Goal: Task Accomplishment & Management: Manage account settings

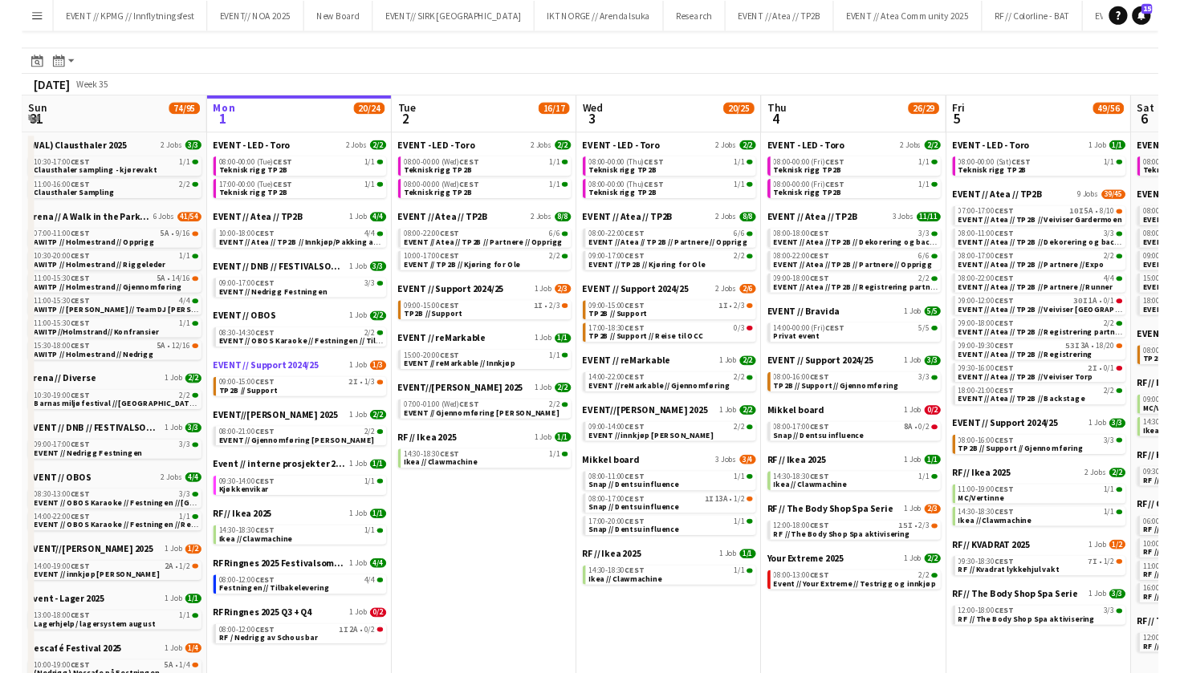
scroll to position [35, 0]
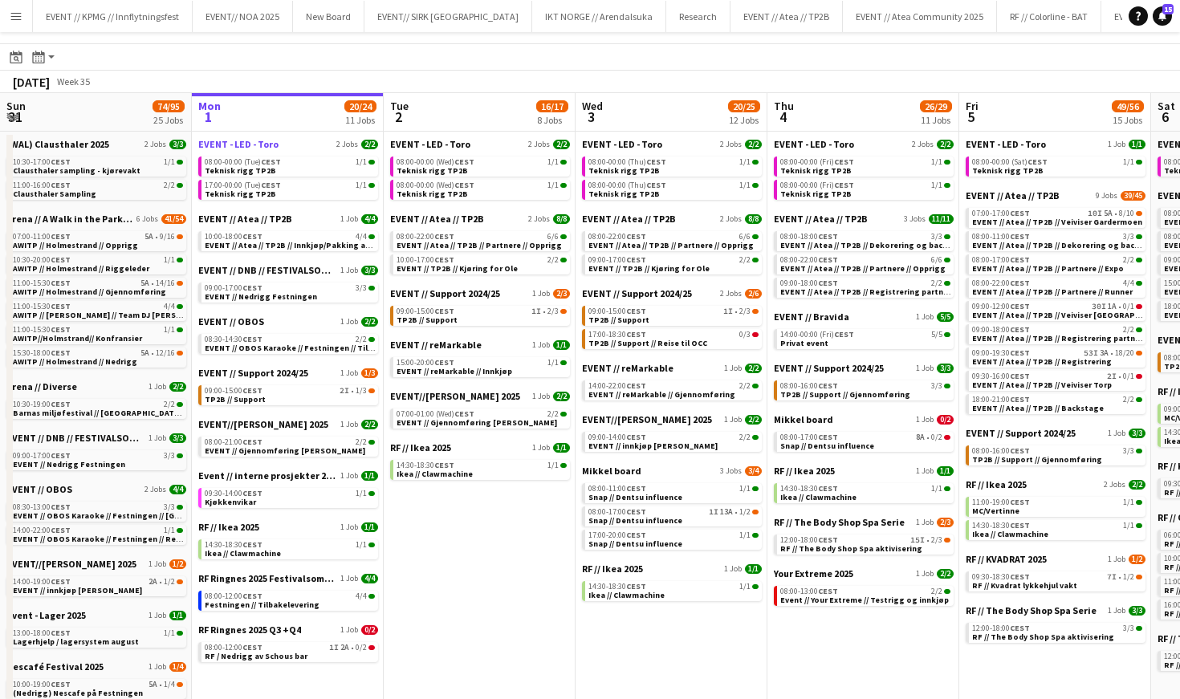
click at [228, 138] on span "EVENT - LED - Toro" at bounding box center [238, 144] width 80 height 12
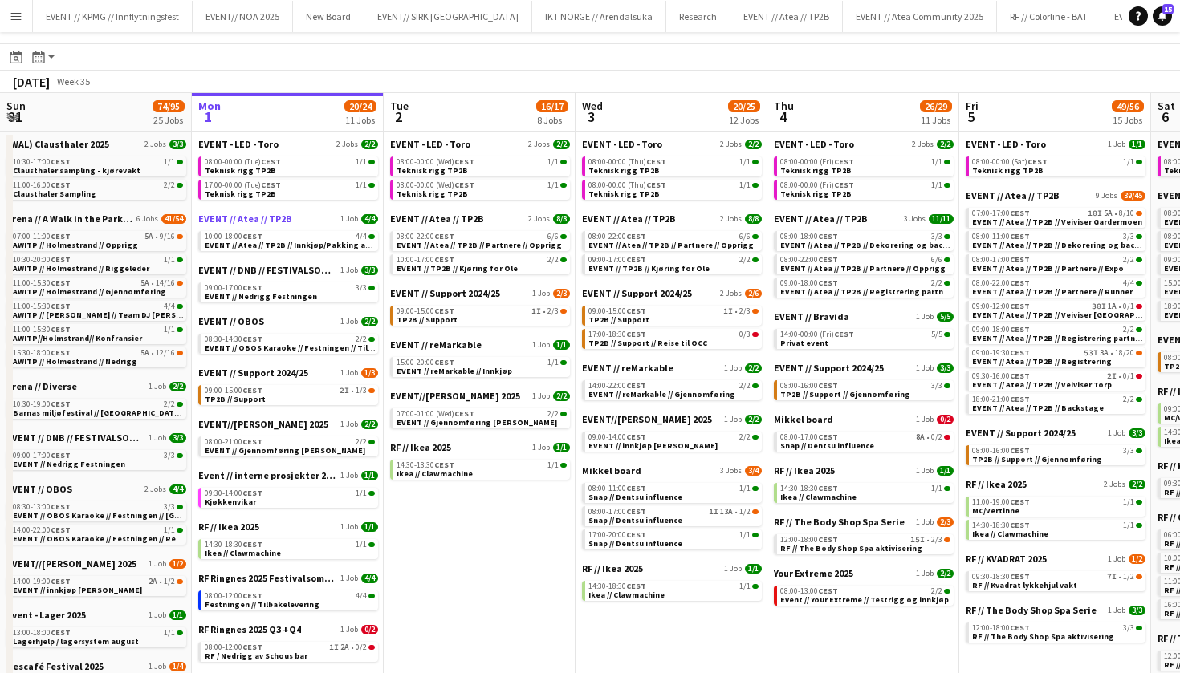
click at [243, 216] on span "EVENT // Atea // TP2B" at bounding box center [245, 219] width 94 height 12
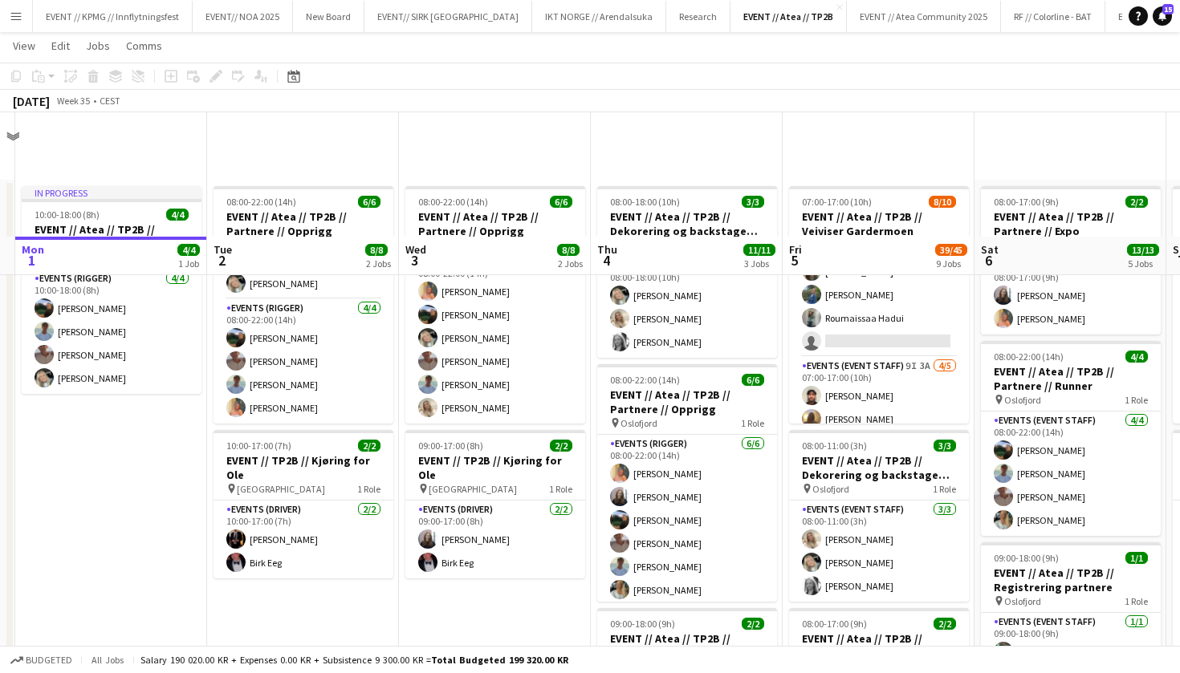
scroll to position [137, 0]
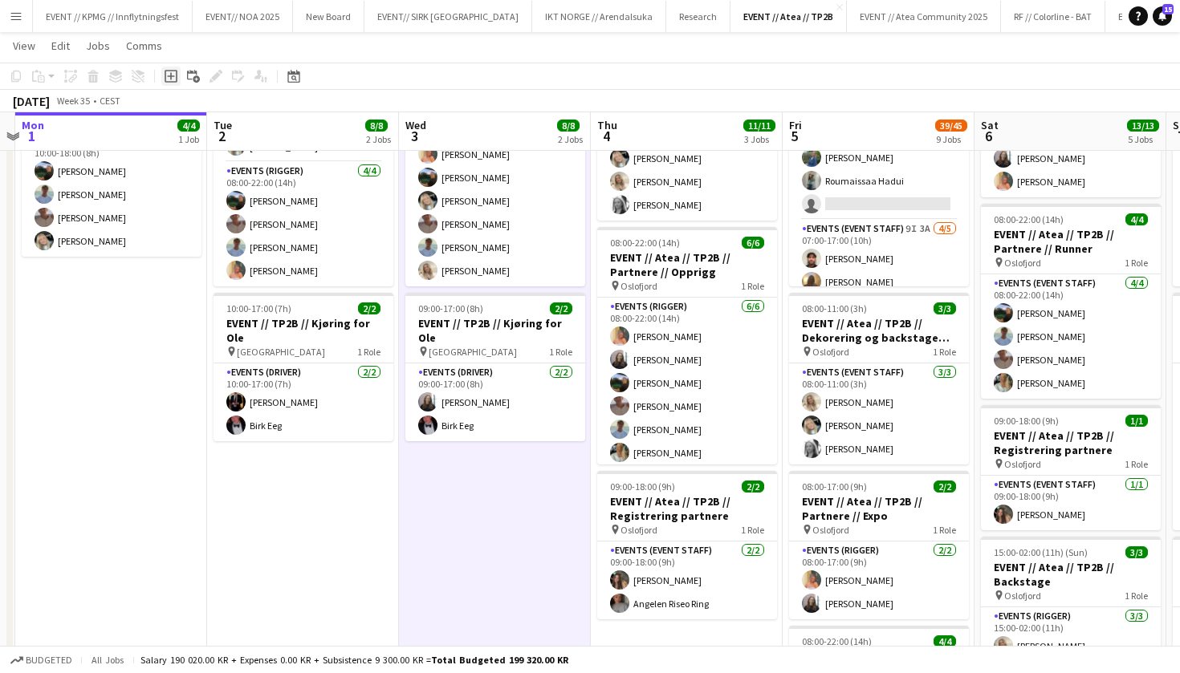
click at [169, 74] on icon "Add job" at bounding box center [171, 76] width 13 height 13
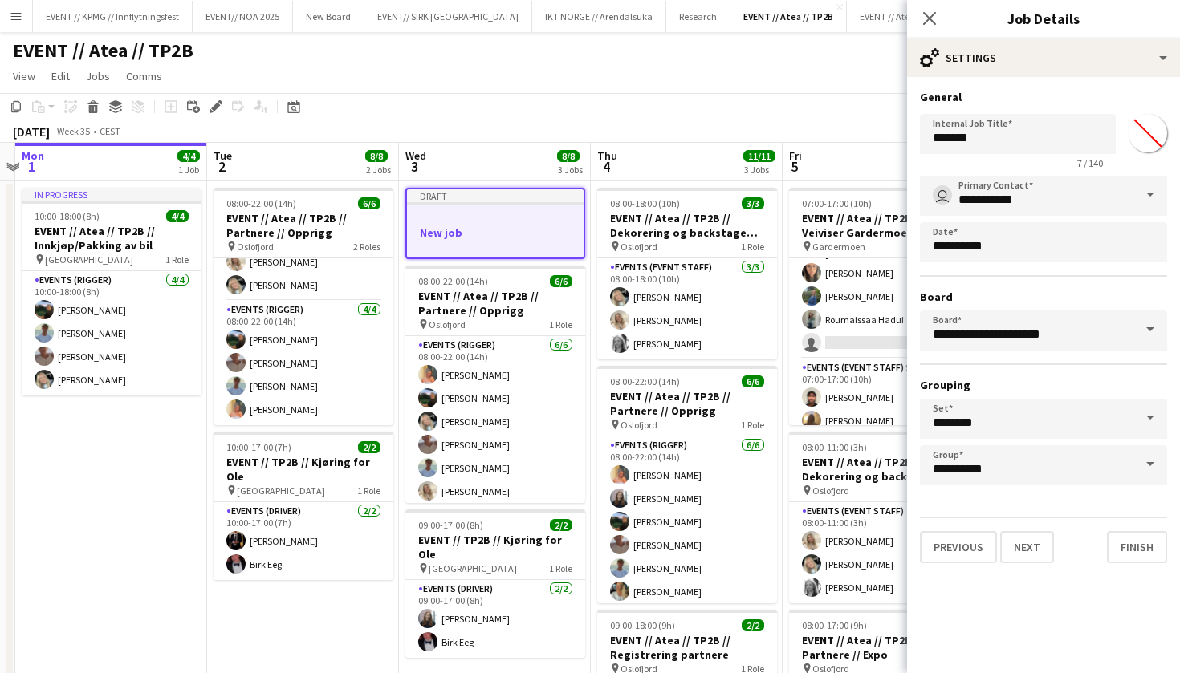
scroll to position [0, 0]
click at [968, 132] on input "*******" at bounding box center [1018, 134] width 196 height 40
click at [982, 132] on input "*******" at bounding box center [1018, 134] width 196 height 40
type input "*"
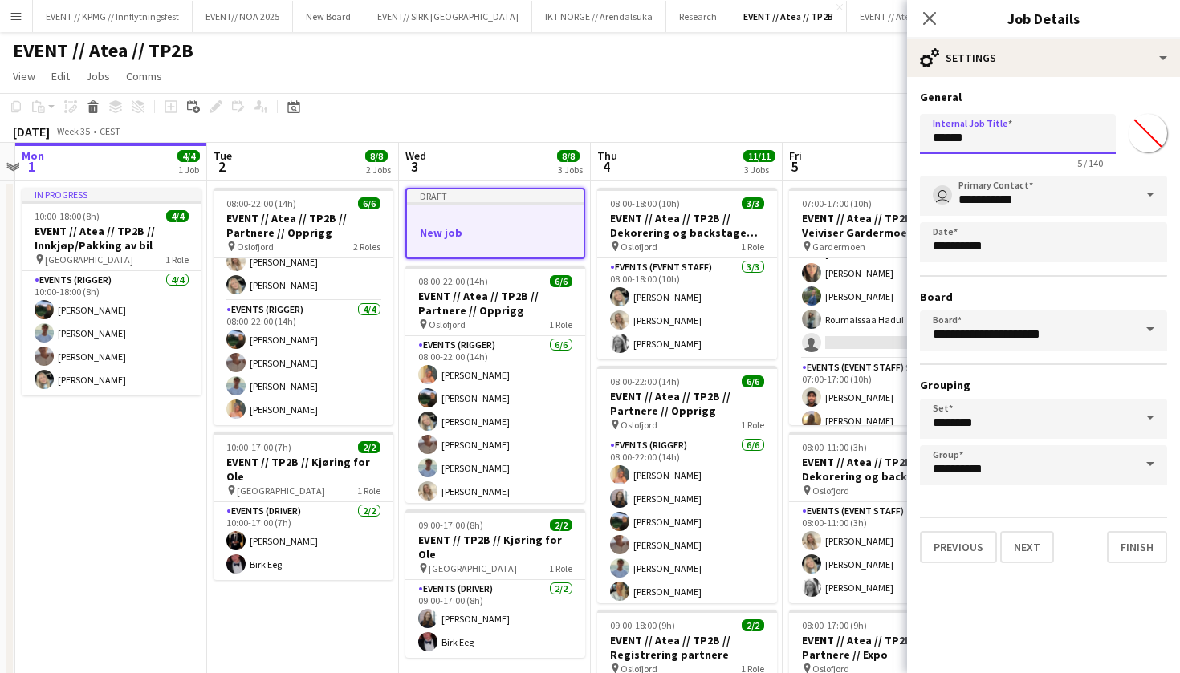
type input "******"
click at [982, 152] on input "******" at bounding box center [1018, 134] width 196 height 40
click at [982, 151] on input "******" at bounding box center [1018, 134] width 196 height 40
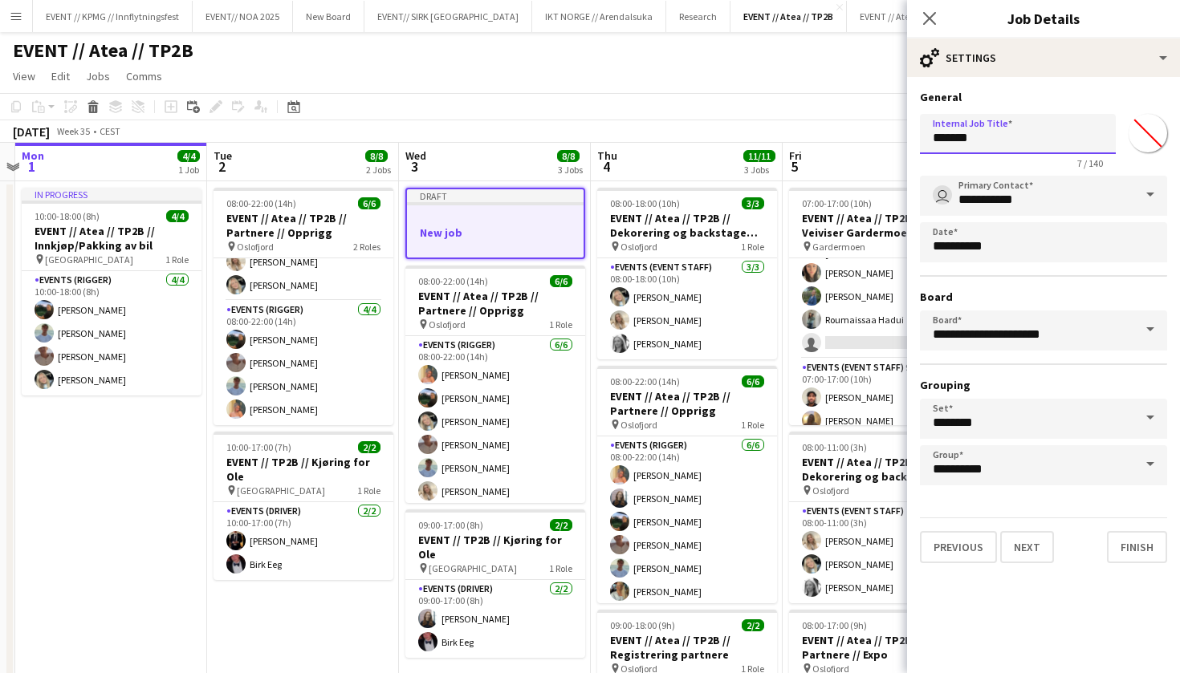
click at [971, 148] on input "******" at bounding box center [1018, 134] width 196 height 40
type input "*"
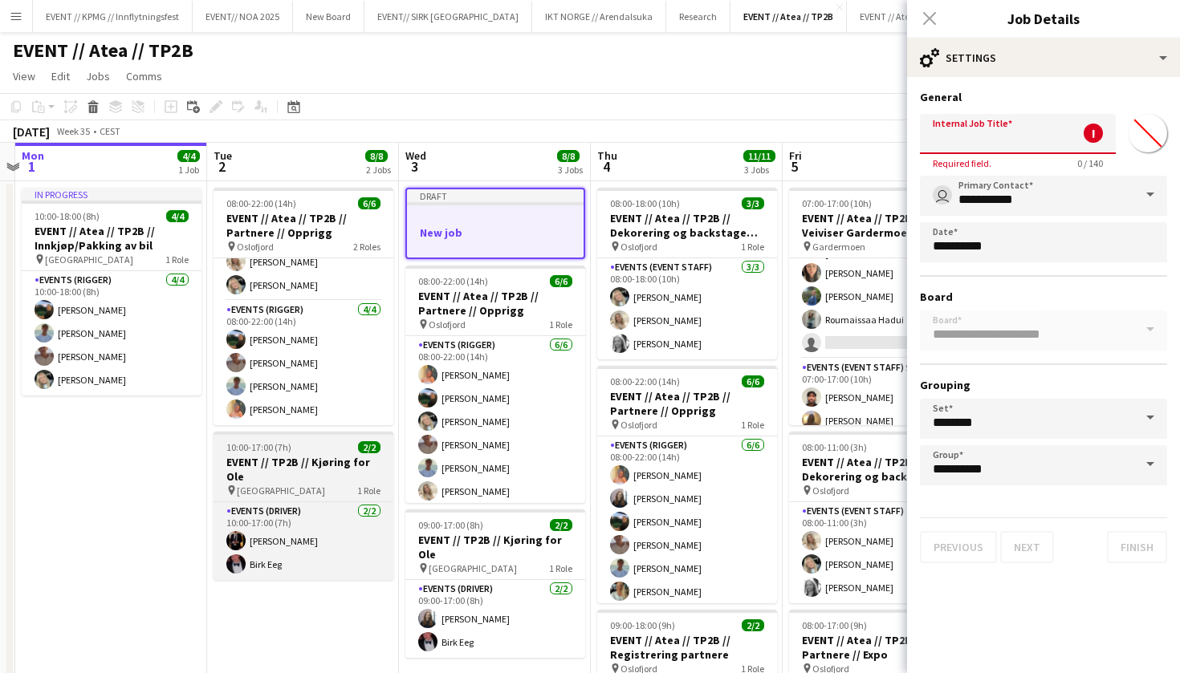
click at [295, 484] on app-job-card "10:00-17:00 (7h) 2/2 EVENT // TP2B // Kjøring for Ole pin Oslo 1 Role Events (D…" at bounding box center [304, 506] width 180 height 148
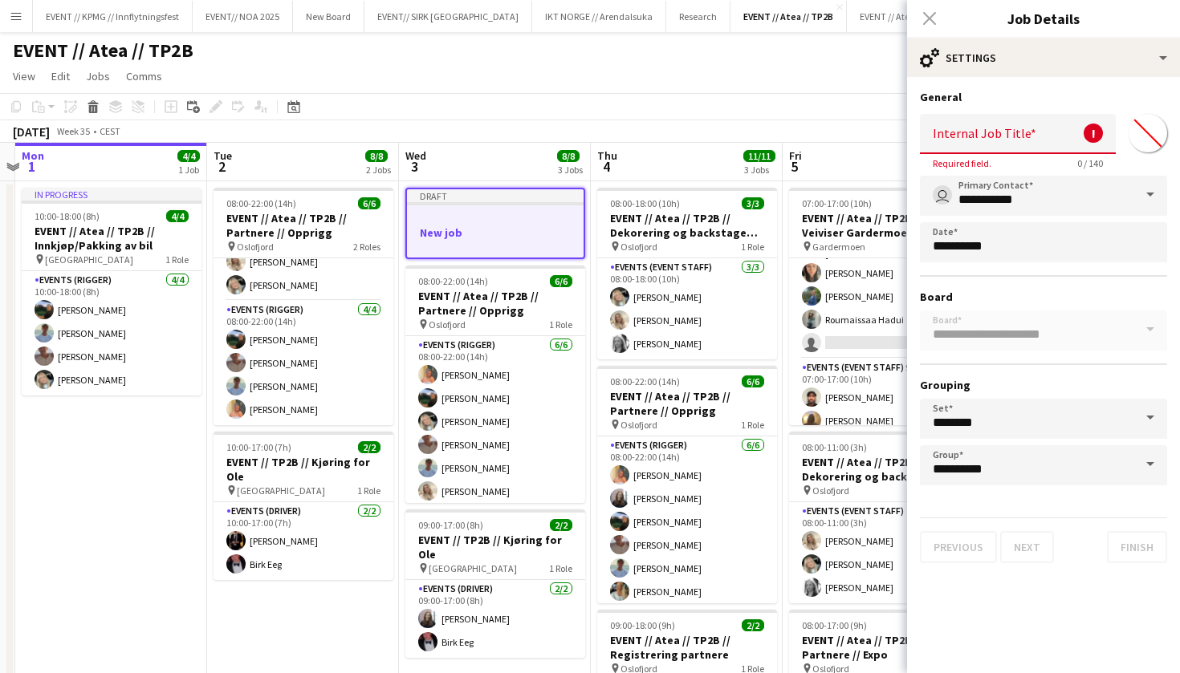
click at [498, 226] on h3 "New job" at bounding box center [495, 233] width 177 height 14
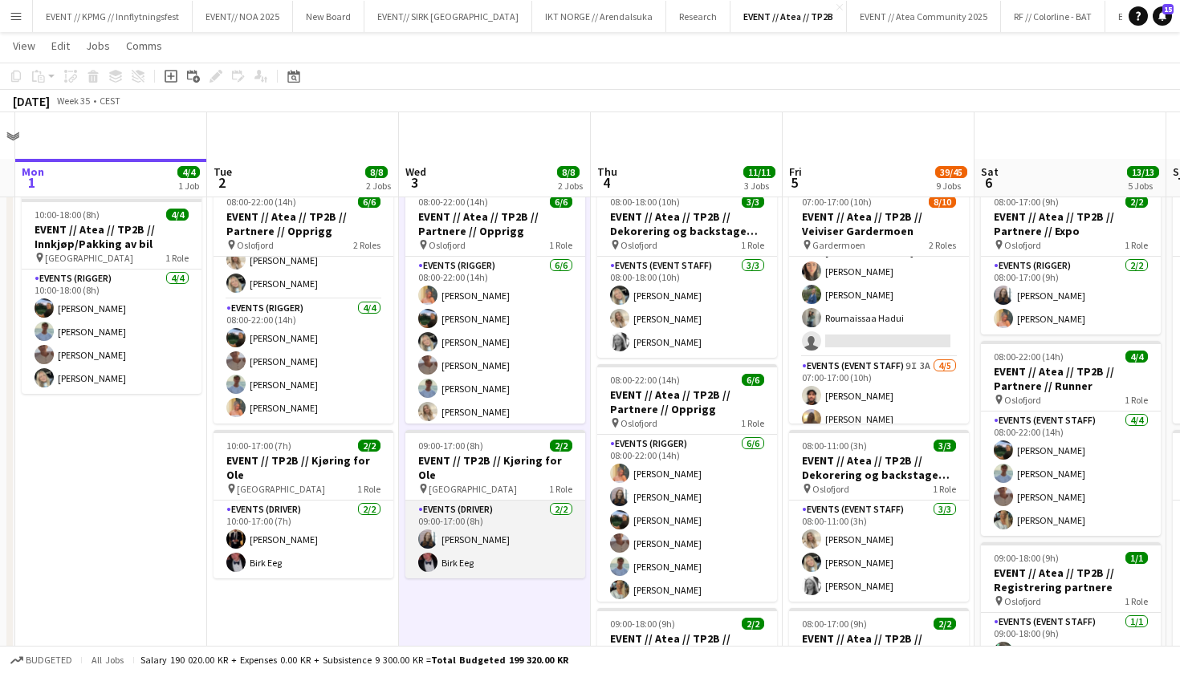
scroll to position [119, 0]
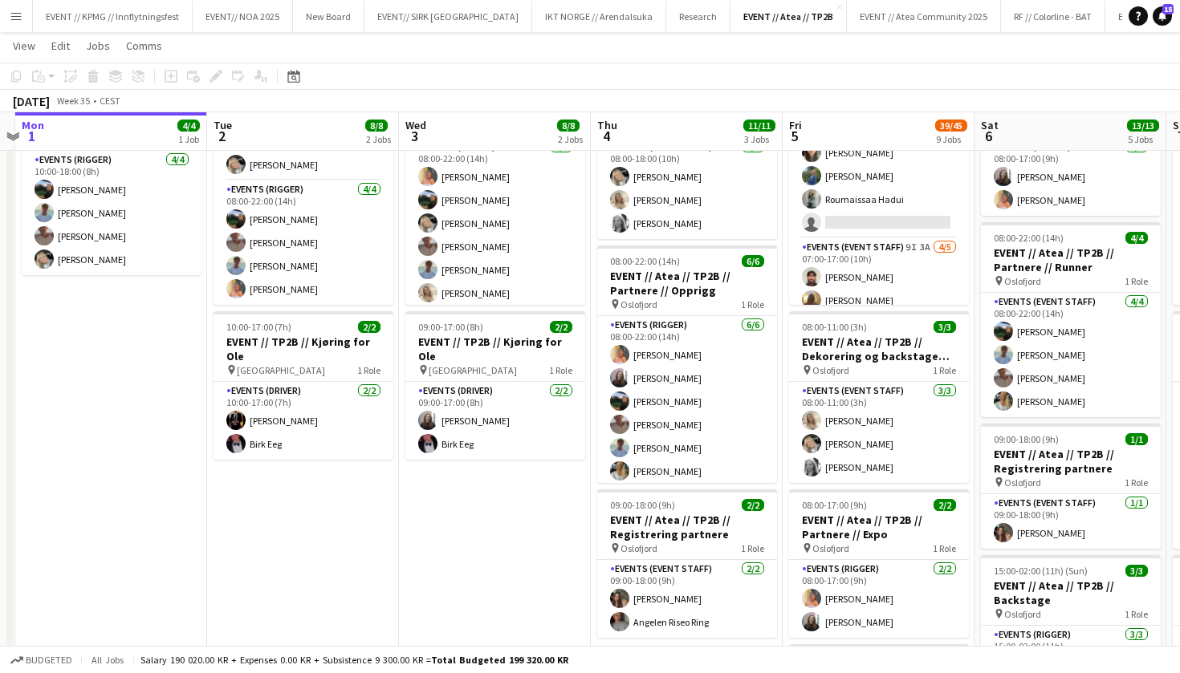
scroll to position [0, 369]
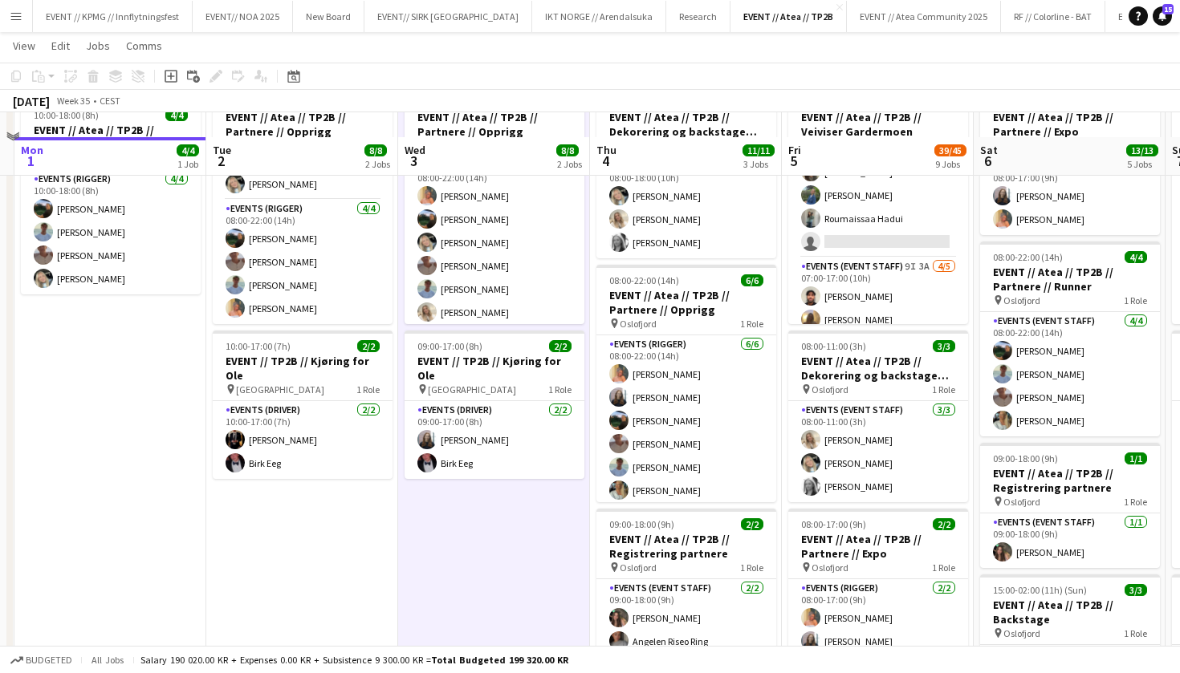
scroll to position [124, 0]
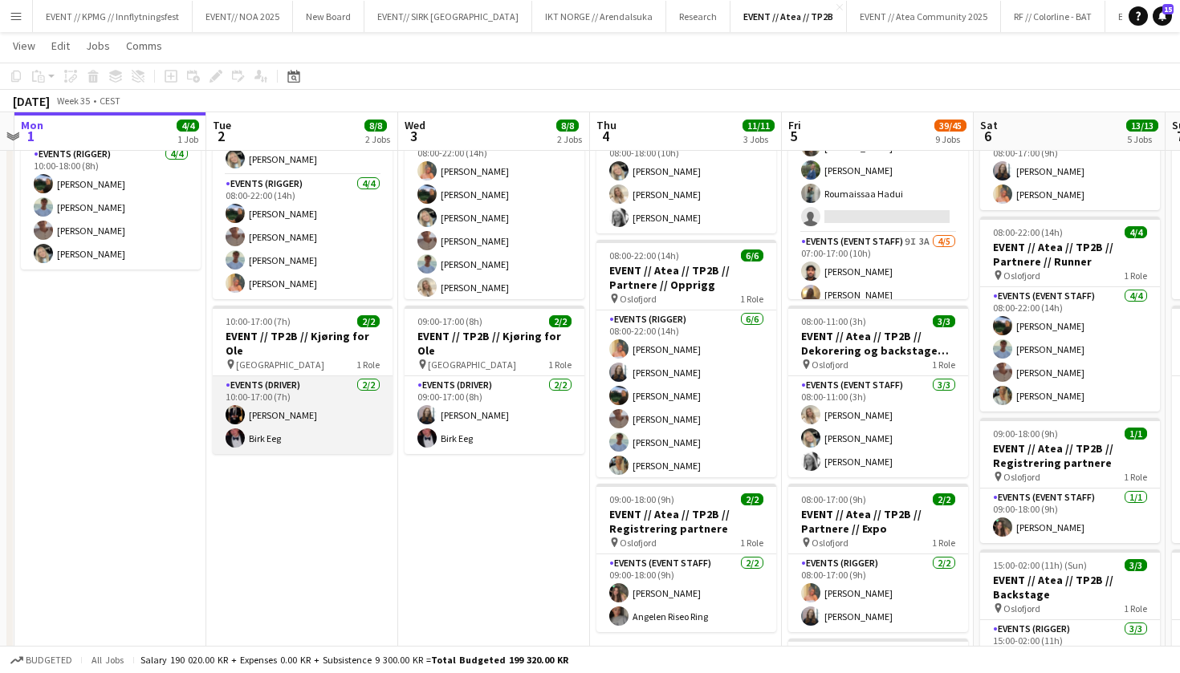
click at [328, 376] on app-card-role "Events (Driver) [DATE] 10:00-17:00 (7h) [PERSON_NAME] [PERSON_NAME]" at bounding box center [303, 415] width 180 height 78
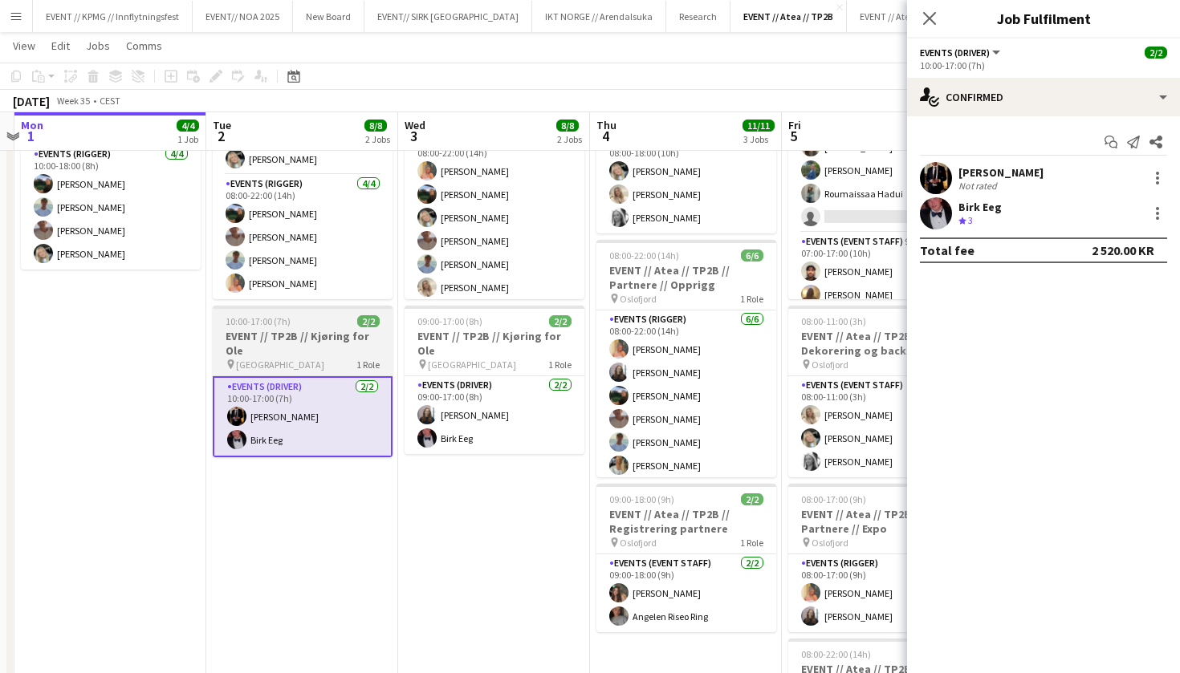
click at [330, 335] on h3 "EVENT // TP2B // Kjøring for Ole" at bounding box center [303, 343] width 180 height 29
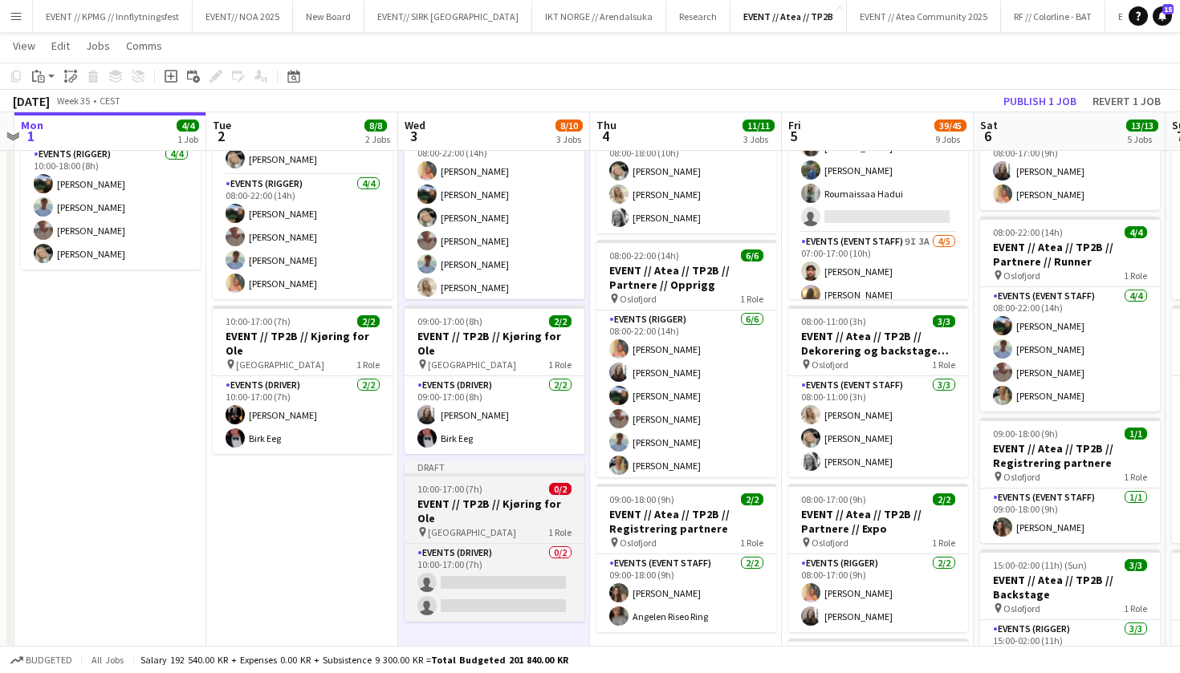
click at [538, 497] on h3 "EVENT // TP2B // Kjøring for Ole" at bounding box center [495, 511] width 180 height 29
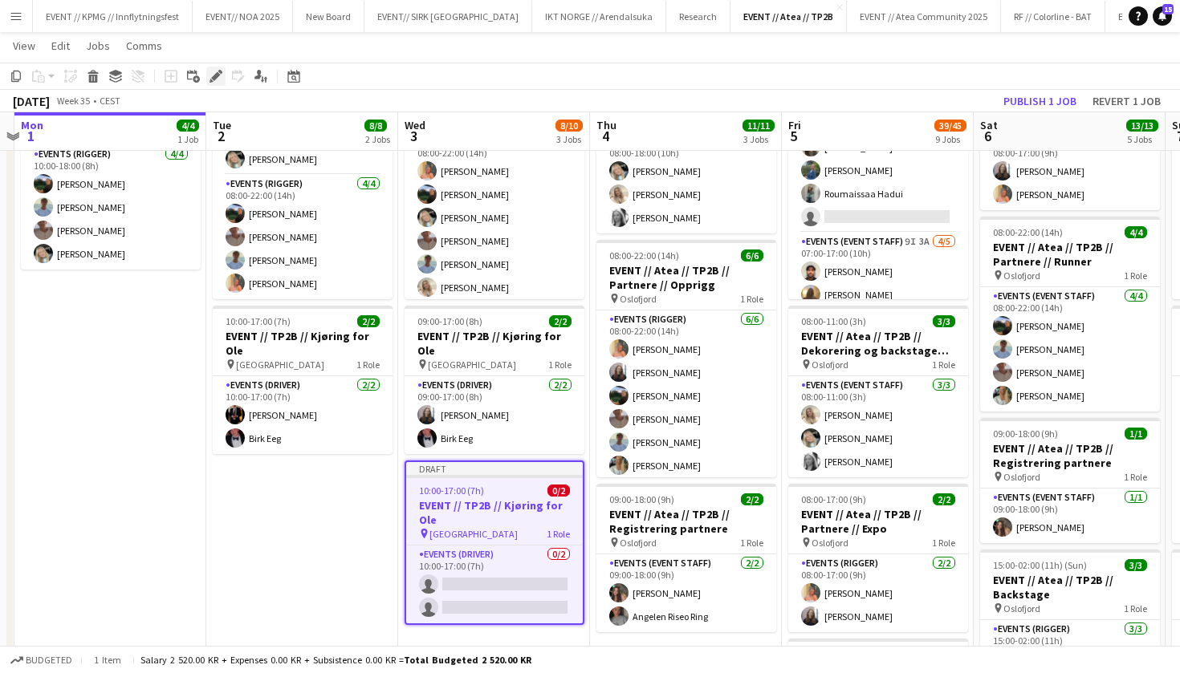
click at [216, 79] on icon at bounding box center [215, 76] width 9 height 9
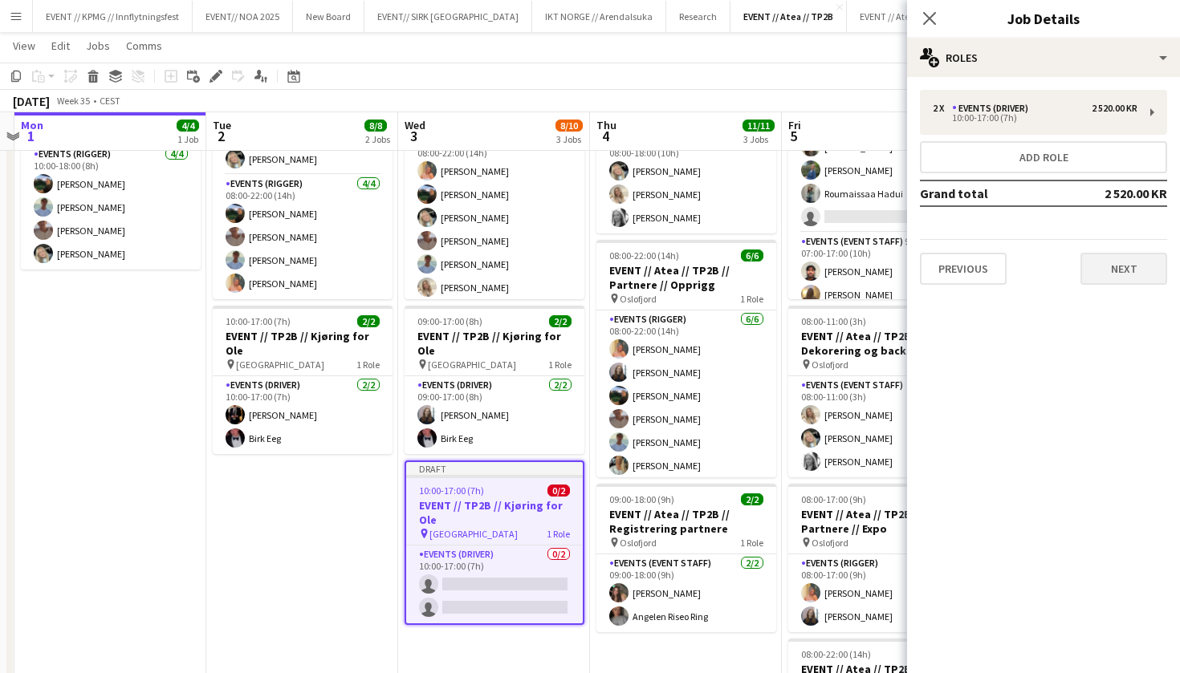
click at [1095, 269] on button "Next" at bounding box center [1123, 269] width 87 height 32
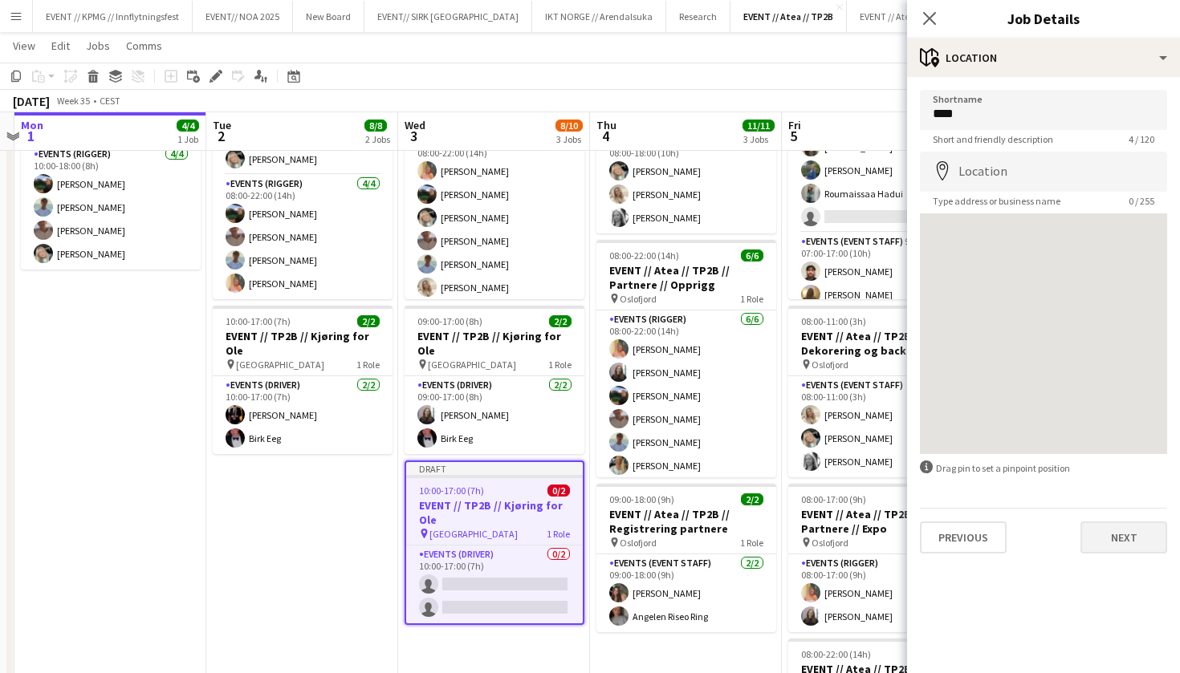
click at [1150, 532] on button "Next" at bounding box center [1123, 538] width 87 height 32
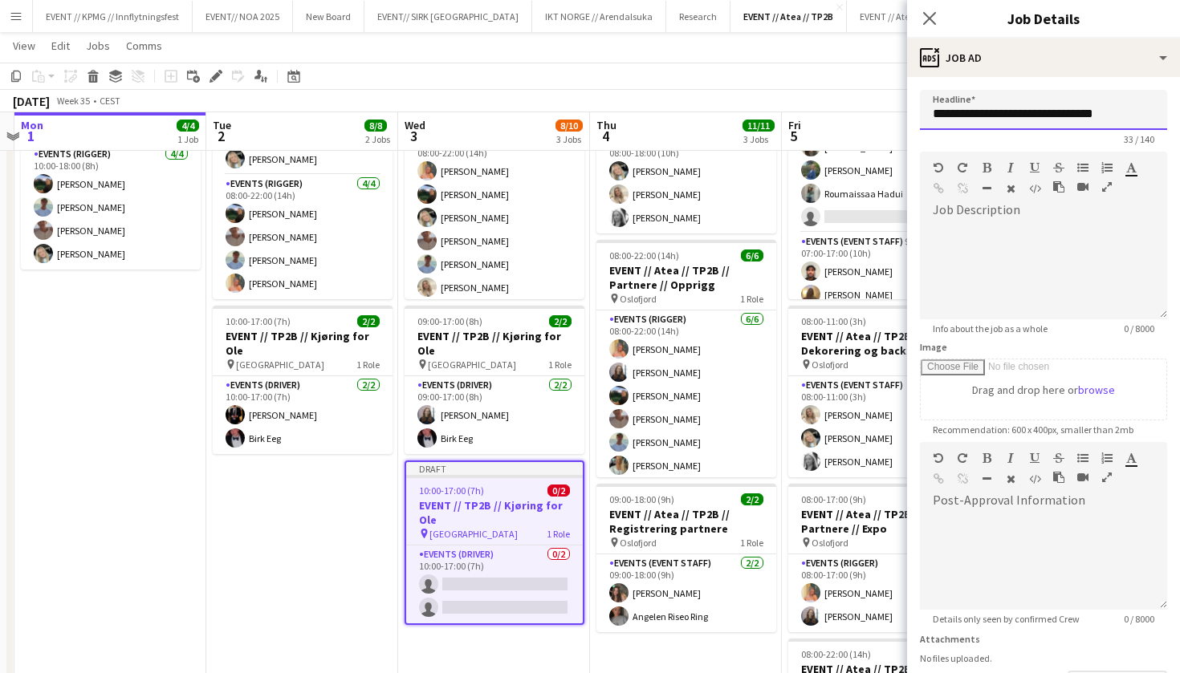
click at [1120, 113] on input "**********" at bounding box center [1043, 110] width 247 height 40
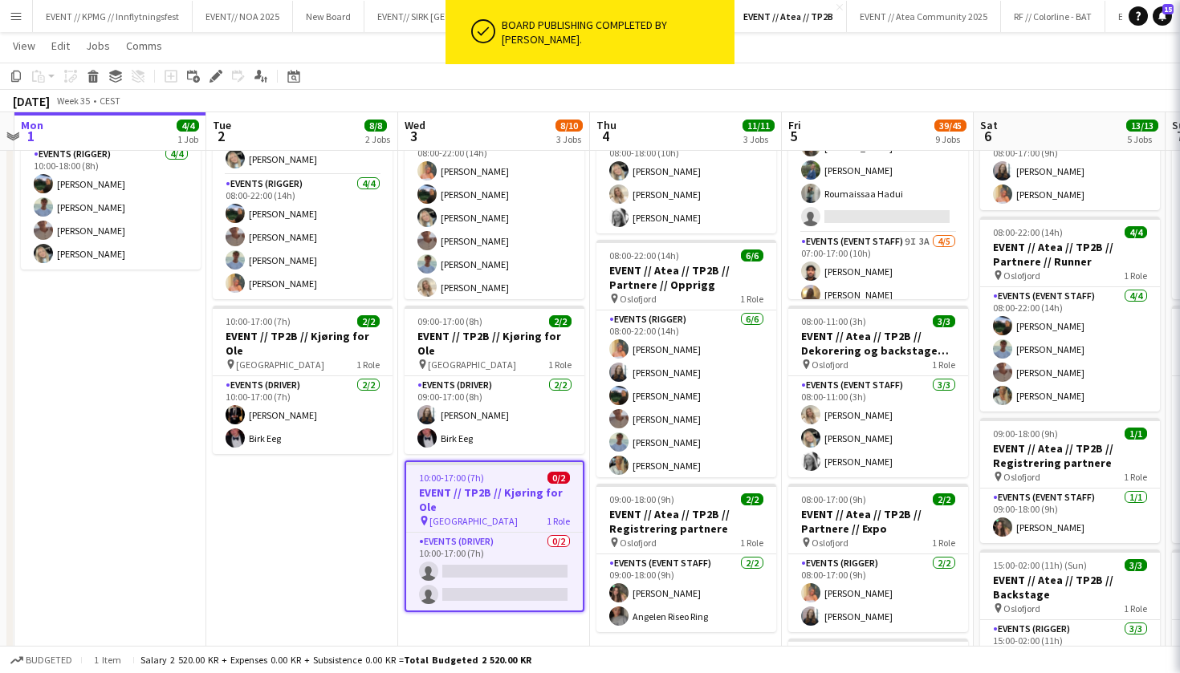
type input "**********"
click at [541, 486] on h3 "EVENT // TP2B // Kjøring for Ole" at bounding box center [494, 500] width 177 height 29
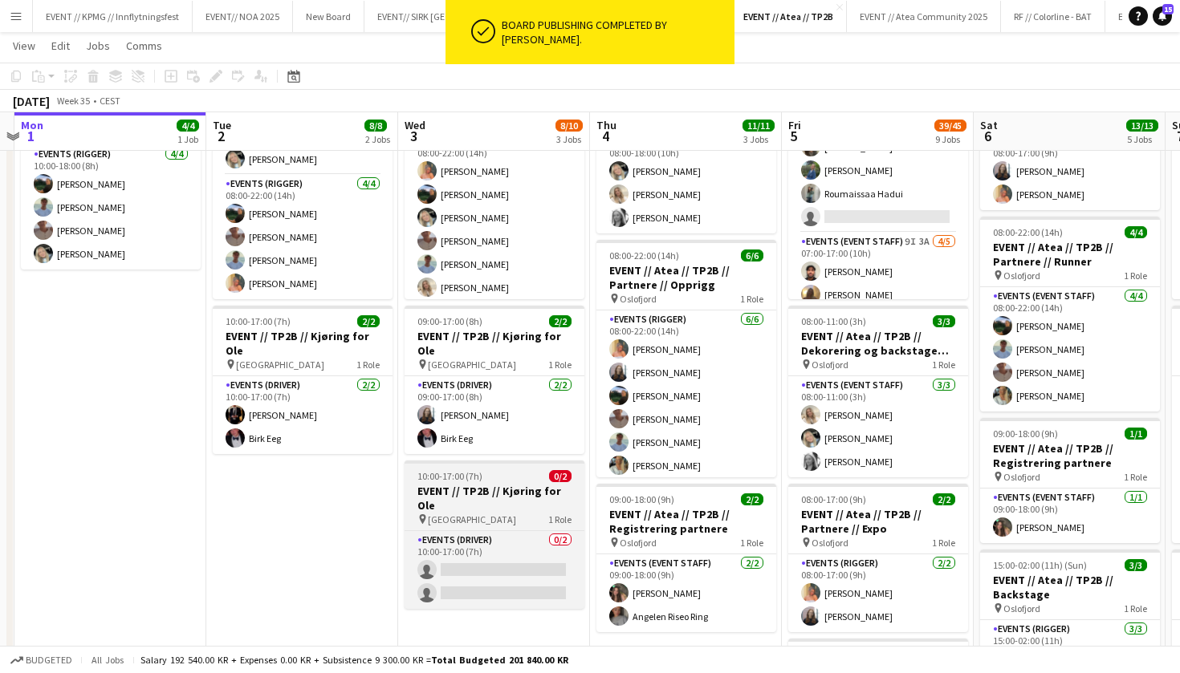
click at [513, 513] on div "pin Oslo 1 Role" at bounding box center [495, 519] width 180 height 13
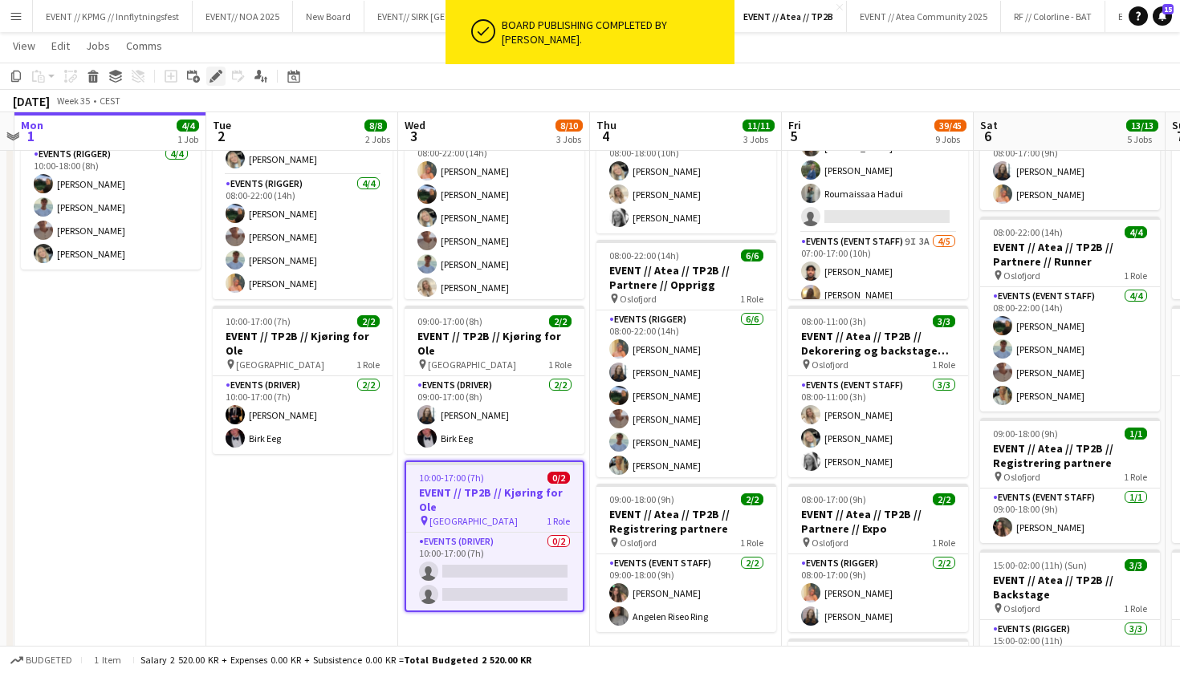
click at [216, 82] on icon "Edit" at bounding box center [215, 76] width 13 height 13
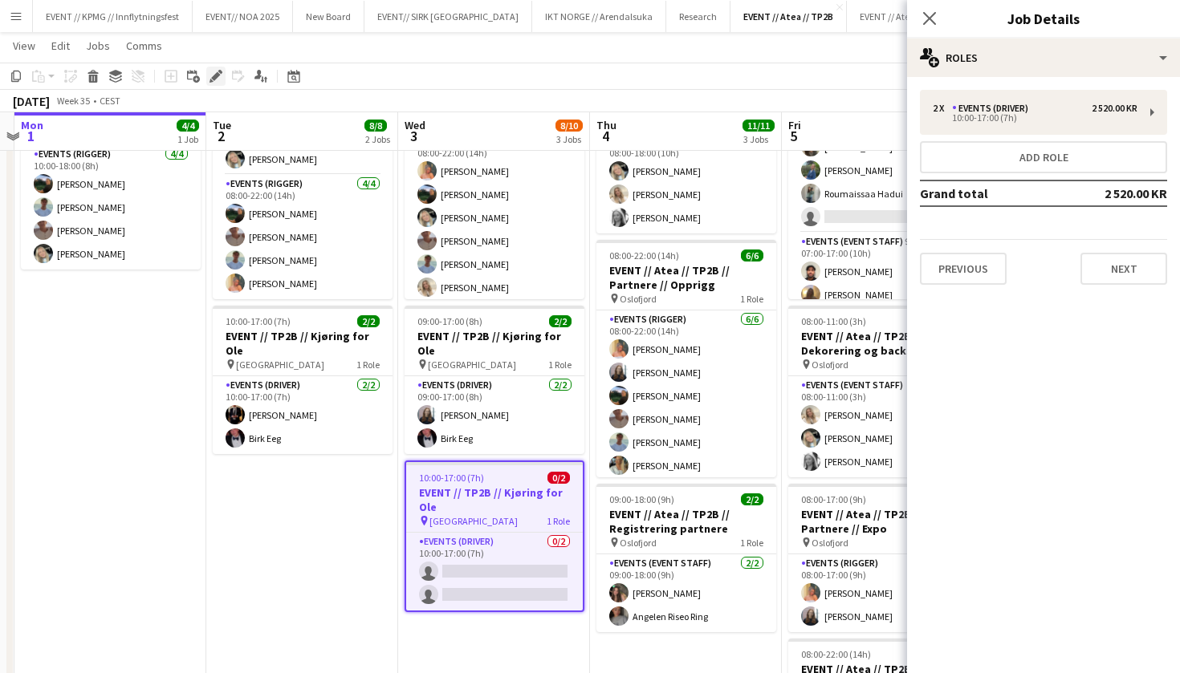
click at [207, 75] on div "Edit" at bounding box center [215, 76] width 19 height 19
click at [1098, 275] on button "Next" at bounding box center [1123, 269] width 87 height 32
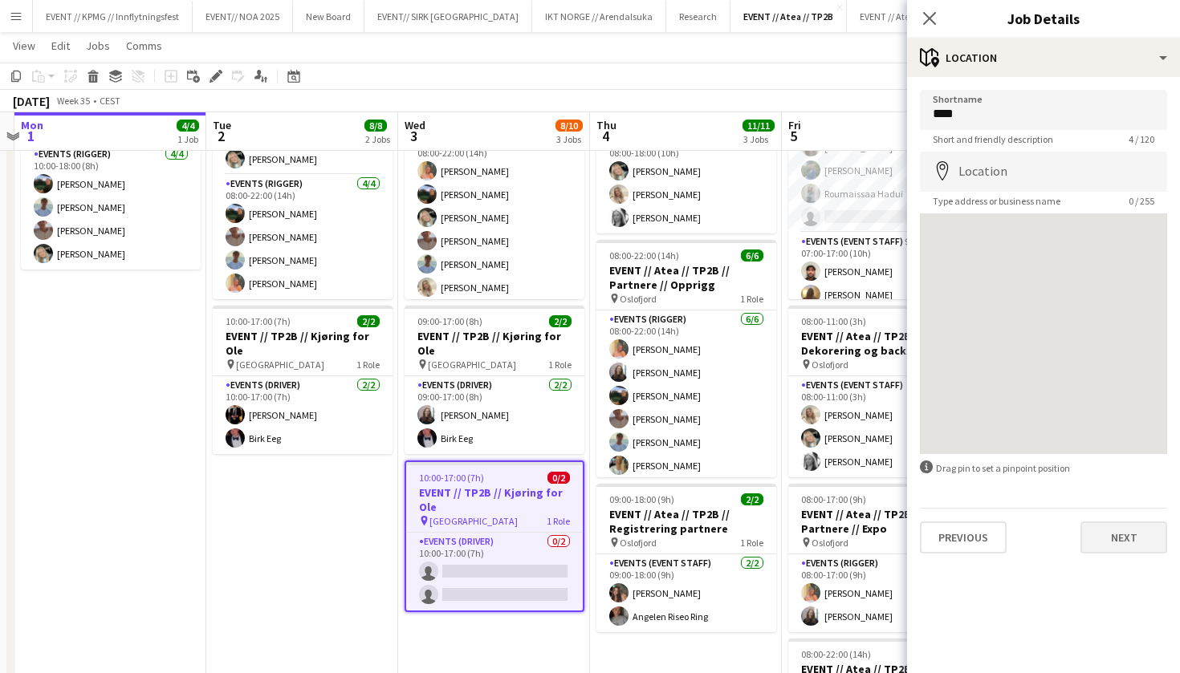
click at [1140, 551] on button "Next" at bounding box center [1123, 538] width 87 height 32
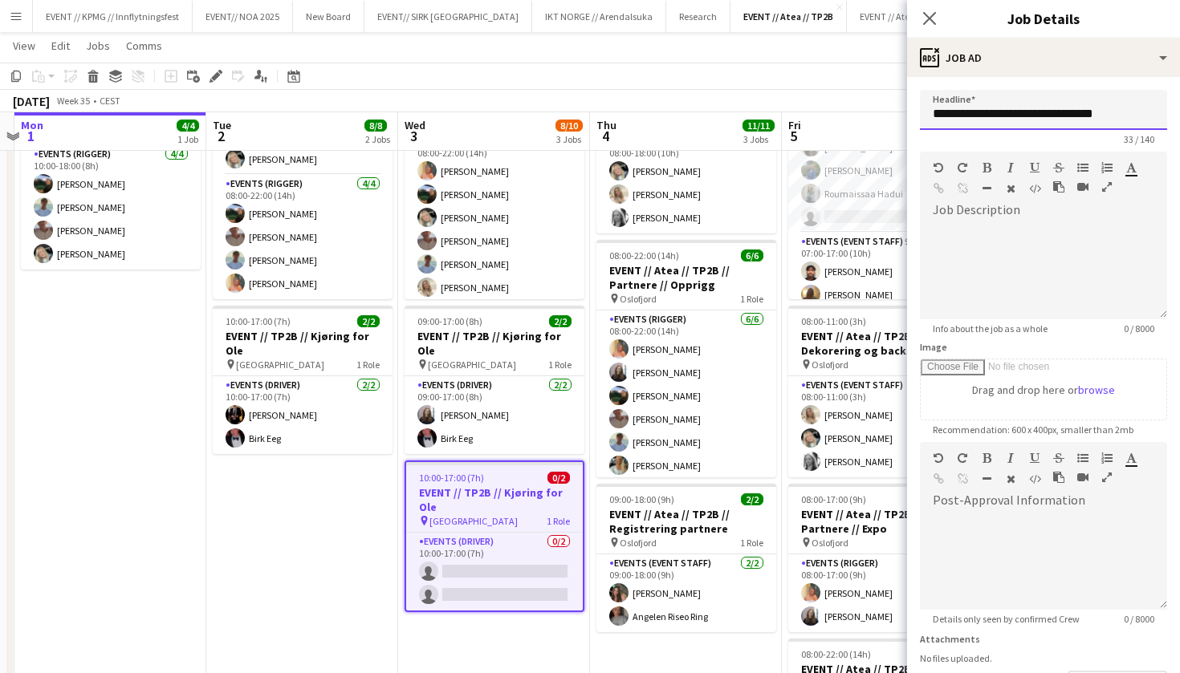
click at [1109, 115] on input "**********" at bounding box center [1043, 110] width 247 height 40
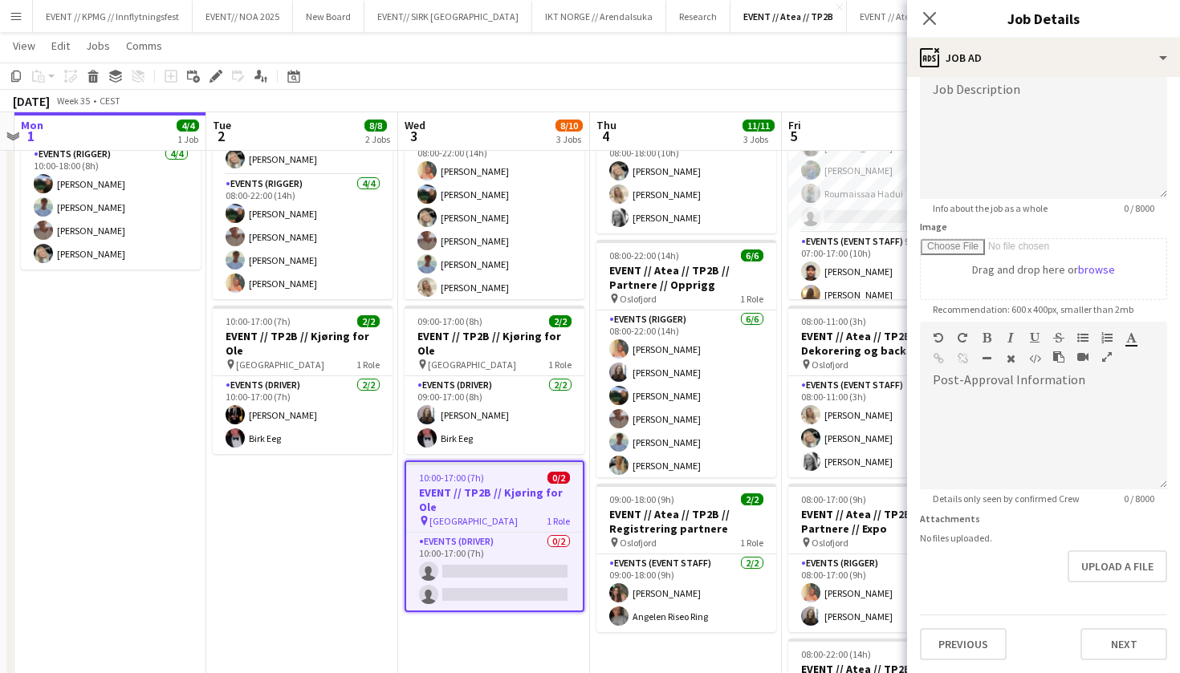
scroll to position [120, 0]
type input "**********"
click at [1137, 645] on button "Next" at bounding box center [1123, 644] width 87 height 32
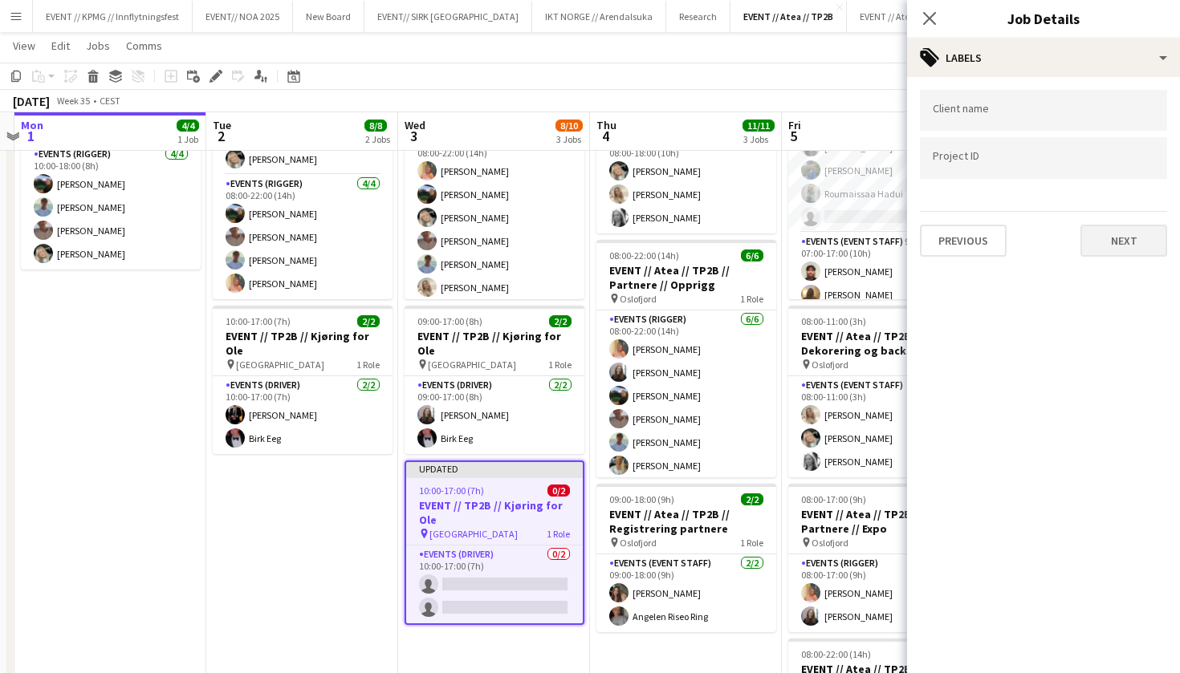
click at [1121, 250] on button "Next" at bounding box center [1123, 241] width 87 height 32
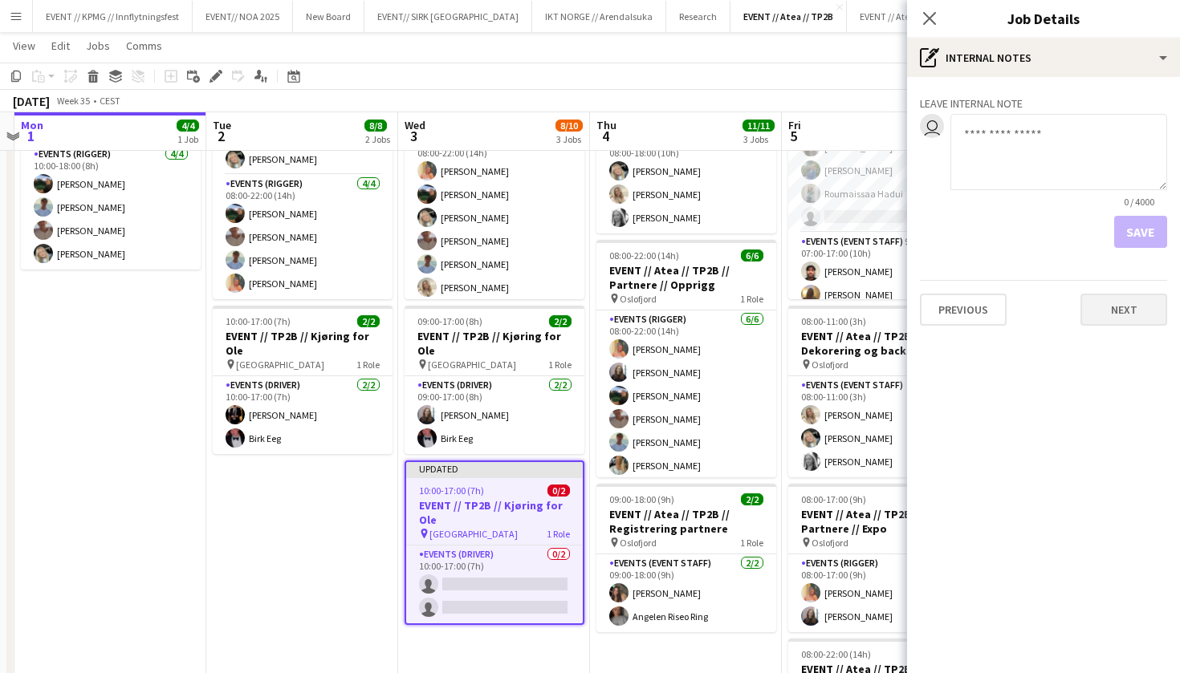
click at [1141, 307] on button "Next" at bounding box center [1123, 310] width 87 height 32
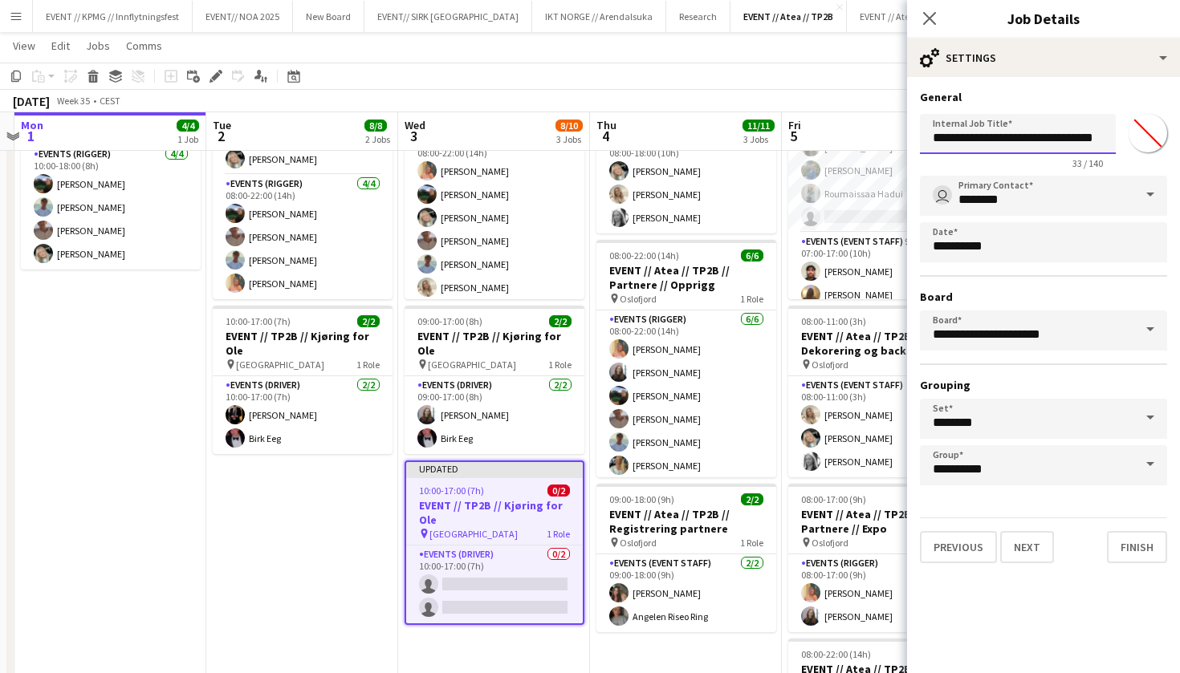
click at [1066, 147] on input "**********" at bounding box center [1018, 134] width 196 height 40
drag, startPoint x: 1081, startPoint y: 135, endPoint x: 1114, endPoint y: 131, distance: 33.2
click at [1113, 132] on input "**********" at bounding box center [1018, 134] width 196 height 40
type input "**********"
click at [1142, 547] on button "Finish" at bounding box center [1137, 547] width 60 height 32
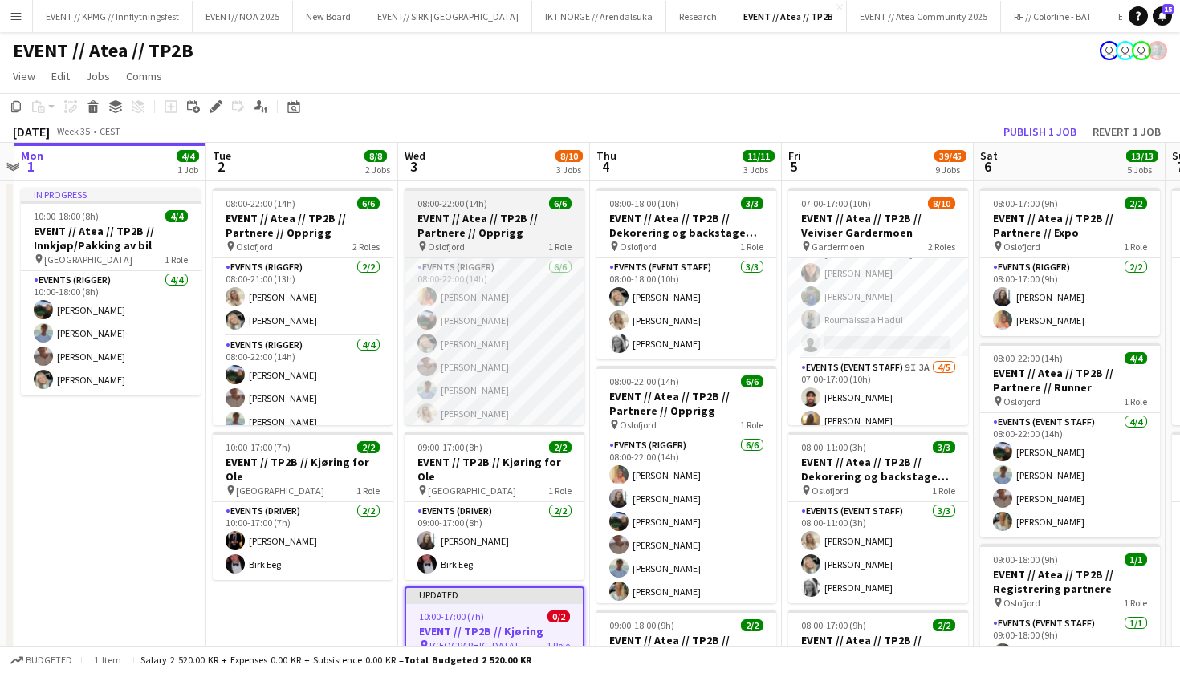
click at [472, 249] on div "pin [GEOGRAPHIC_DATA] 1 Role" at bounding box center [495, 246] width 180 height 13
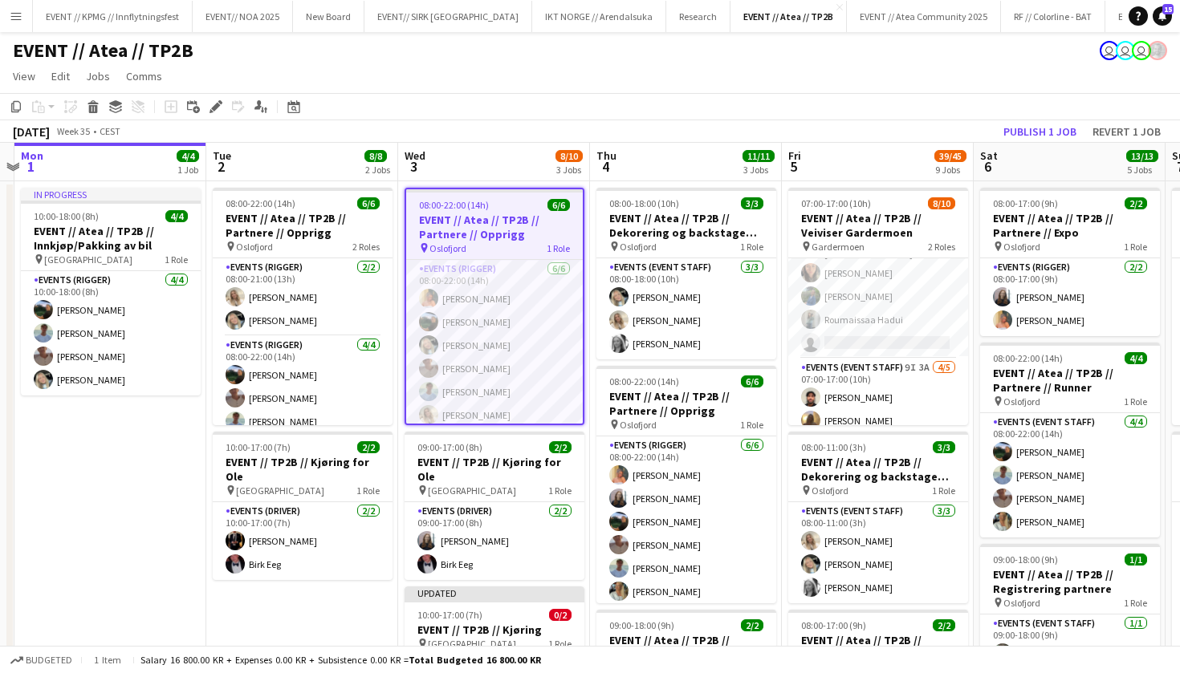
click at [406, 243] on div "pin [GEOGRAPHIC_DATA] 1 Role" at bounding box center [494, 248] width 177 height 13
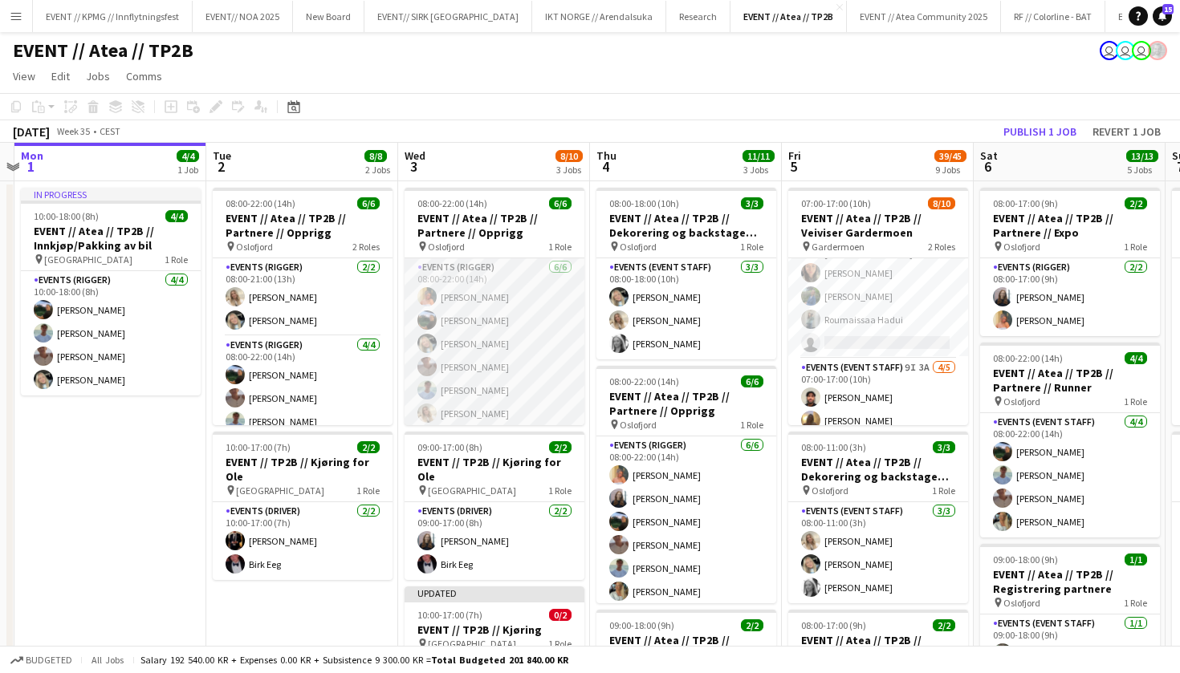
click at [500, 322] on app-card-role "Events (Rigger) [DATE] 08:00-22:00 (14h) [PERSON_NAME] [PERSON_NAME] [PERSON_NA…" at bounding box center [495, 343] width 180 height 171
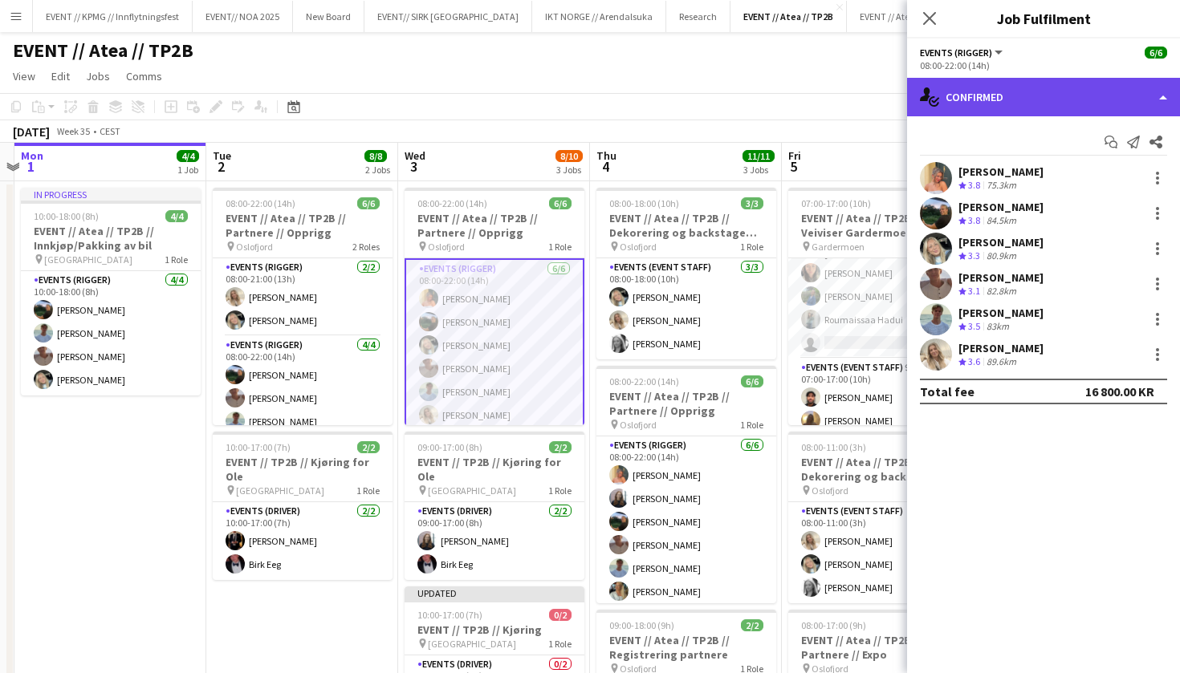
click at [1015, 105] on div "single-neutral-actions-check-2 Confirmed" at bounding box center [1043, 97] width 273 height 39
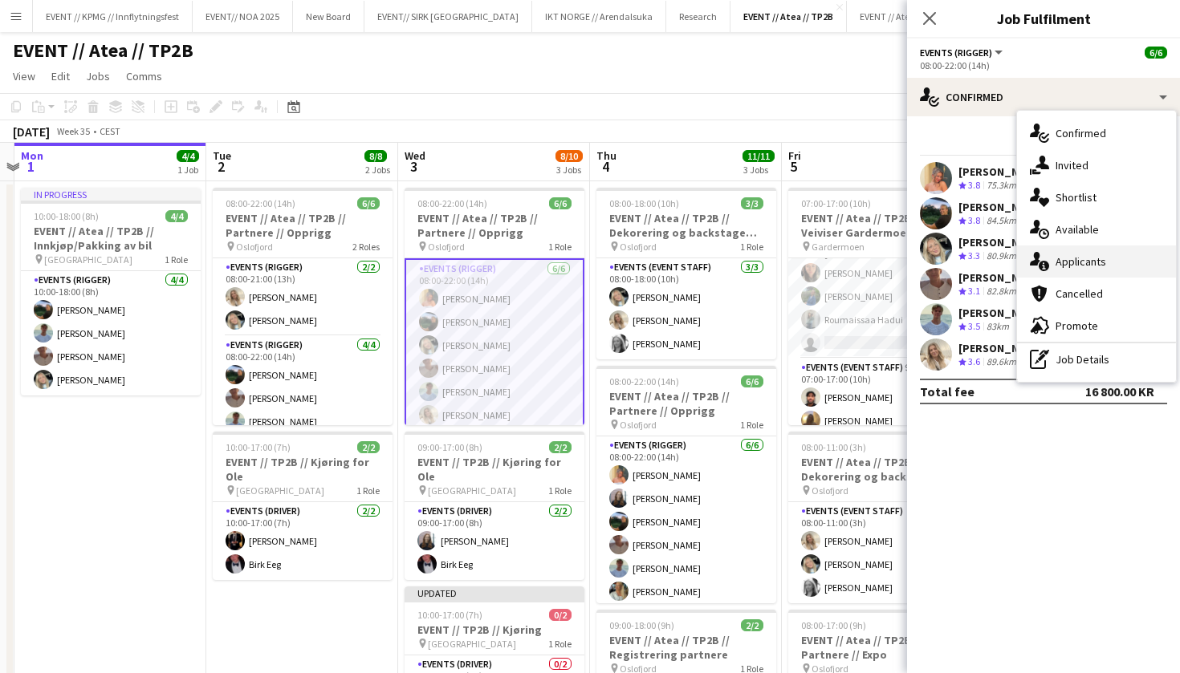
click at [1133, 266] on div "single-neutral-actions-information Applicants" at bounding box center [1096, 262] width 159 height 32
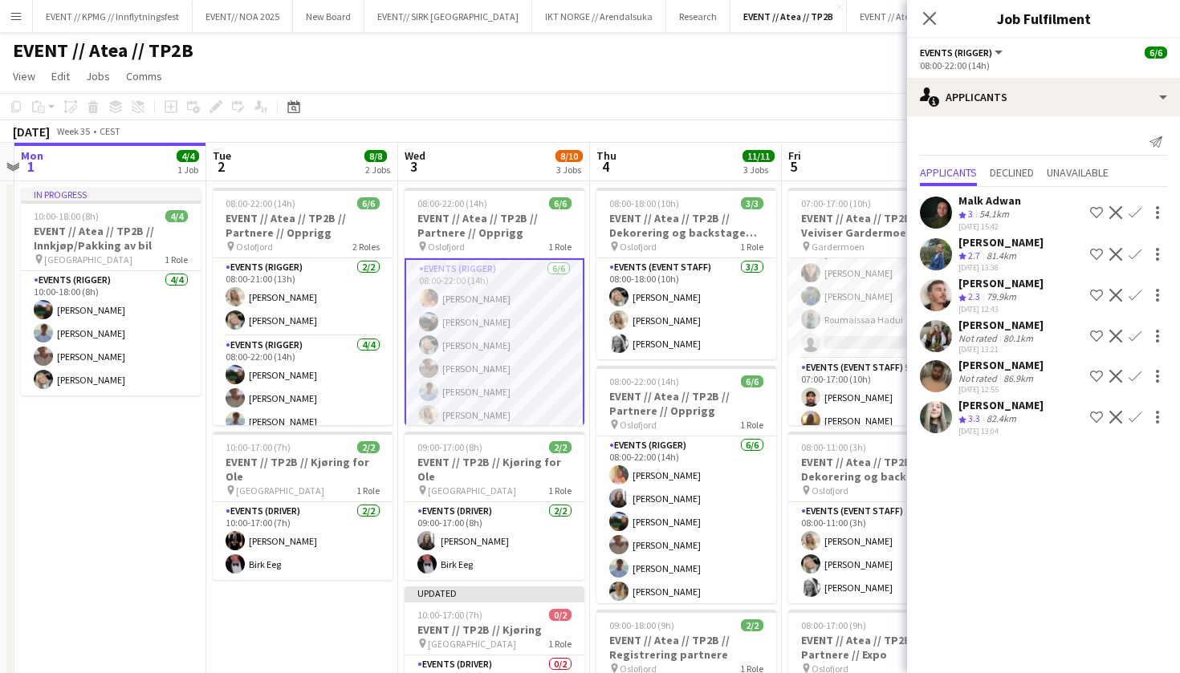
click at [942, 341] on app-user-avatar at bounding box center [936, 336] width 32 height 32
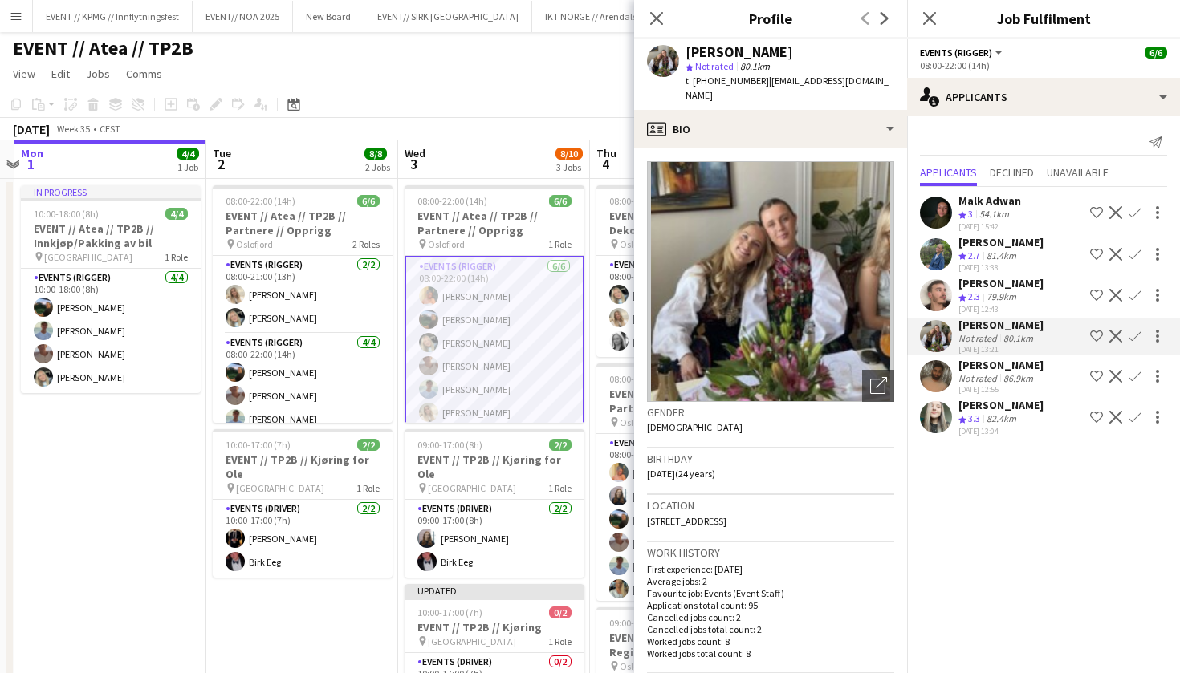
scroll to position [3, 0]
click at [944, 377] on app-user-avatar at bounding box center [936, 376] width 32 height 32
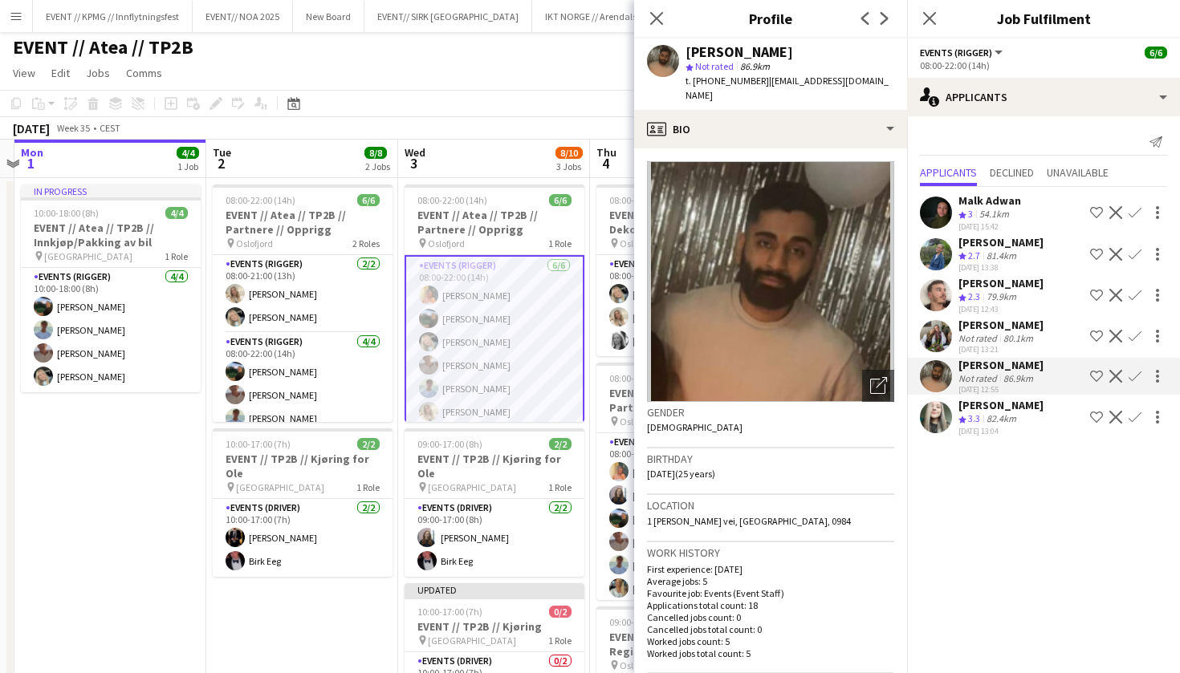
click at [934, 288] on app-user-avatar at bounding box center [936, 295] width 32 height 32
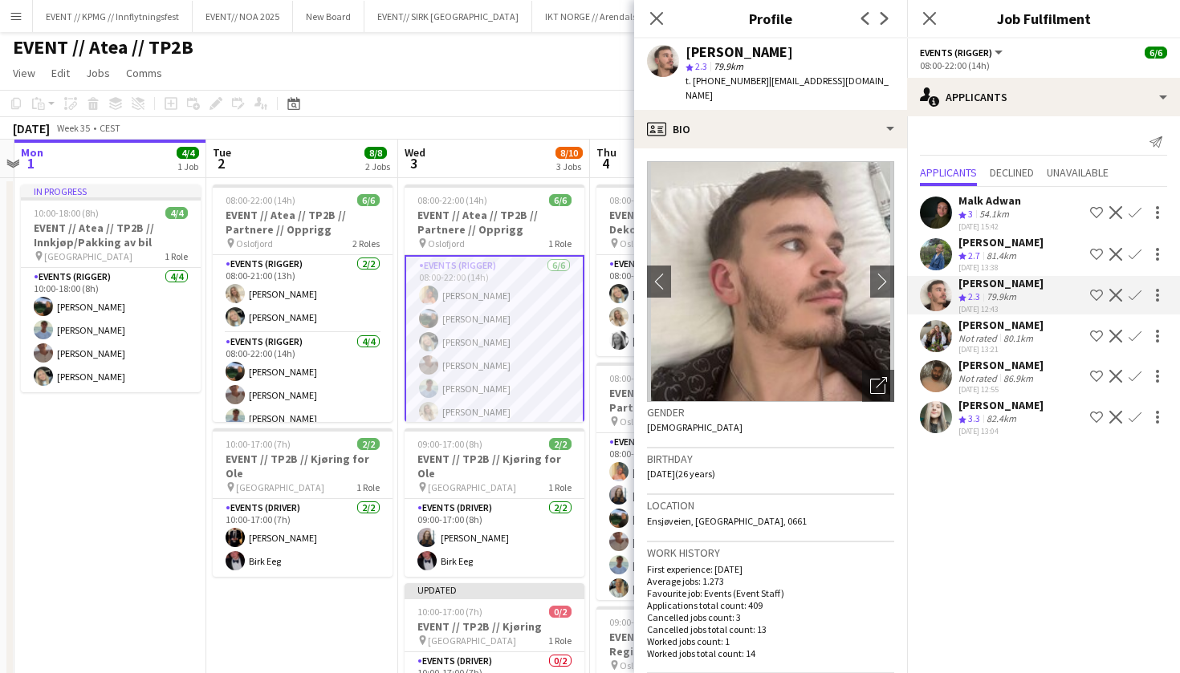
click at [938, 263] on app-user-avatar at bounding box center [936, 254] width 32 height 32
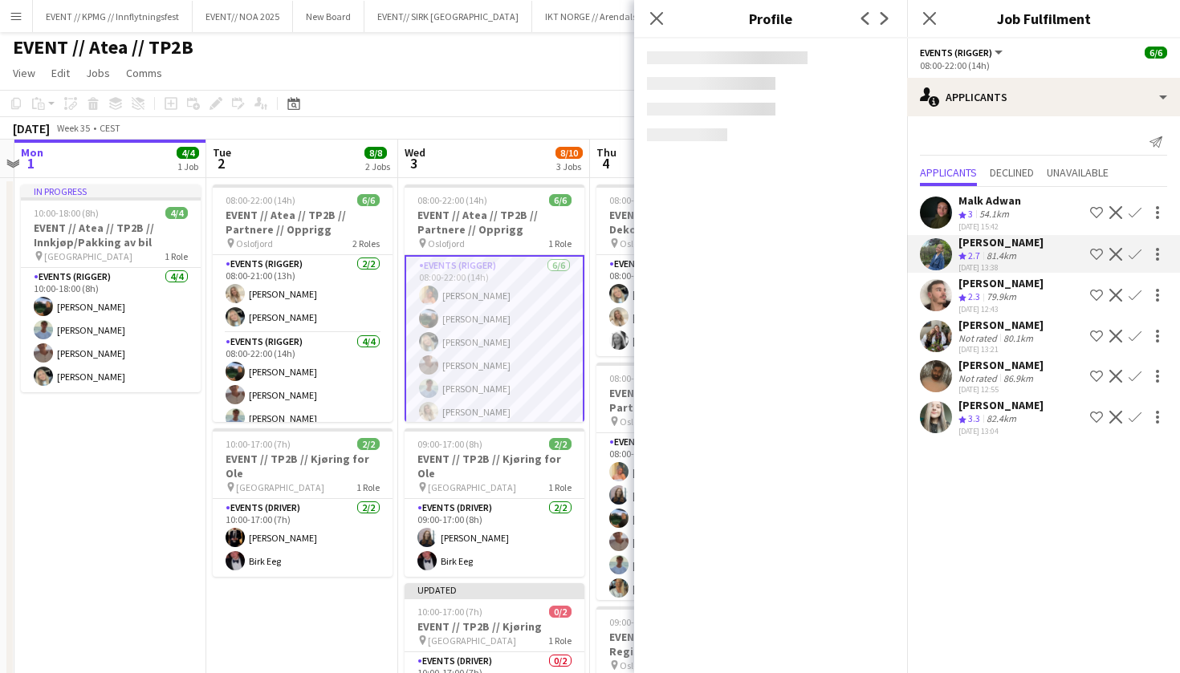
click at [938, 224] on app-user-avatar at bounding box center [936, 213] width 32 height 32
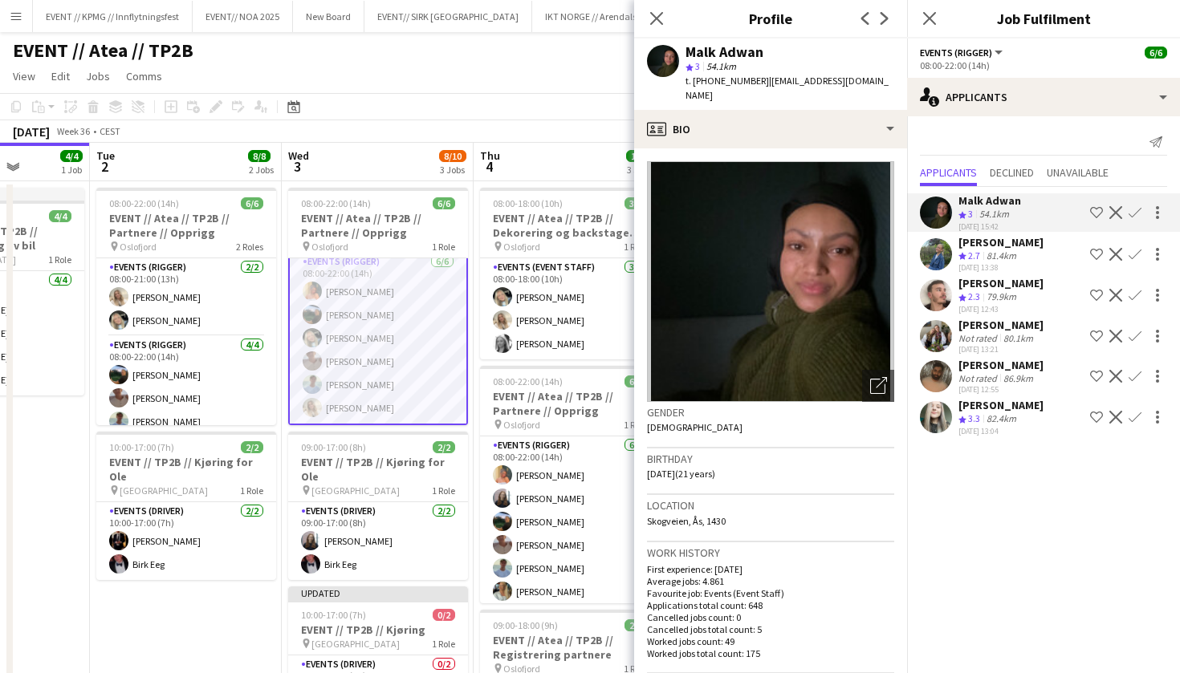
scroll to position [0, 0]
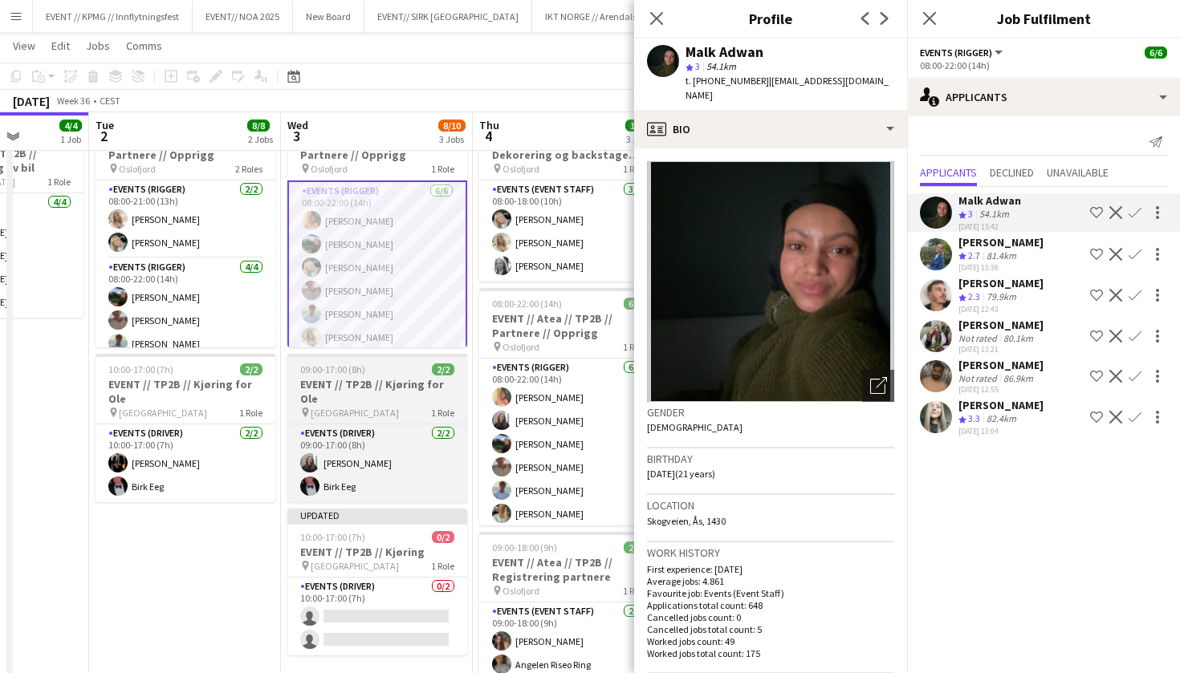
click at [393, 406] on div "pin Oslo 1 Role" at bounding box center [377, 412] width 180 height 13
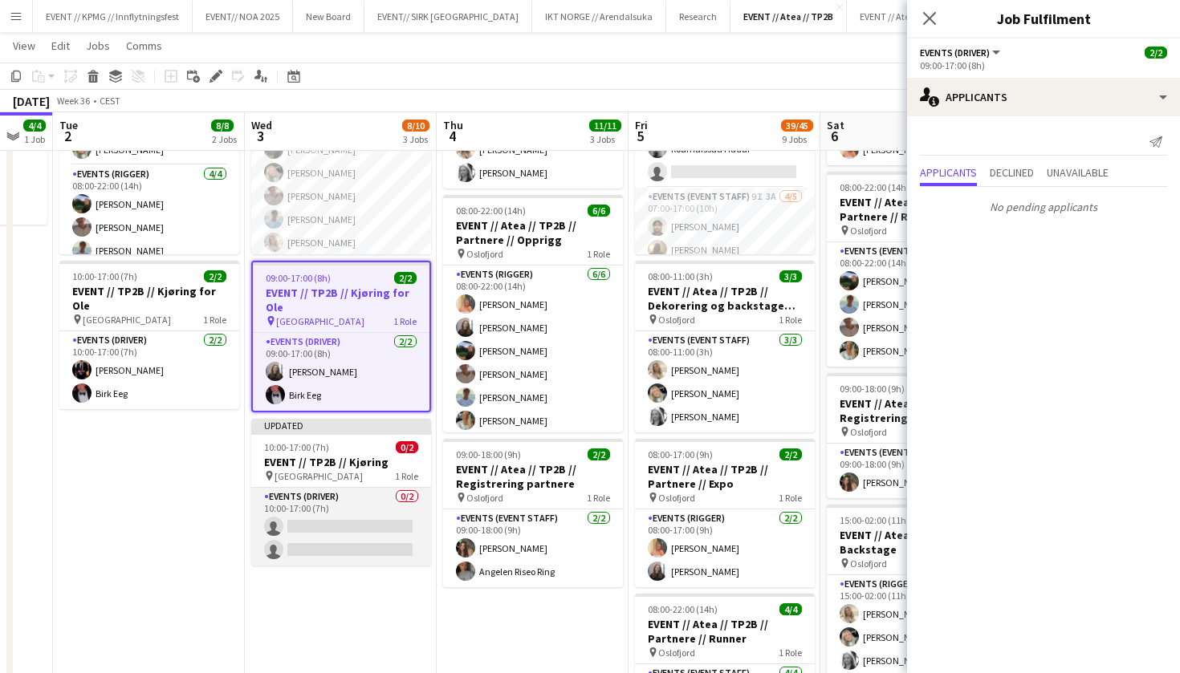
click at [306, 531] on app-card-role "Events (Driver) 0/2 10:00-17:00 (7h) single-neutral-actions single-neutral-acti…" at bounding box center [341, 527] width 180 height 78
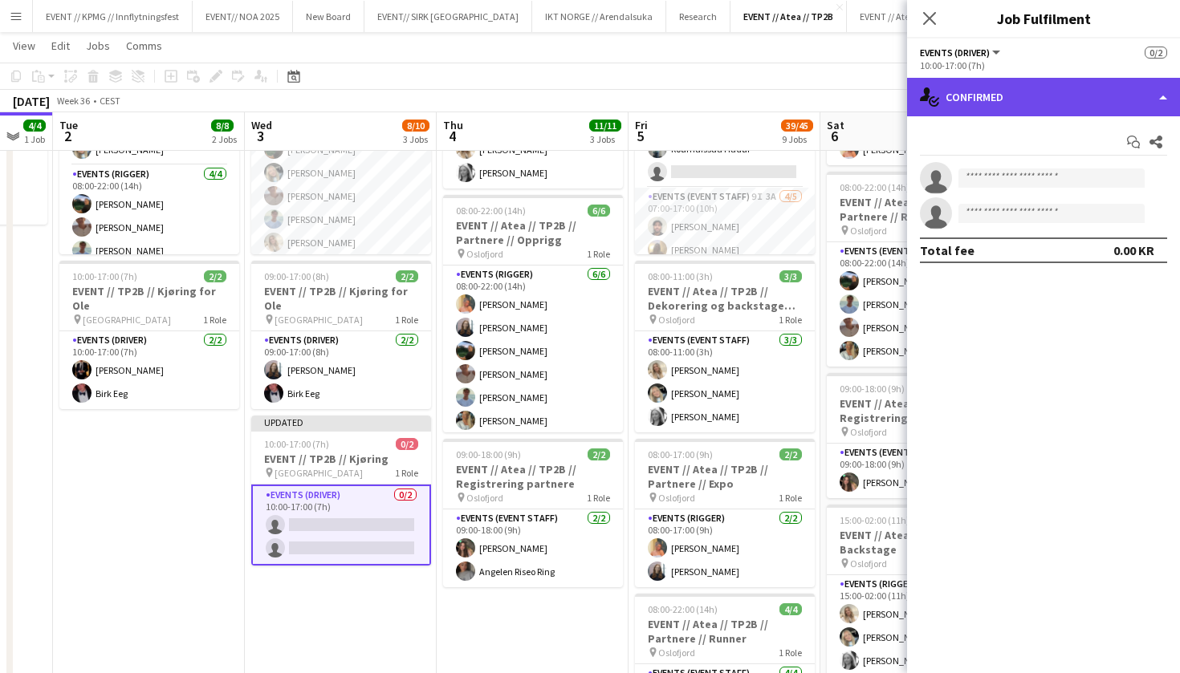
click at [1038, 115] on div "single-neutral-actions-check-2 Confirmed" at bounding box center [1043, 97] width 273 height 39
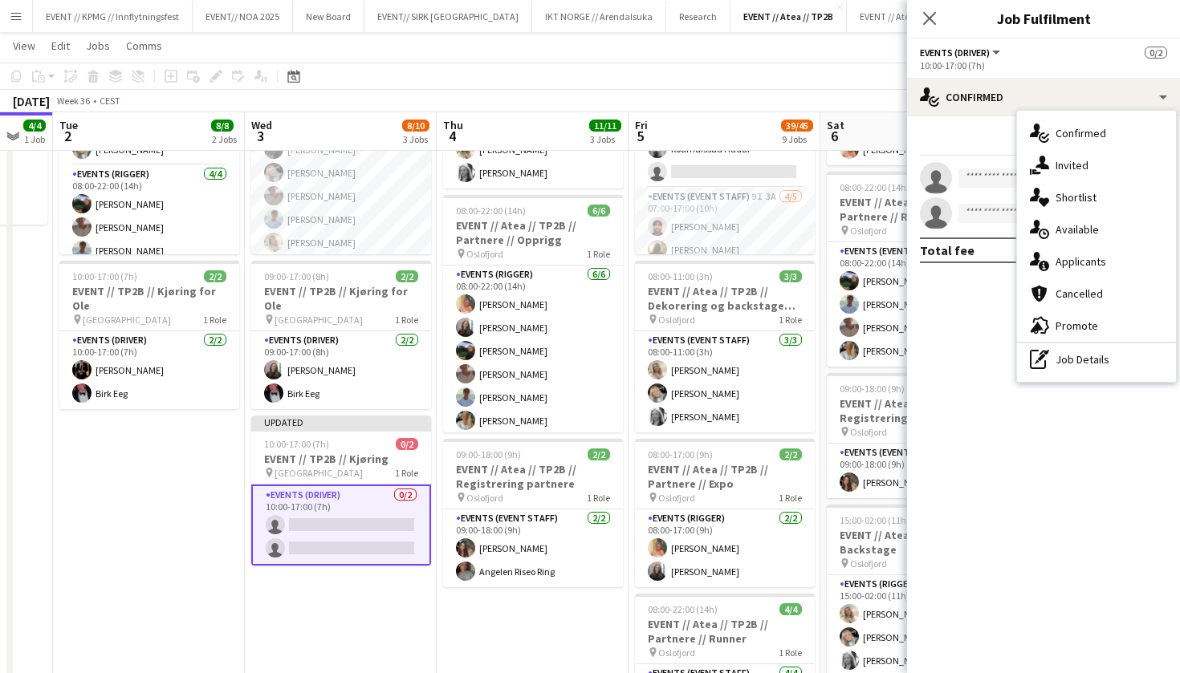
click at [1087, 114] on div "single-neutral-actions-check-2 Confirmed single-neutral-actions-share-1 Invited…" at bounding box center [1096, 246] width 159 height 271
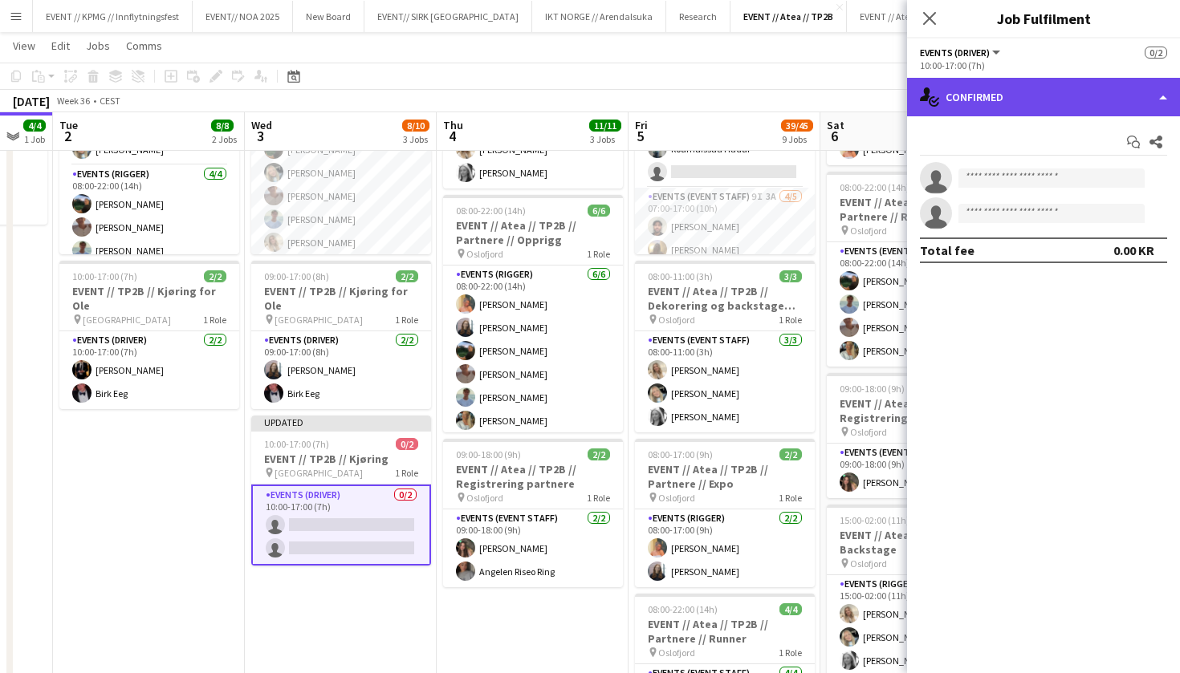
click at [1074, 85] on div "single-neutral-actions-check-2 Confirmed" at bounding box center [1043, 97] width 273 height 39
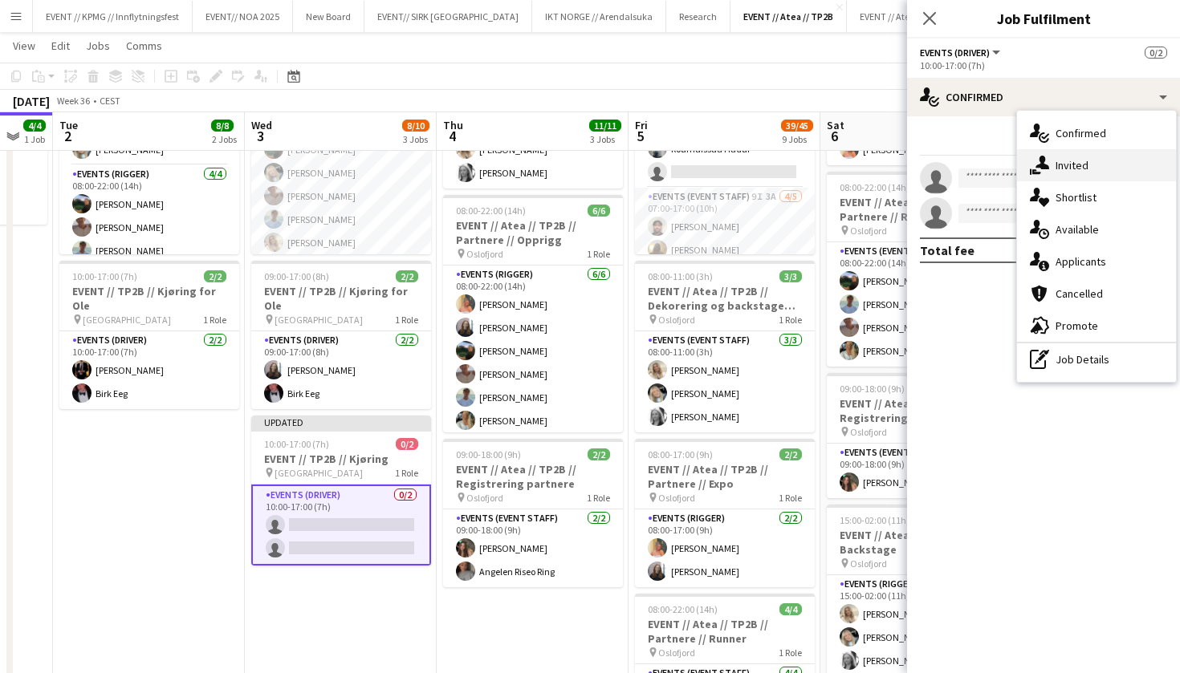
click at [1068, 160] on div "single-neutral-actions-share-1 Invited" at bounding box center [1096, 165] width 159 height 32
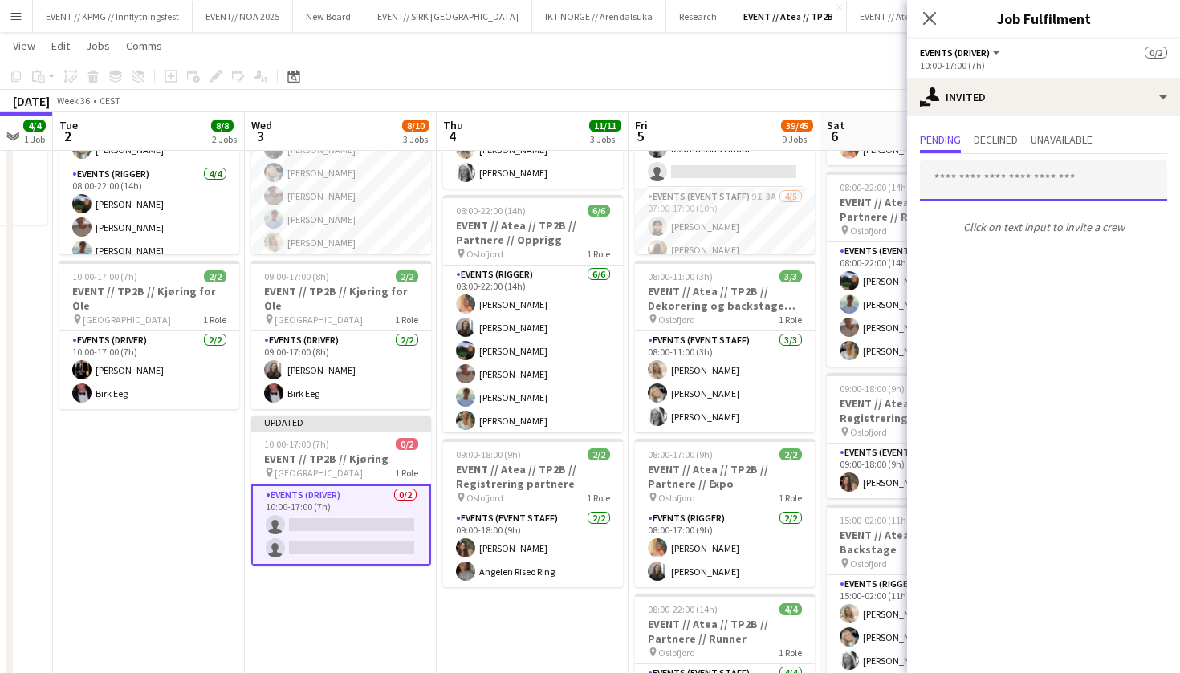
click at [1039, 196] on input "text" at bounding box center [1043, 181] width 247 height 40
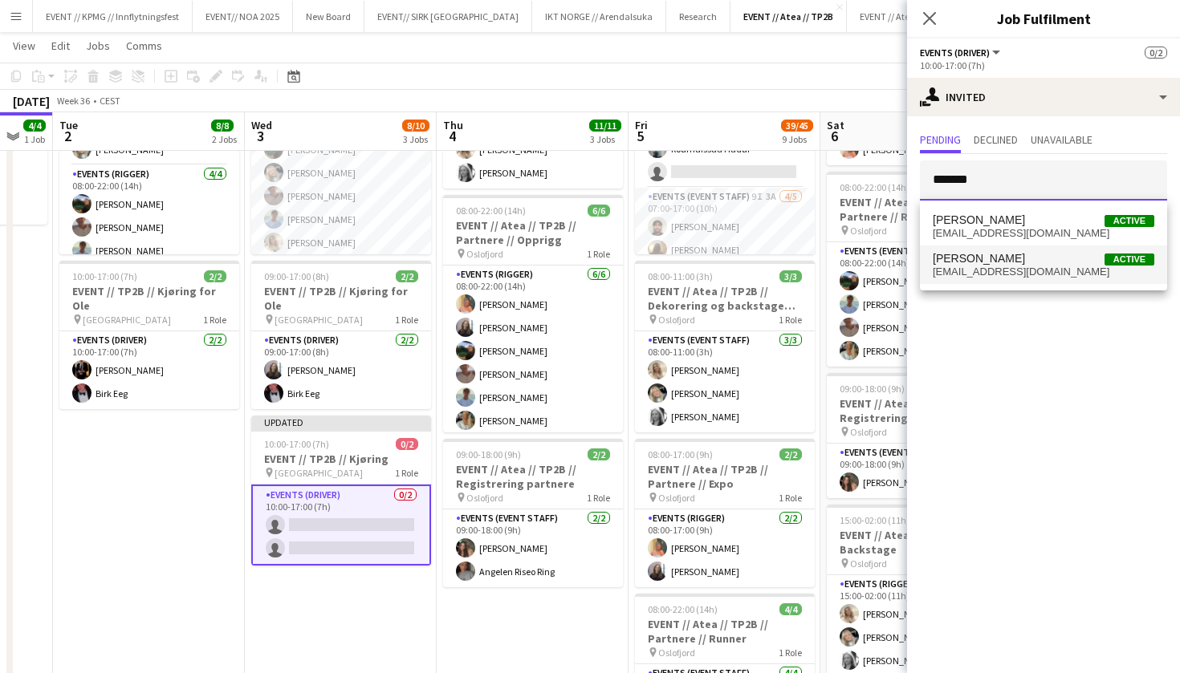
type input "*******"
click at [1035, 269] on span "[EMAIL_ADDRESS][DOMAIN_NAME]" at bounding box center [1044, 272] width 222 height 13
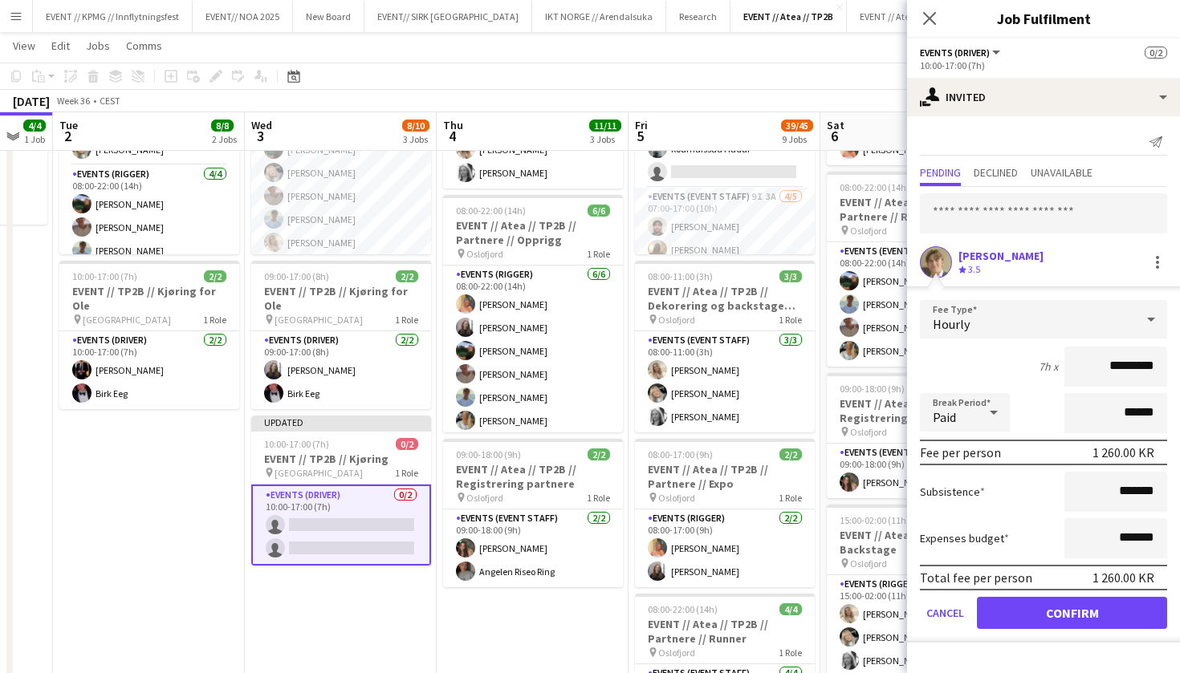
scroll to position [185, 0]
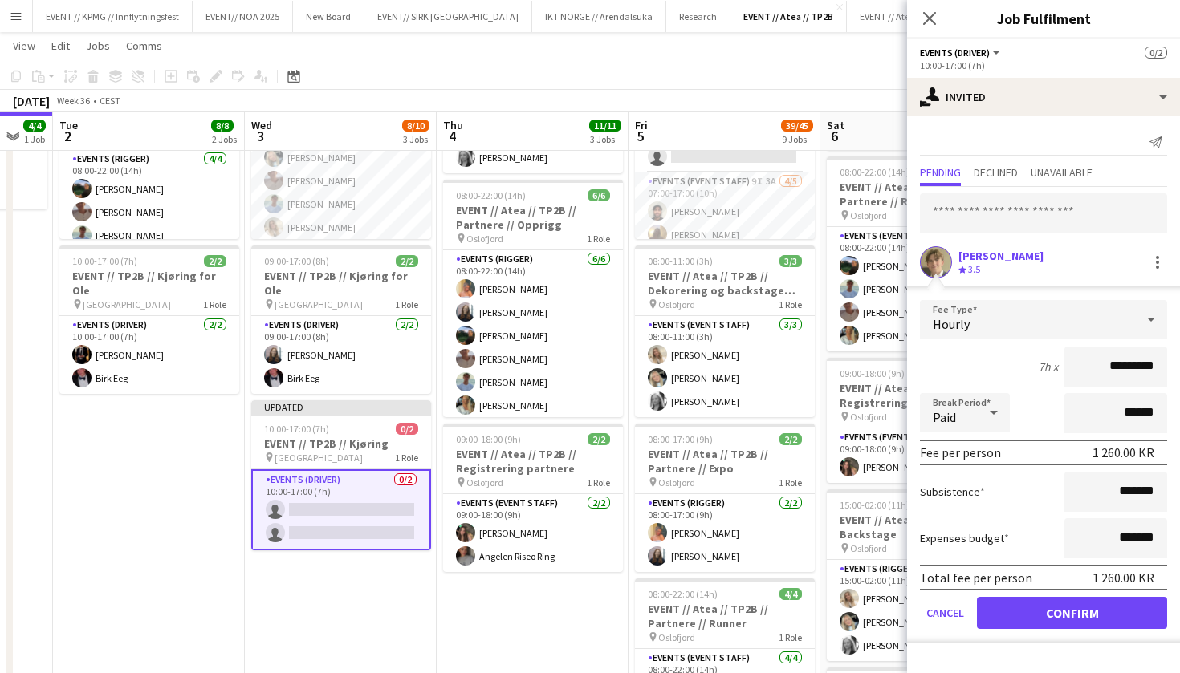
click at [1054, 617] on button "Confirm" at bounding box center [1072, 613] width 190 height 32
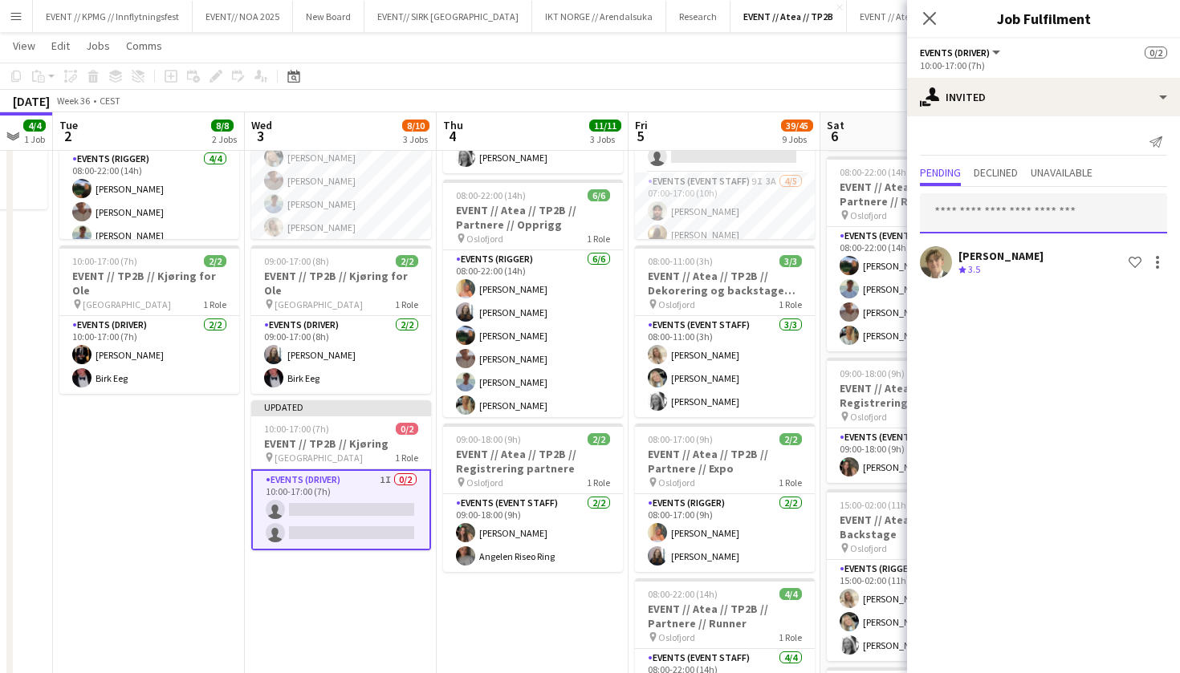
click at [986, 207] on input "text" at bounding box center [1043, 213] width 247 height 40
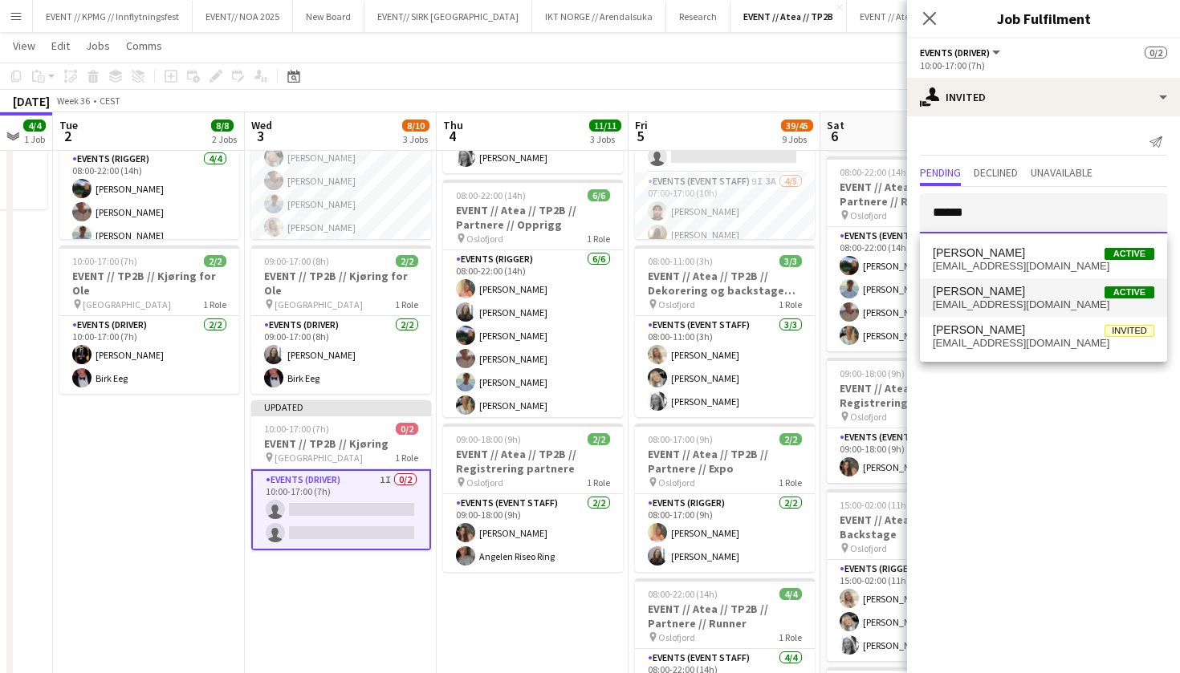
type input "******"
click at [1014, 303] on span "[EMAIL_ADDRESS][DOMAIN_NAME]" at bounding box center [1044, 305] width 222 height 13
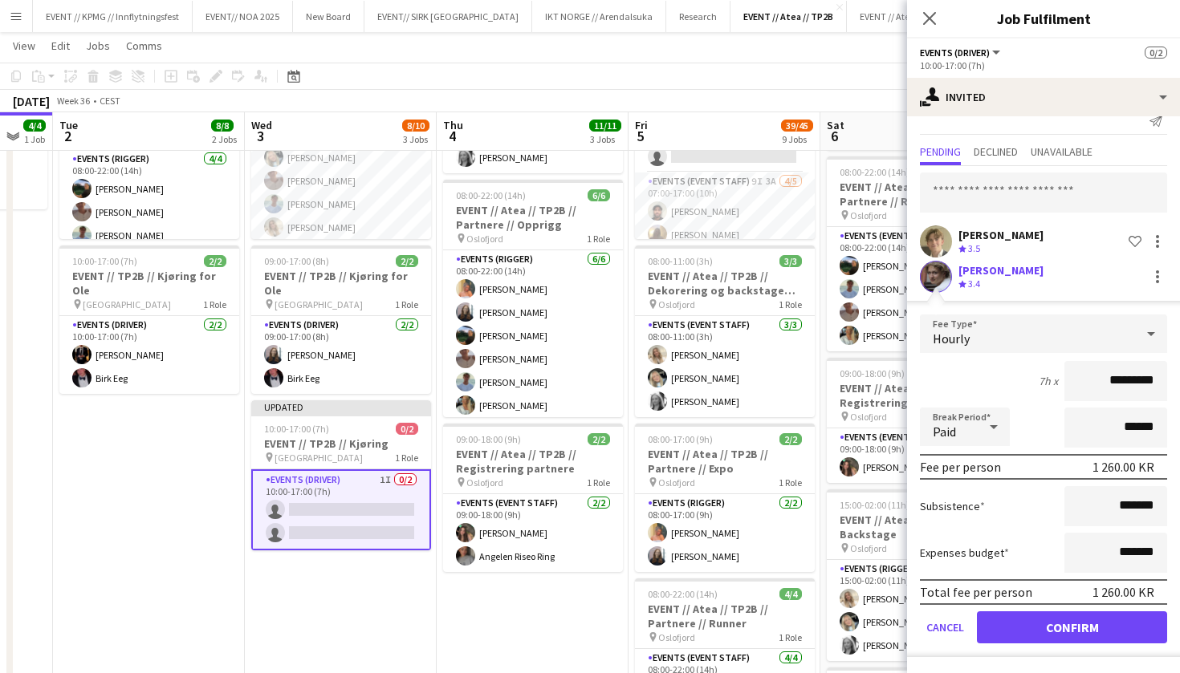
scroll to position [21, 0]
click at [1070, 639] on button "Confirm" at bounding box center [1072, 628] width 190 height 32
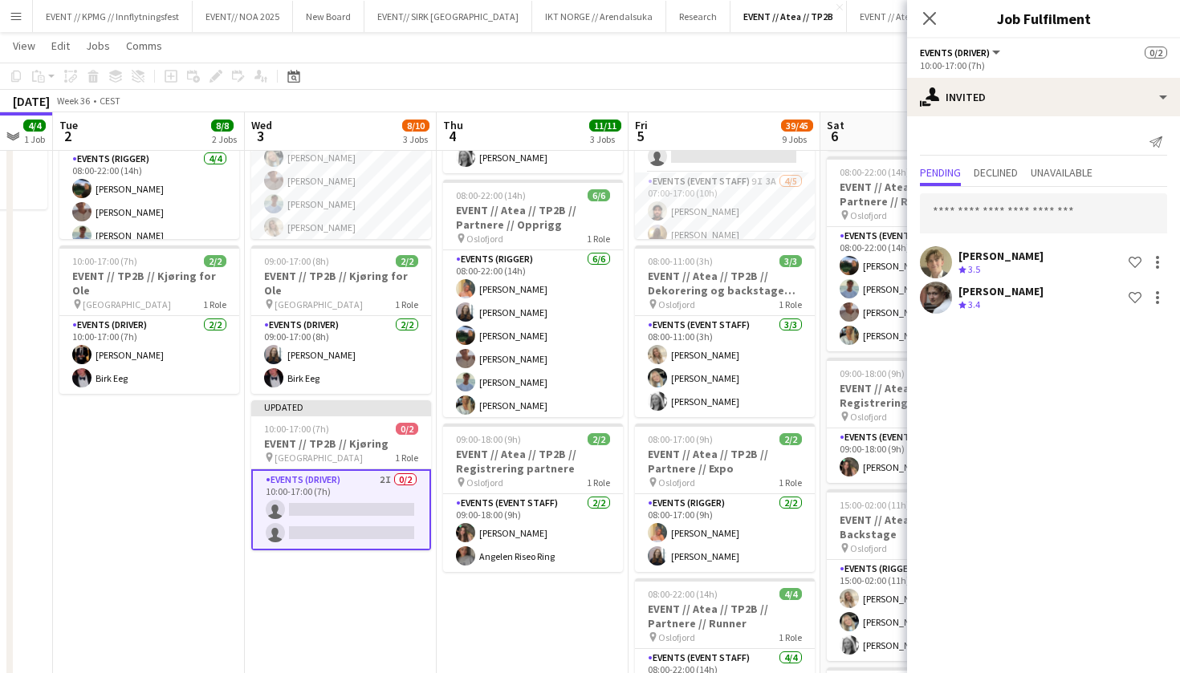
scroll to position [0, 0]
click at [1014, 217] on input "text" at bounding box center [1043, 213] width 247 height 40
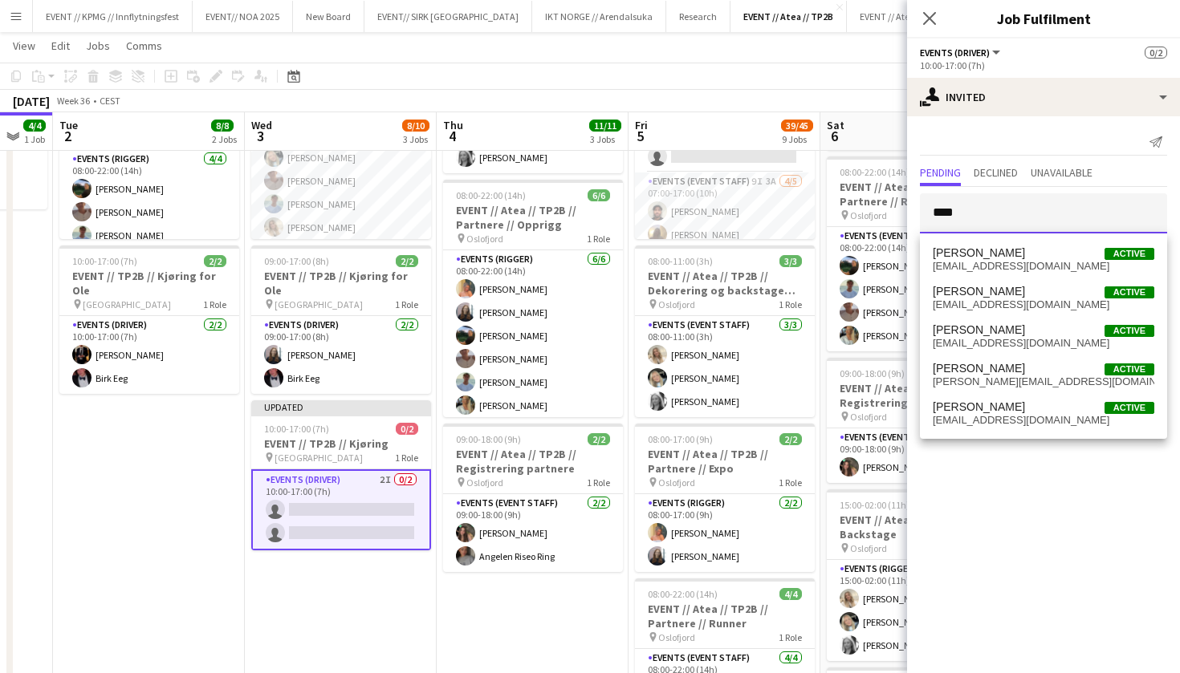
type input "****"
drag, startPoint x: 1121, startPoint y: 188, endPoint x: 1048, endPoint y: 409, distance: 233.3
click at [1048, 409] on span "[PERSON_NAME] Active" at bounding box center [1044, 408] width 222 height 14
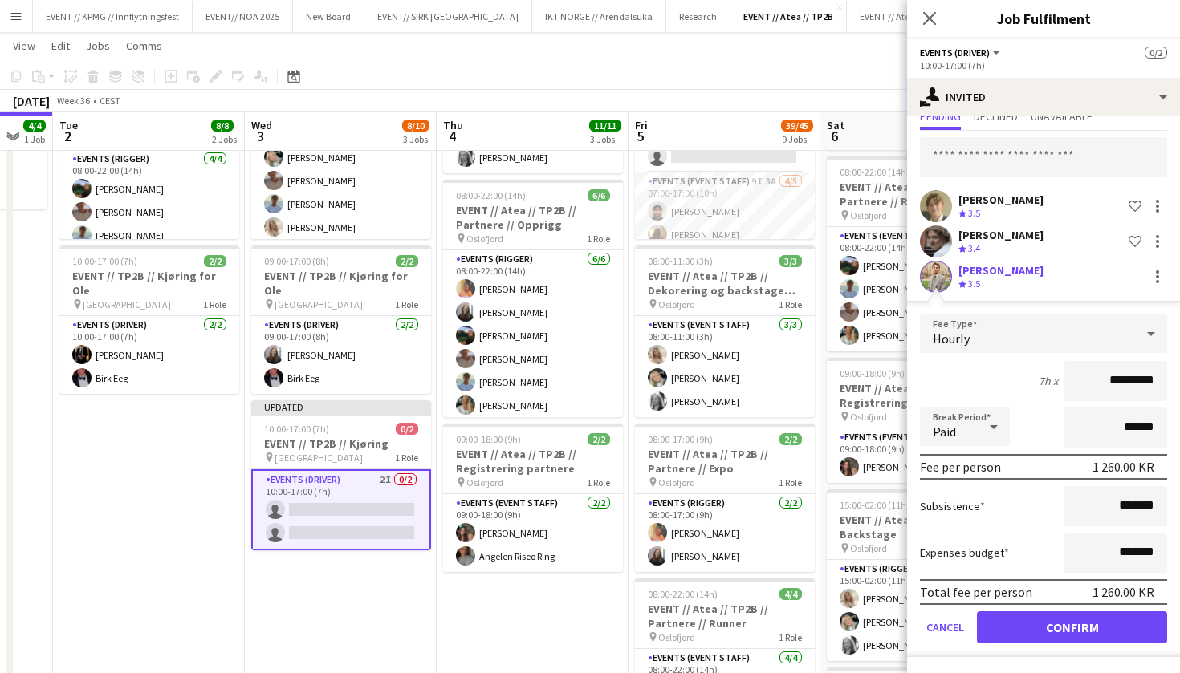
scroll to position [56, 0]
click at [1047, 625] on button "Confirm" at bounding box center [1072, 628] width 190 height 32
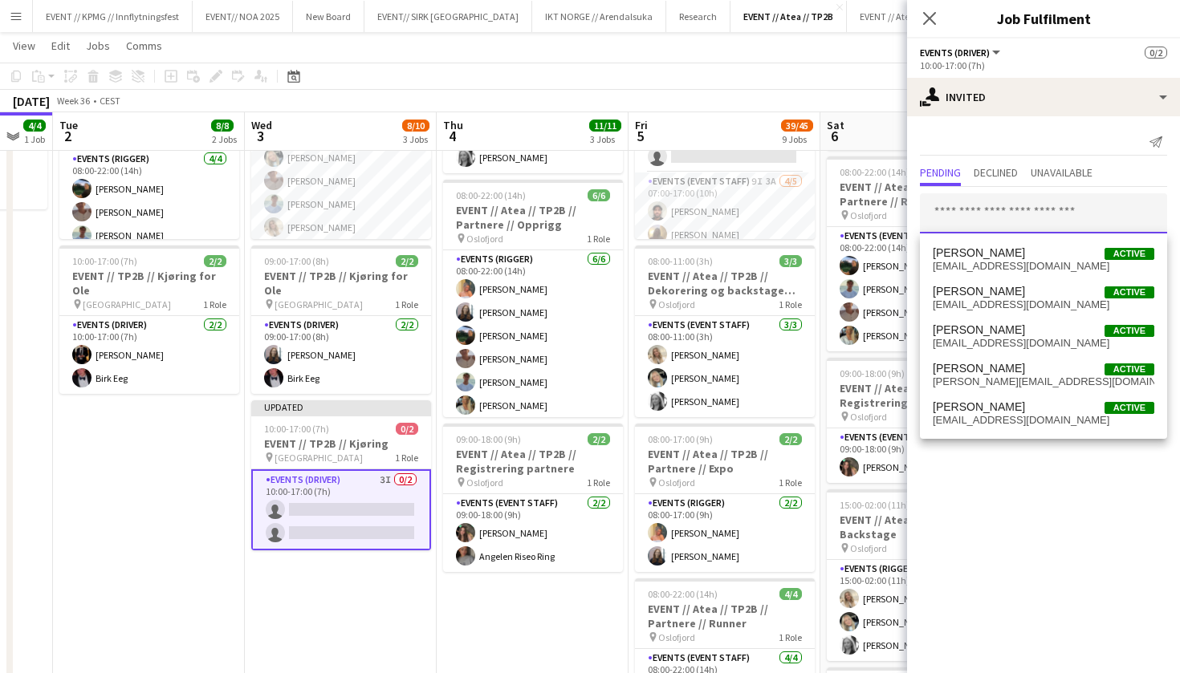
click at [1051, 215] on input "text" at bounding box center [1043, 213] width 247 height 40
click at [995, 462] on mat-expansion-panel "user-plus Invited Send notification Pending Declined Unavailable [PERSON_NAME] …" at bounding box center [1043, 394] width 273 height 557
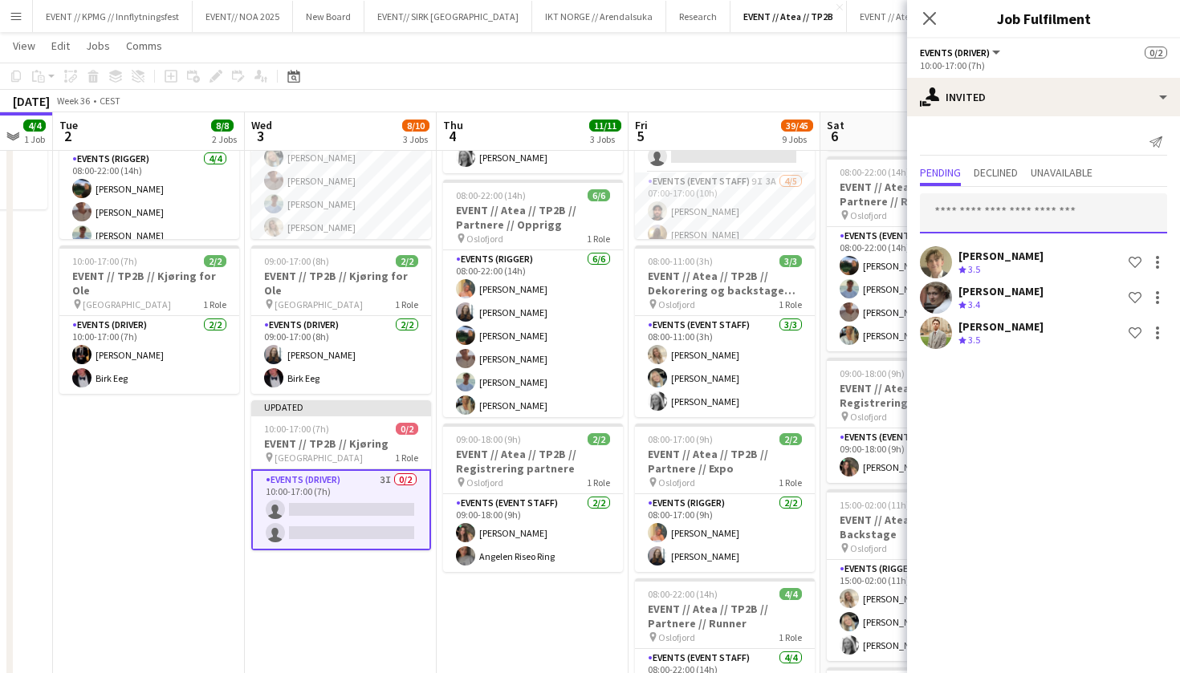
click at [1012, 226] on input "text" at bounding box center [1043, 213] width 247 height 40
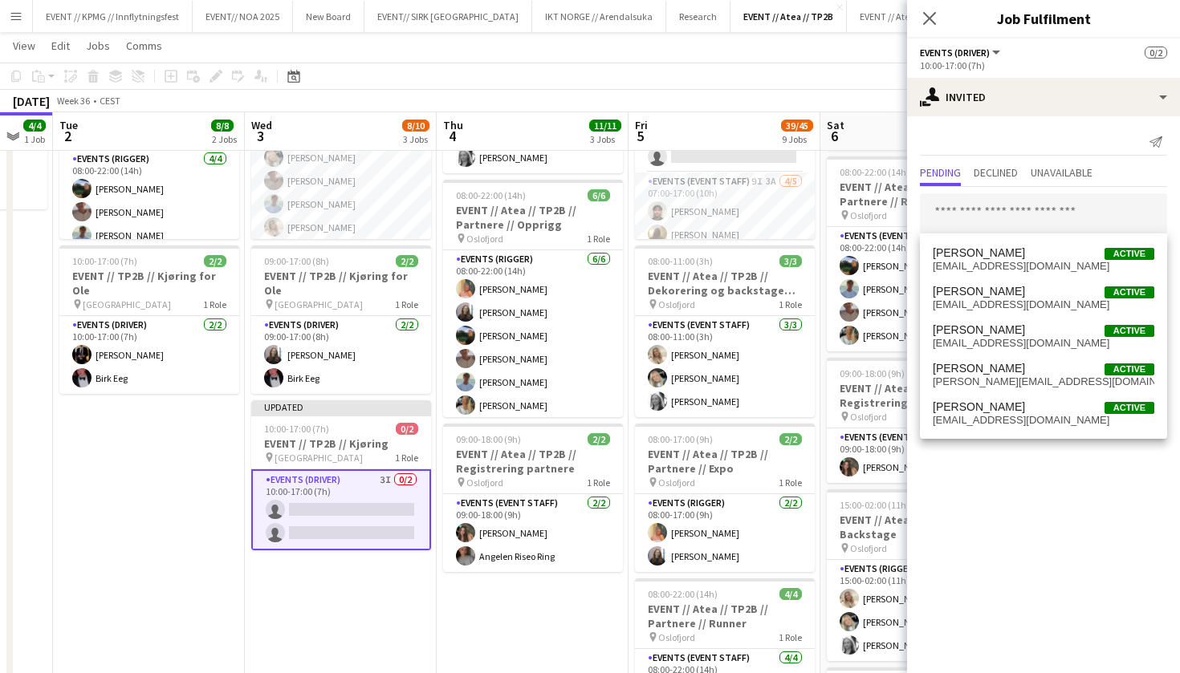
click at [879, 76] on app-toolbar "Copy Paste Paste Command V Paste with crew Command Shift V Paste linked Job [GE…" at bounding box center [590, 76] width 1180 height 27
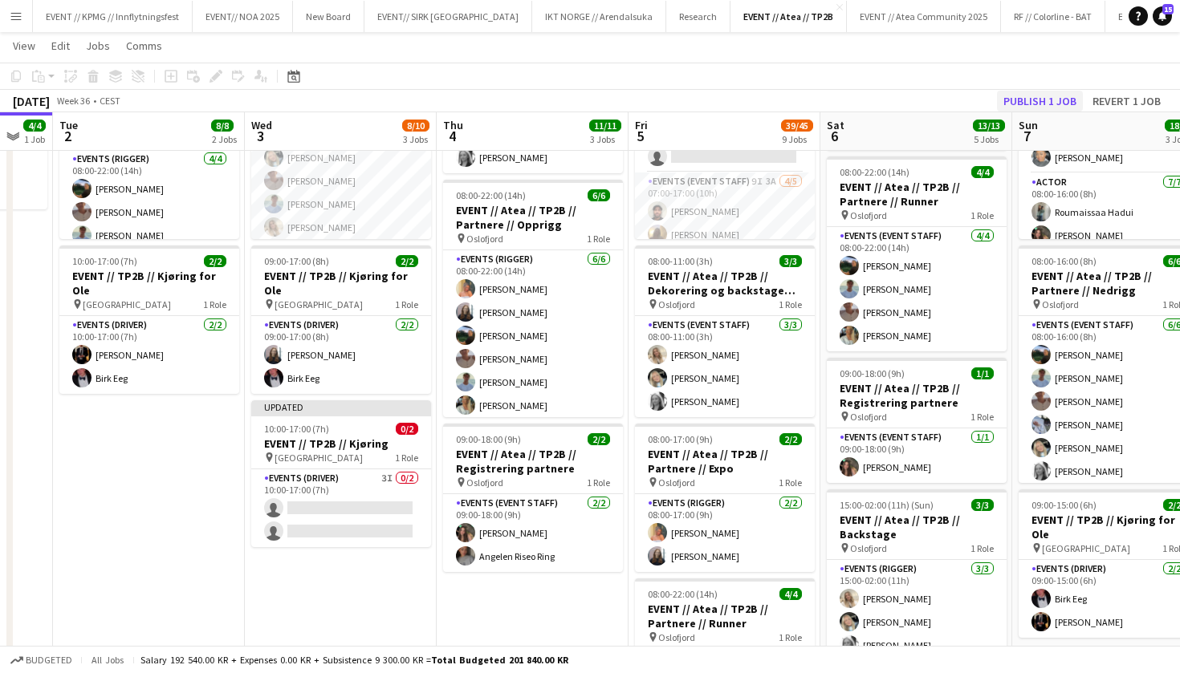
click at [1033, 94] on button "Publish 1 job" at bounding box center [1040, 101] width 86 height 21
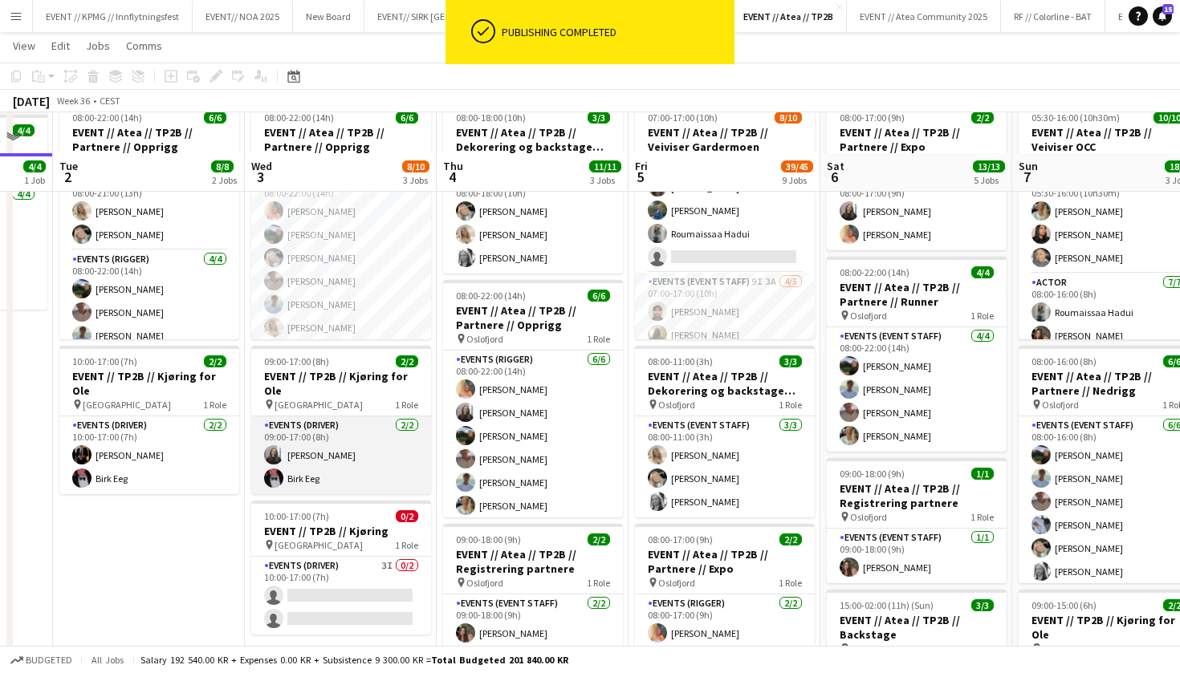
scroll to position [125, 0]
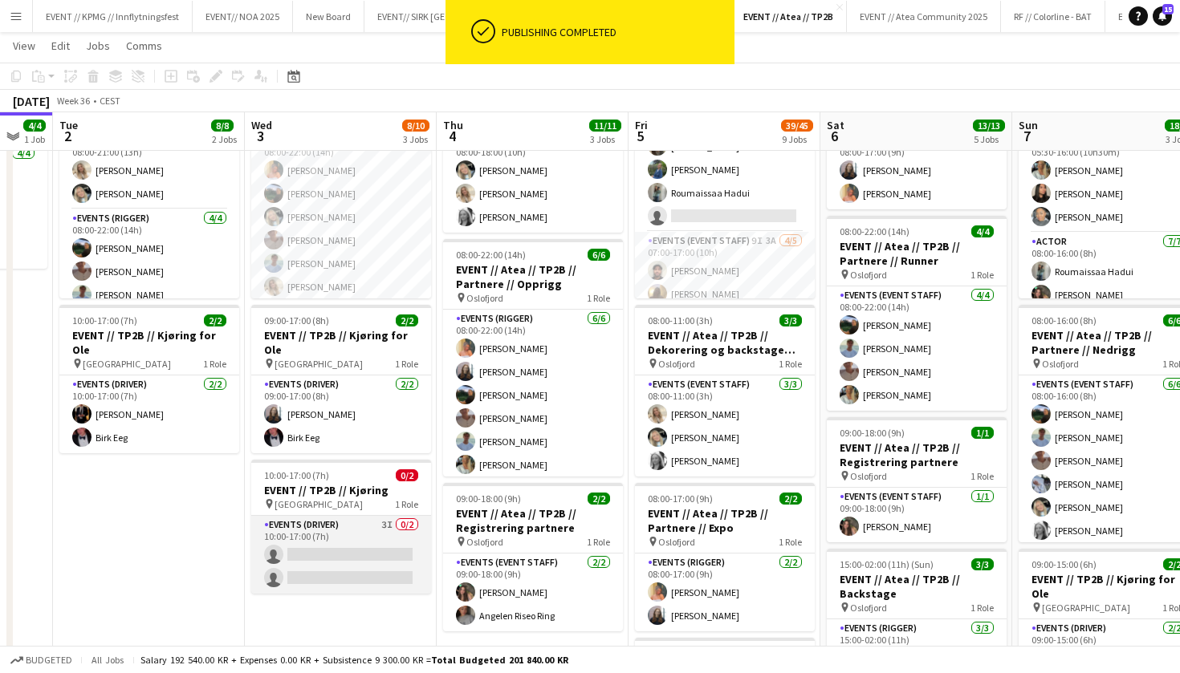
click at [330, 527] on app-card-role "Events (Driver) 3I 0/2 10:00-17:00 (7h) single-neutral-actions single-neutral-a…" at bounding box center [341, 555] width 180 height 78
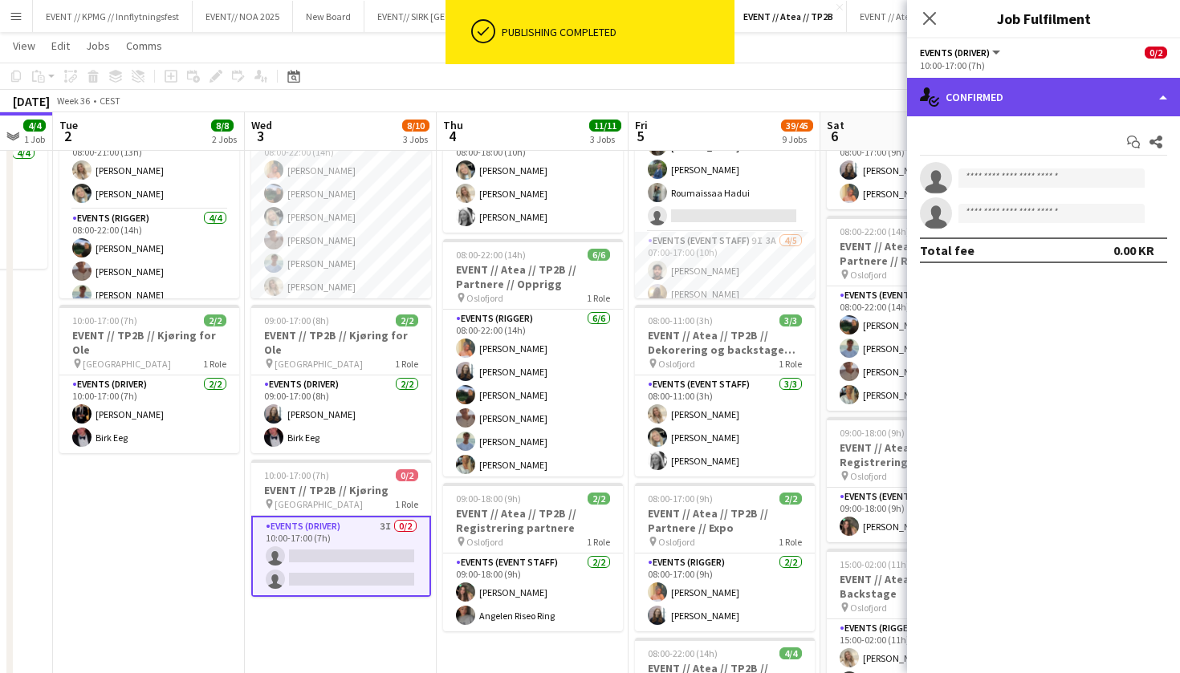
click at [1063, 87] on div "single-neutral-actions-check-2 Confirmed" at bounding box center [1043, 97] width 273 height 39
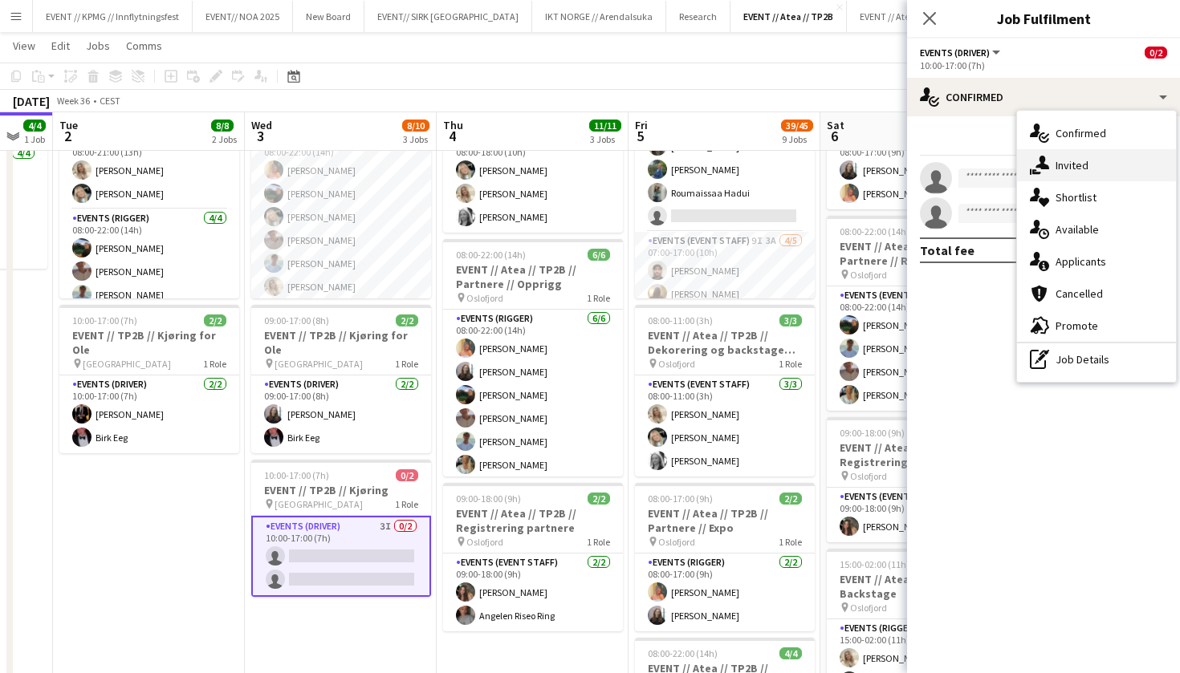
click at [1096, 170] on div "single-neutral-actions-share-1 Invited" at bounding box center [1096, 165] width 159 height 32
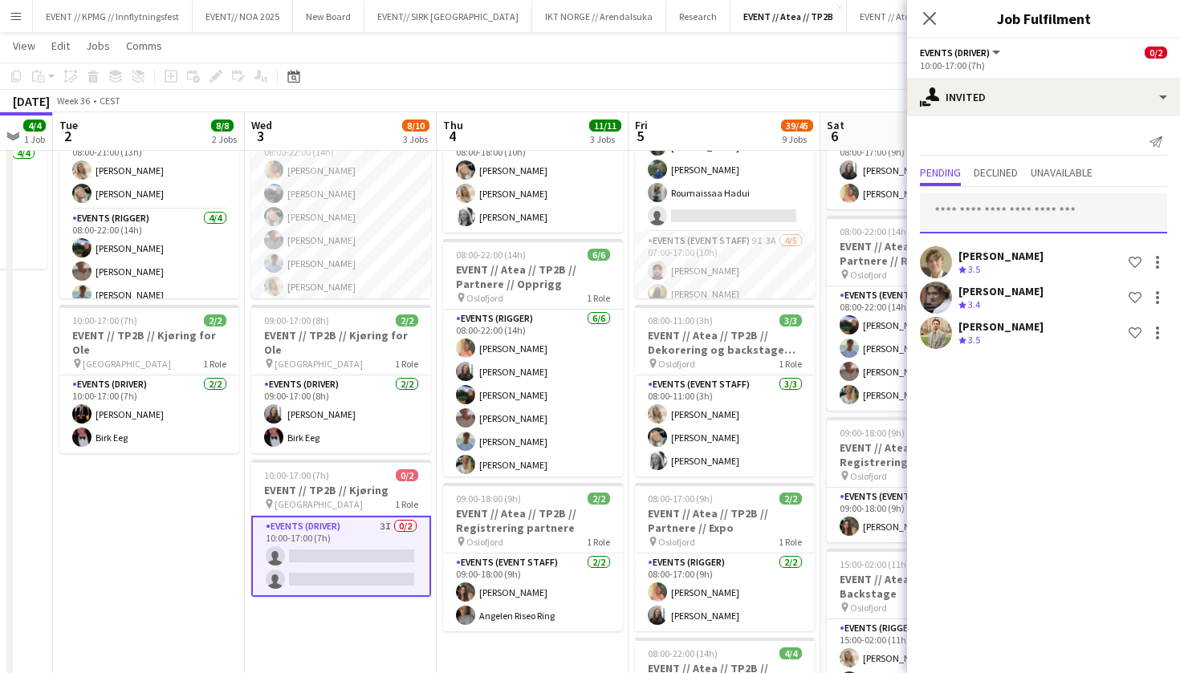
click at [1011, 209] on input "text" at bounding box center [1043, 213] width 247 height 40
click at [1036, 118] on div "Send notification Pending Declined Unavailable [PERSON_NAME] Crew rating 3.5 Sh…" at bounding box center [1043, 240] width 273 height 249
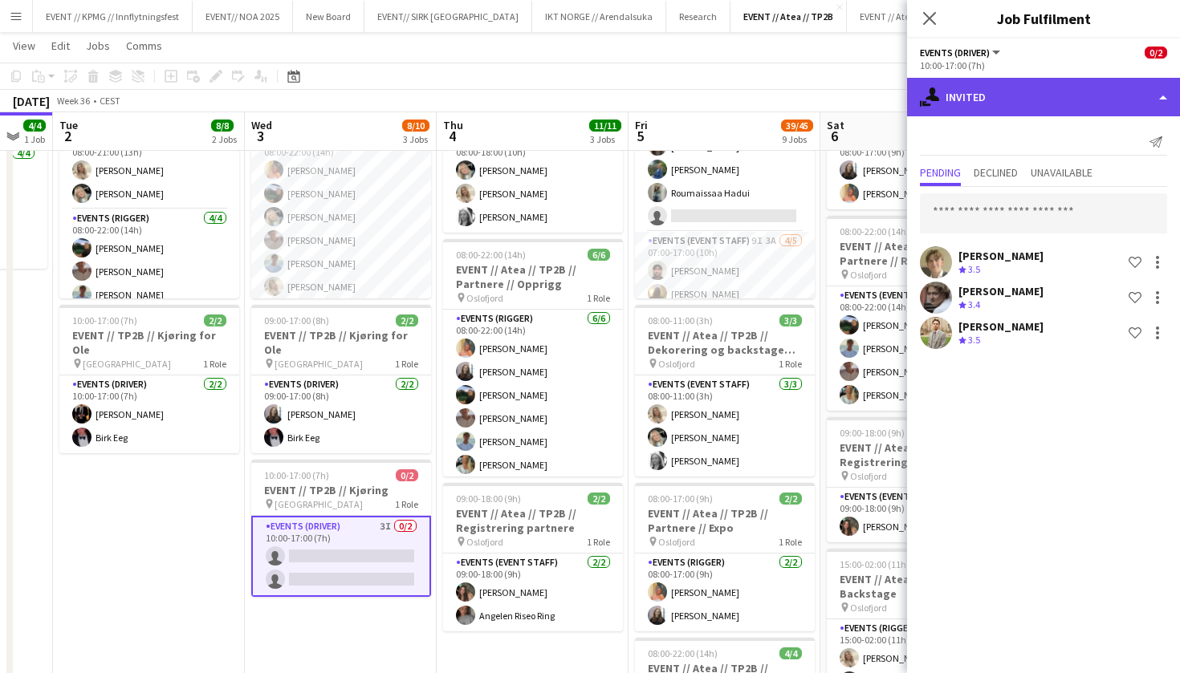
click at [1042, 108] on div "single-neutral-actions-share-1 Invited" at bounding box center [1043, 97] width 273 height 39
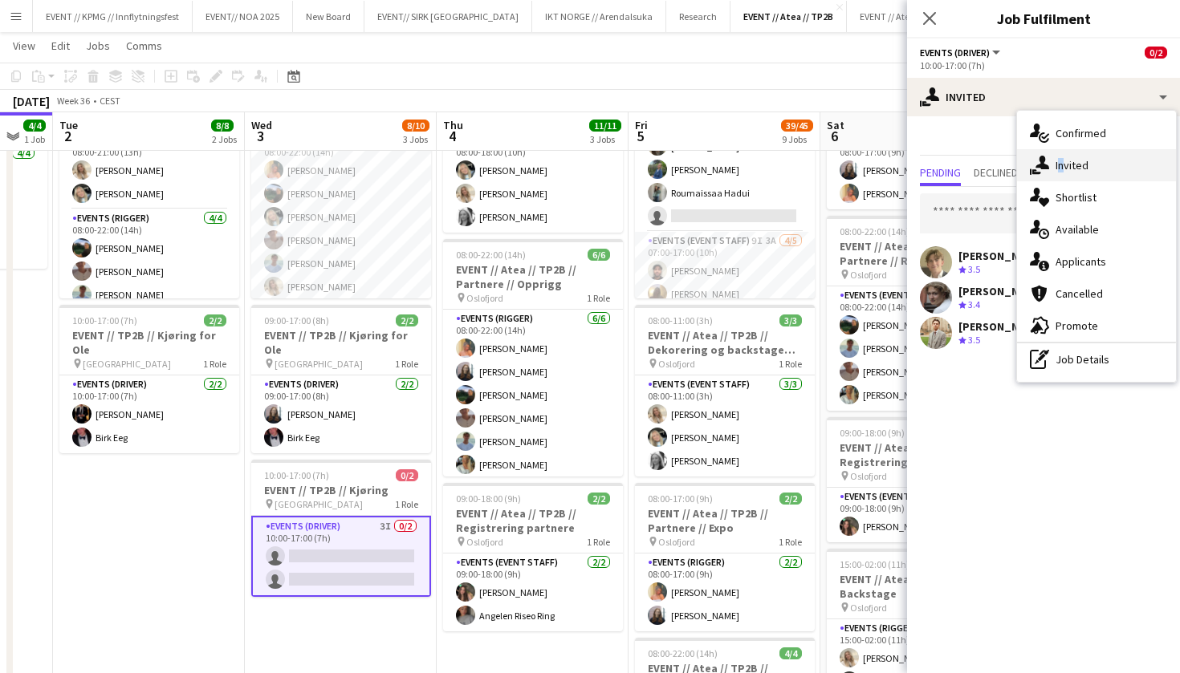
click at [1057, 170] on div "single-neutral-actions-share-1 Invited" at bounding box center [1096, 165] width 159 height 32
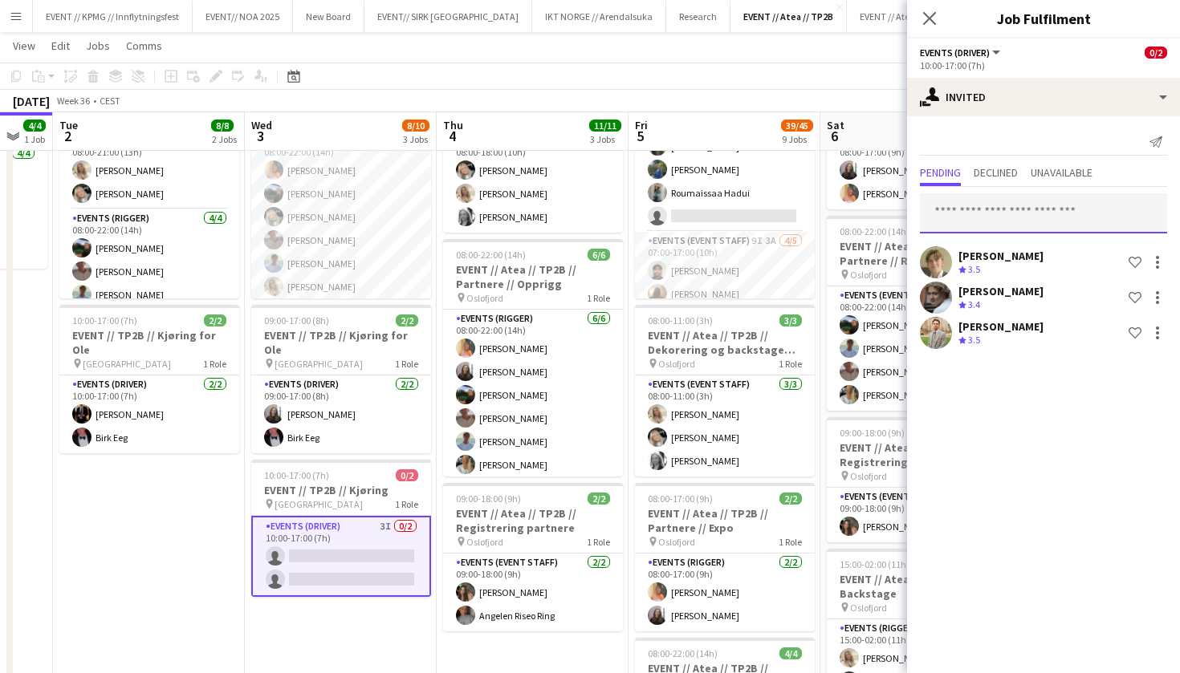
click at [1003, 208] on input "text" at bounding box center [1043, 213] width 247 height 40
click at [1050, 67] on div "10:00-17:00 (7h)" at bounding box center [1043, 65] width 247 height 12
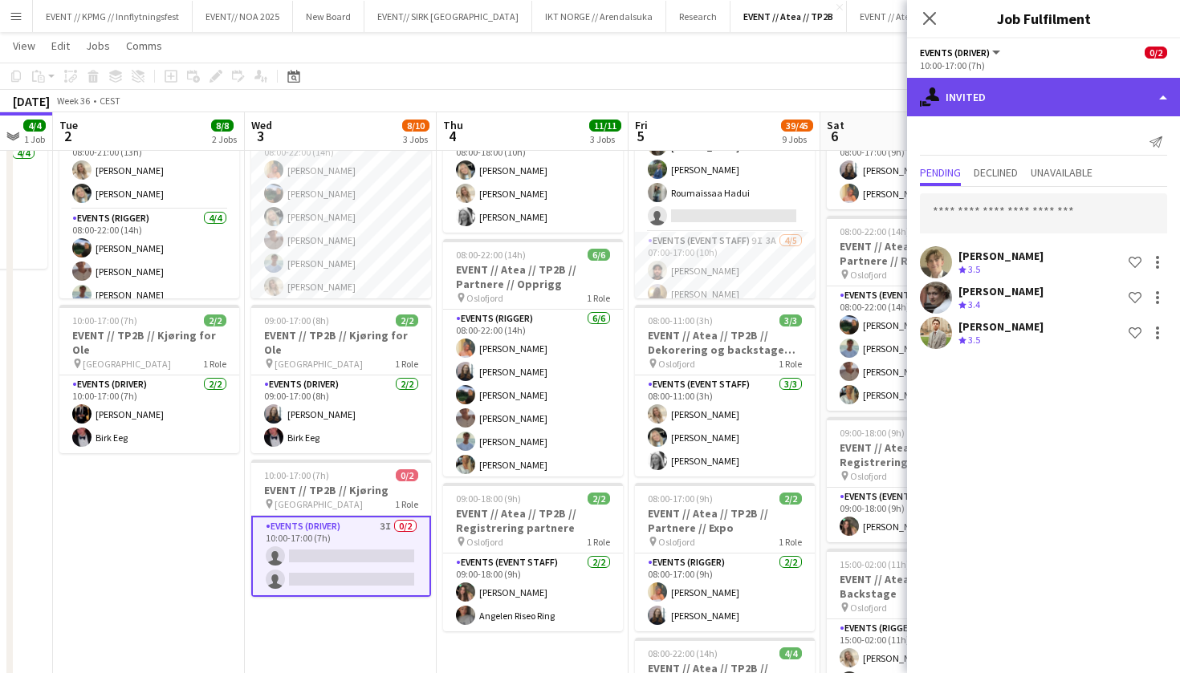
click at [1047, 103] on div "single-neutral-actions-share-1 Invited" at bounding box center [1043, 97] width 273 height 39
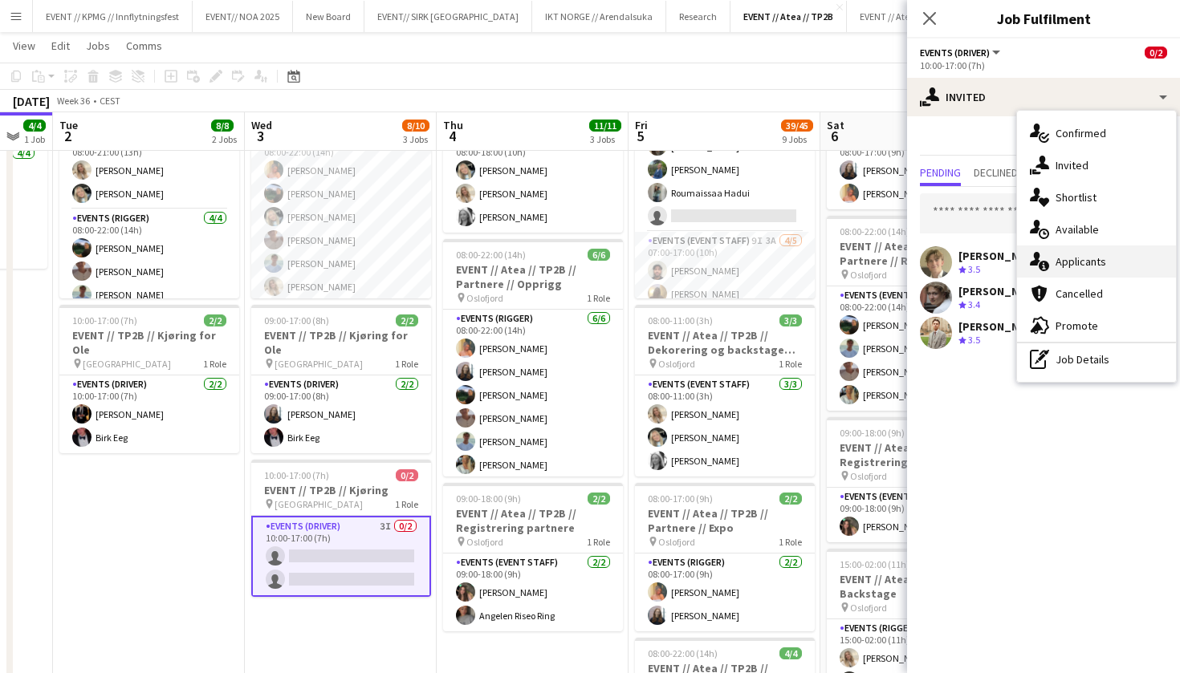
click at [1108, 264] on div "single-neutral-actions-information Applicants" at bounding box center [1096, 262] width 159 height 32
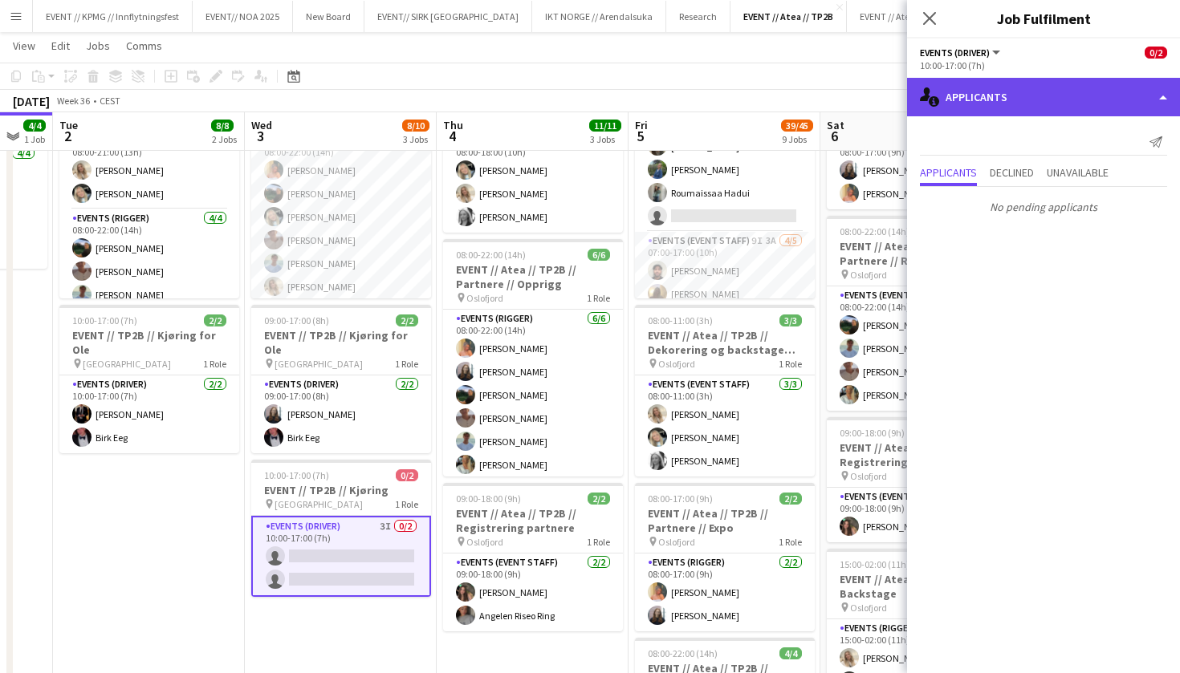
click at [1025, 85] on div "single-neutral-actions-information Applicants" at bounding box center [1043, 97] width 273 height 39
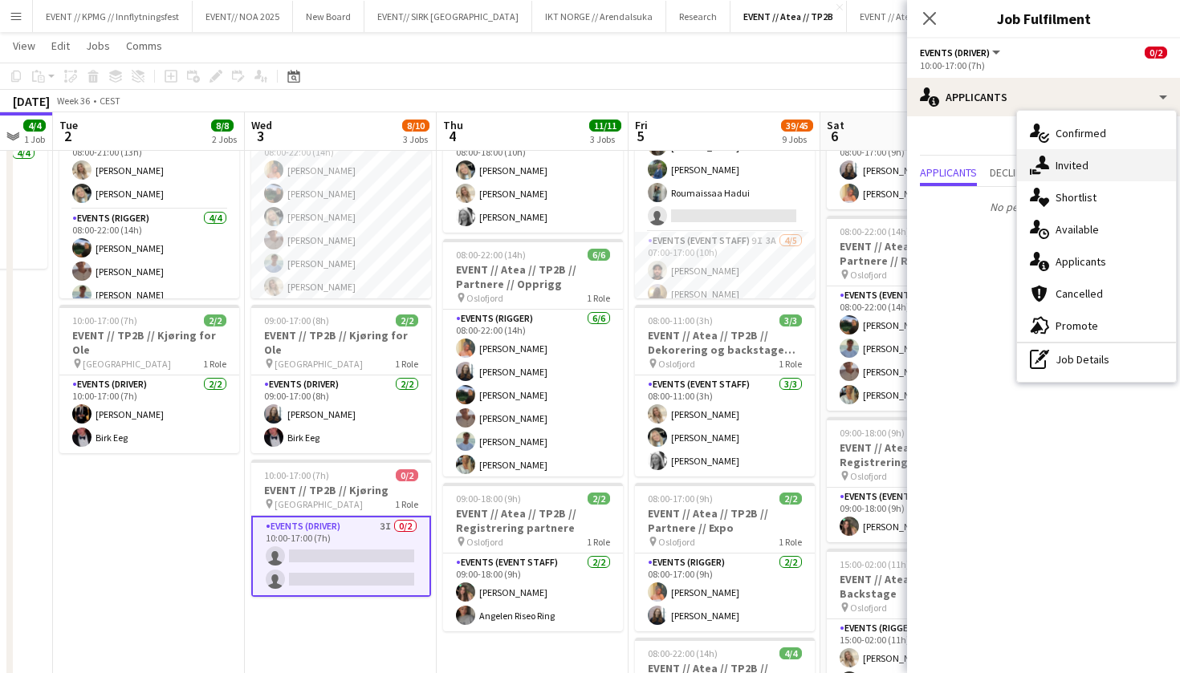
click at [1082, 171] on div "single-neutral-actions-share-1 Invited" at bounding box center [1096, 165] width 159 height 32
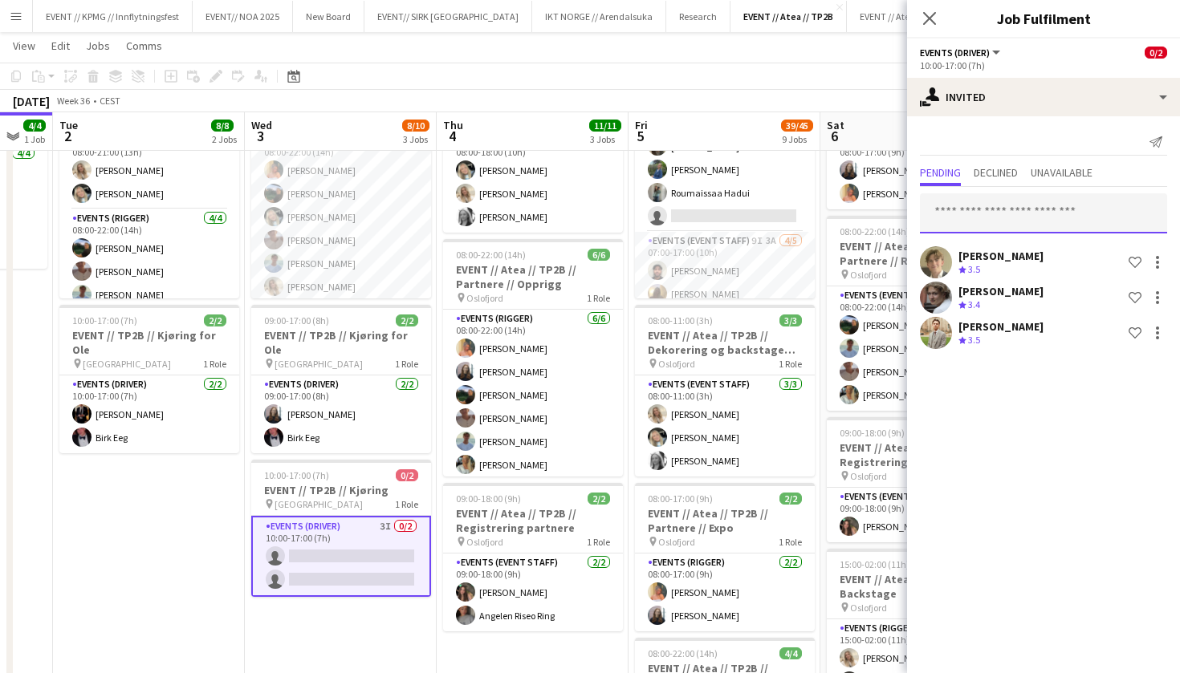
click at [1017, 202] on input "text" at bounding box center [1043, 213] width 247 height 40
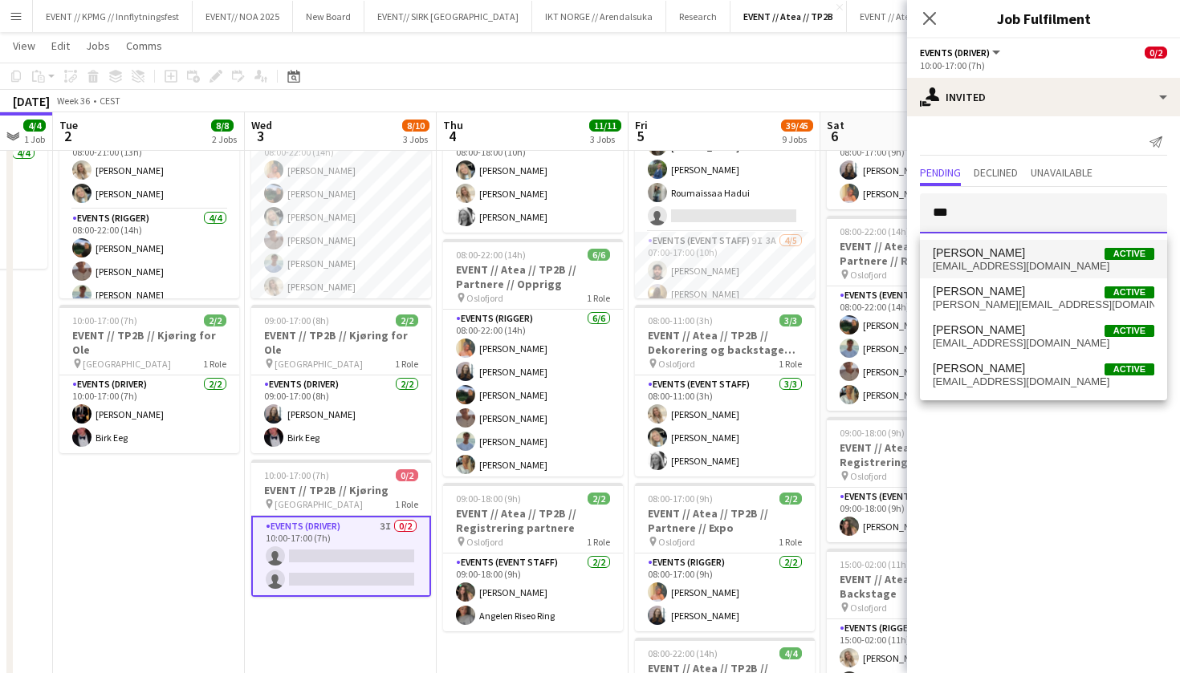
type input "***"
click at [1032, 265] on span "[EMAIL_ADDRESS][DOMAIN_NAME]" at bounding box center [1044, 266] width 222 height 13
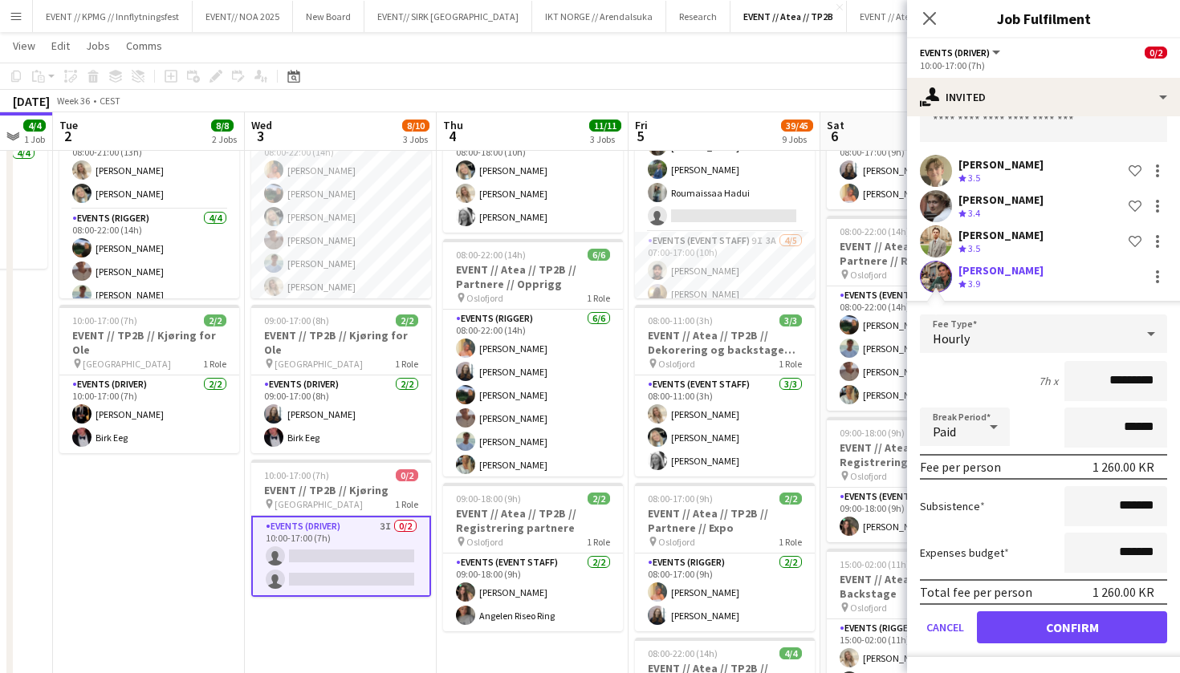
scroll to position [92, 0]
click at [1068, 631] on button "Confirm" at bounding box center [1072, 628] width 190 height 32
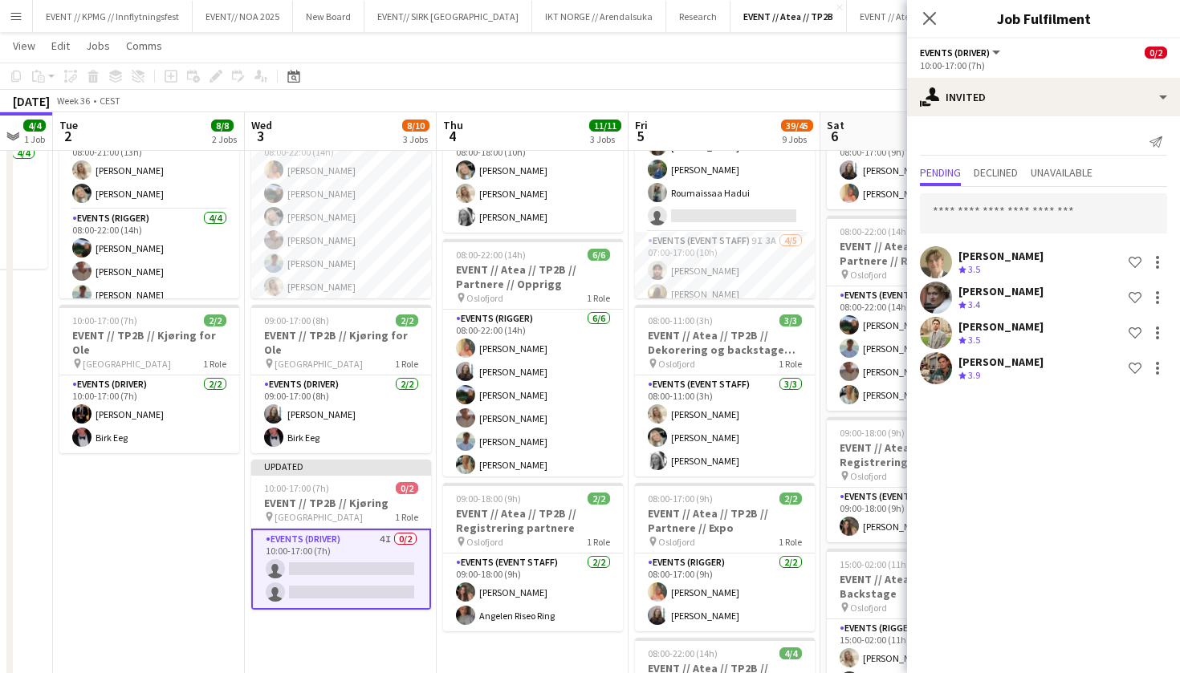
scroll to position [0, 0]
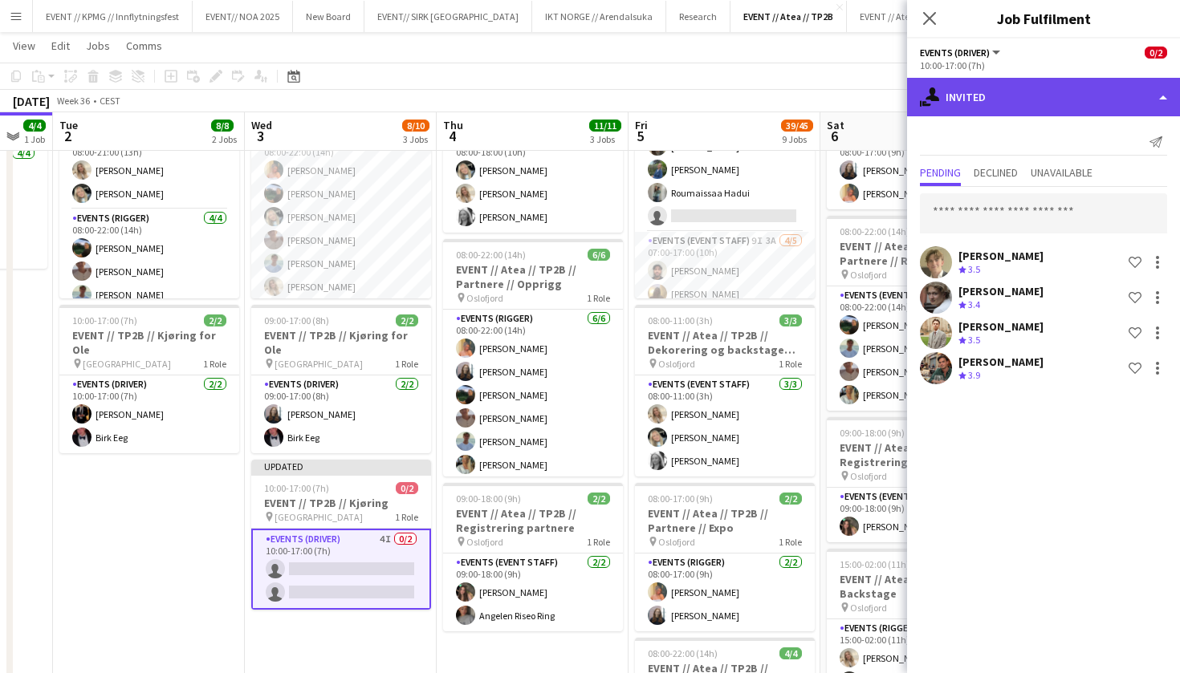
click at [1068, 93] on div "single-neutral-actions-share-1 Invited" at bounding box center [1043, 97] width 273 height 39
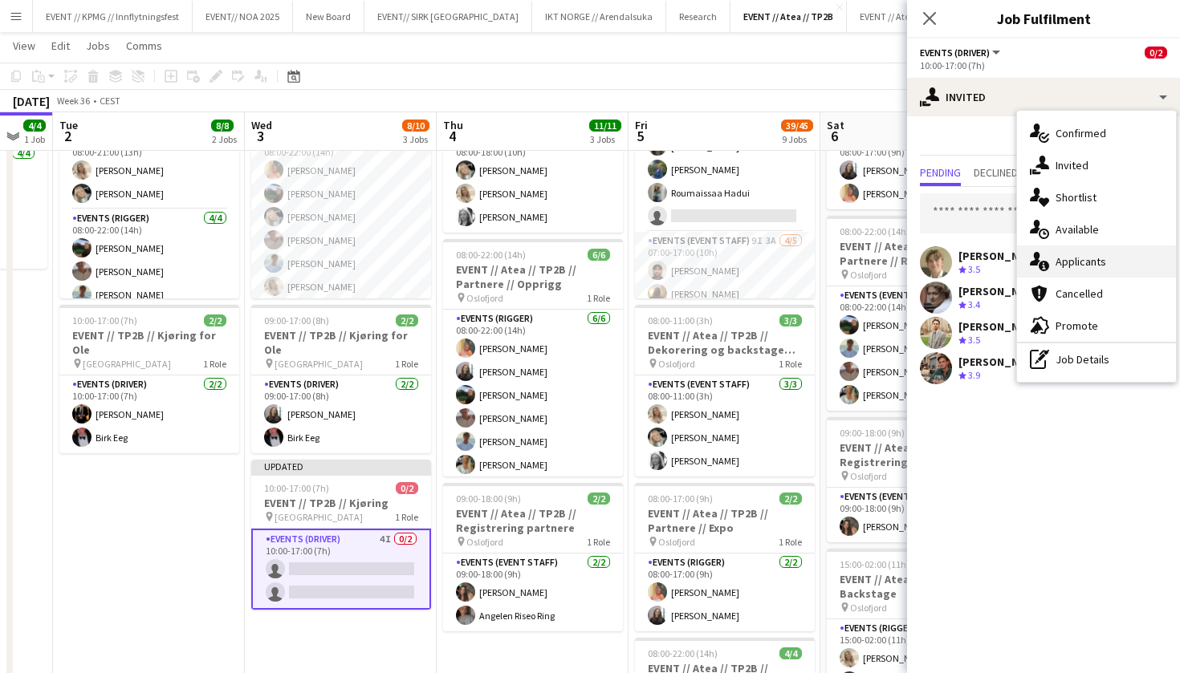
click at [1109, 262] on div "single-neutral-actions-information Applicants" at bounding box center [1096, 262] width 159 height 32
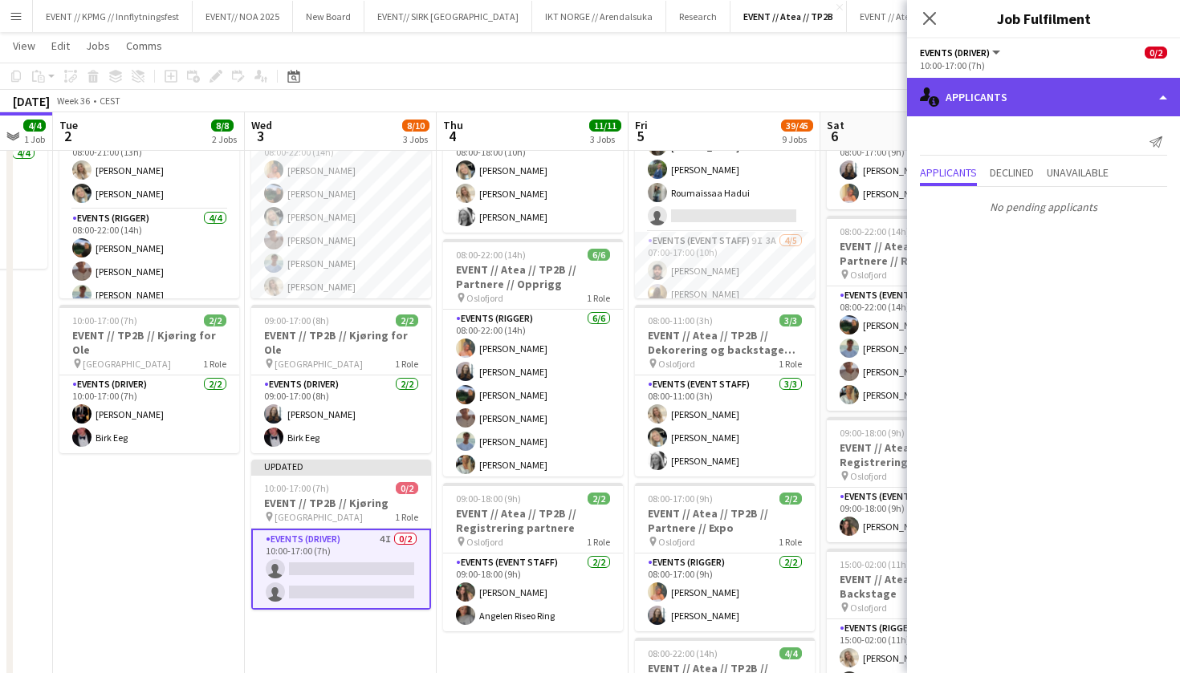
click at [1101, 96] on div "single-neutral-actions-information Applicants" at bounding box center [1043, 97] width 273 height 39
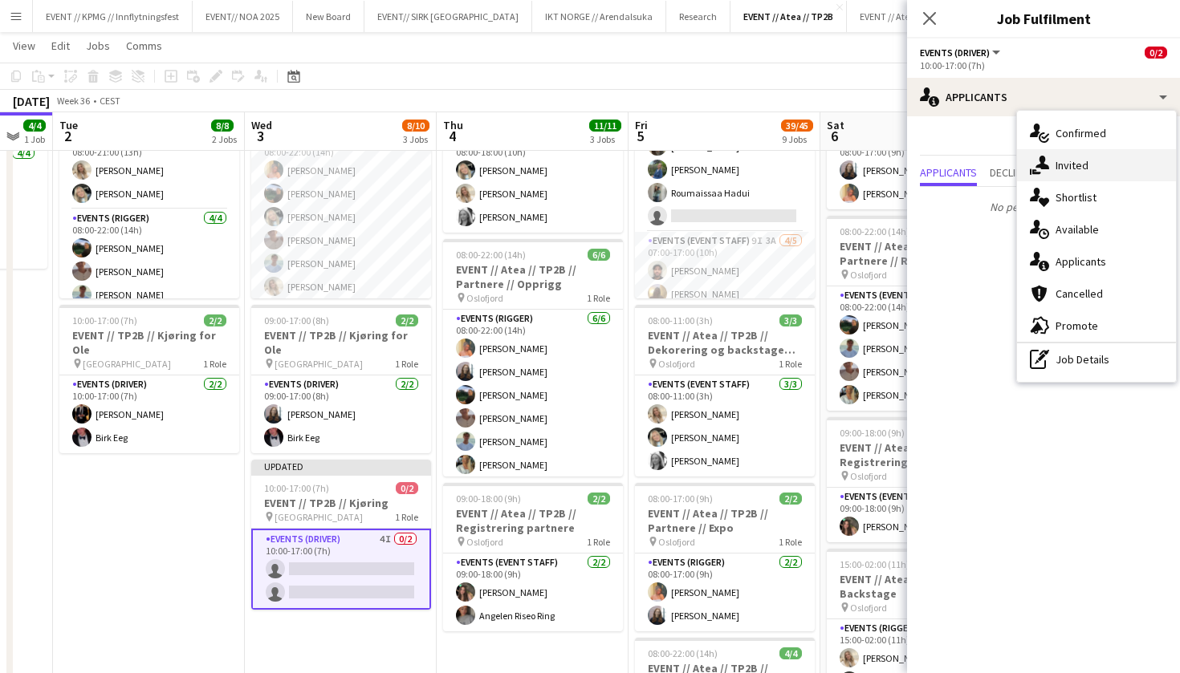
click at [1121, 173] on div "single-neutral-actions-share-1 Invited" at bounding box center [1096, 165] width 159 height 32
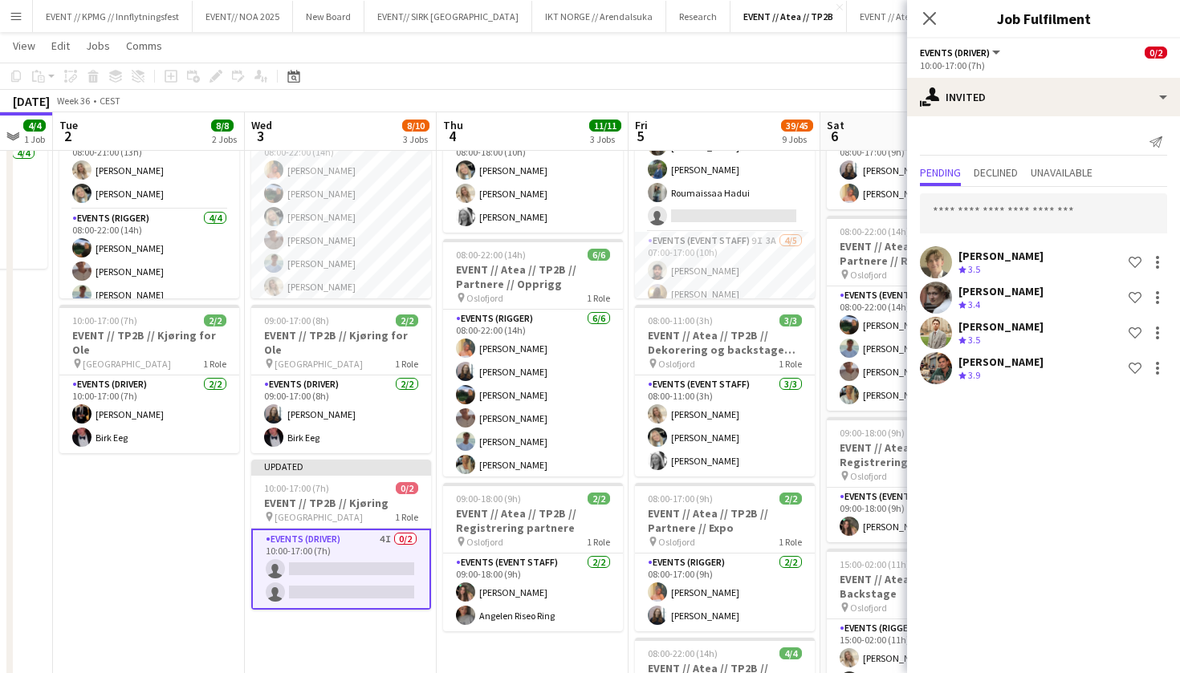
click at [1121, 173] on div "Pending Declined Unavailable" at bounding box center [1043, 174] width 247 height 25
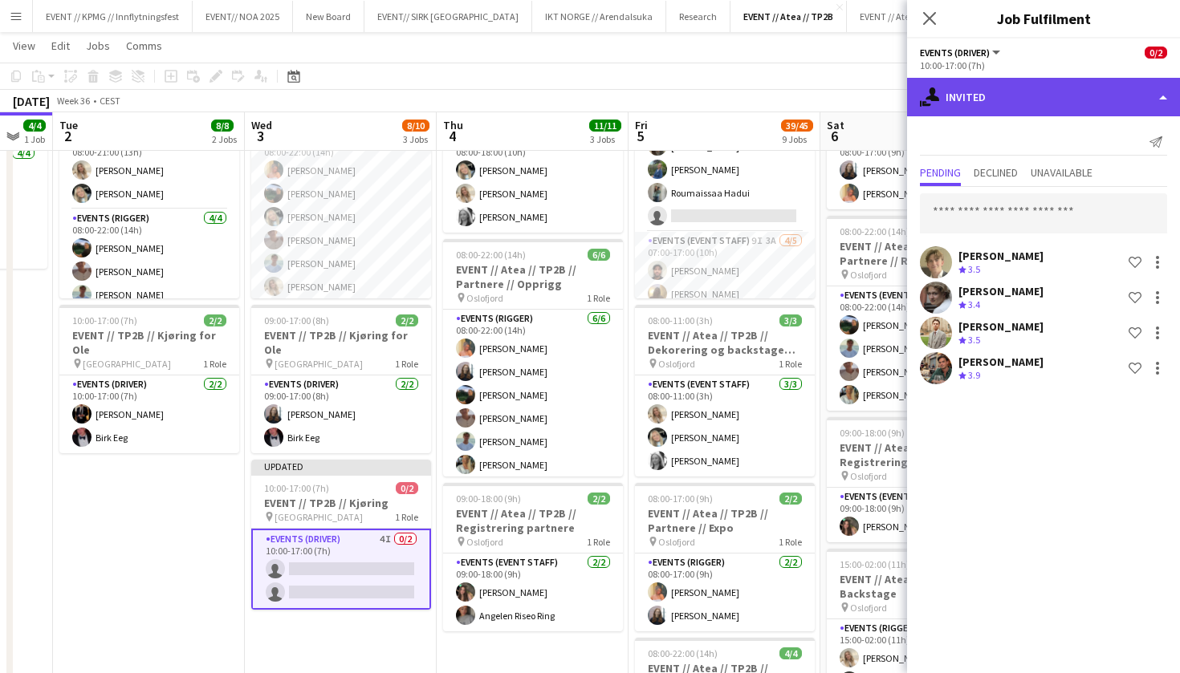
click at [1121, 109] on div "single-neutral-actions-share-1 Invited" at bounding box center [1043, 97] width 273 height 39
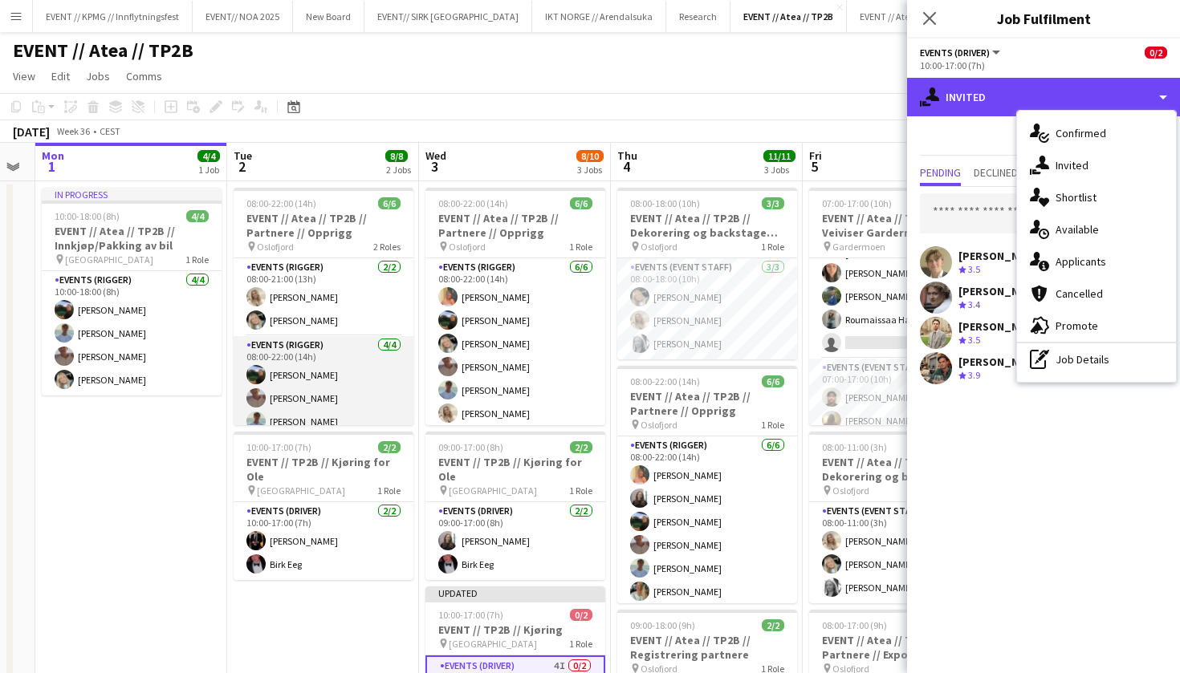
scroll to position [0, 779]
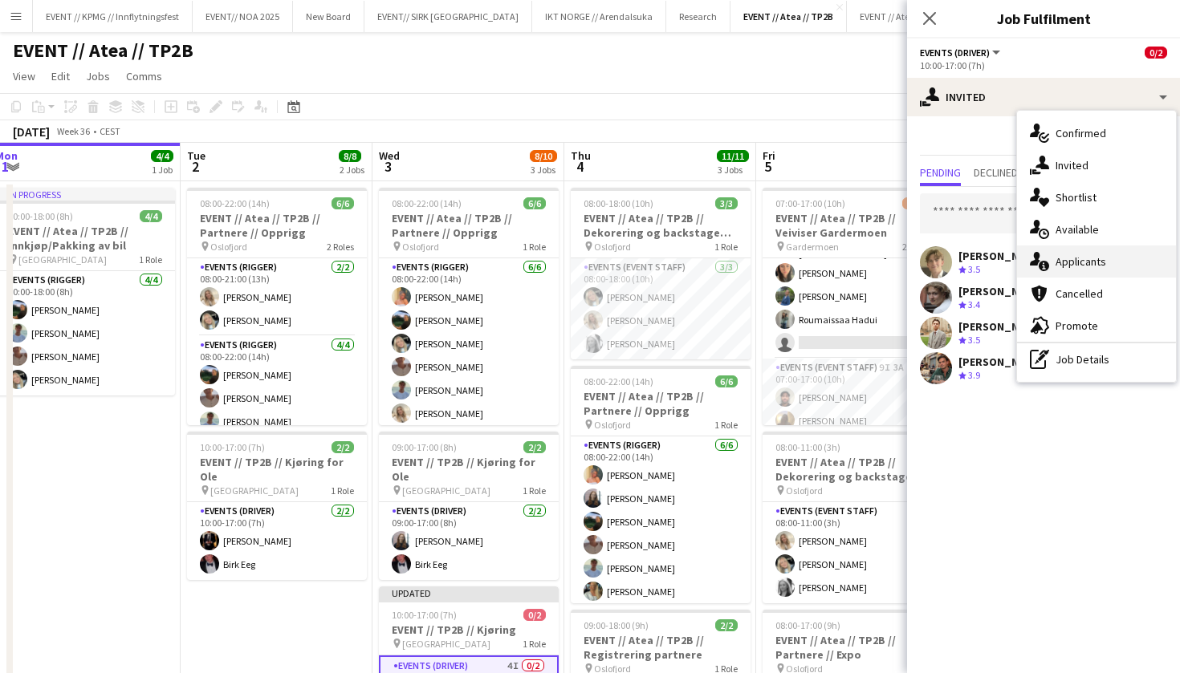
click at [1080, 260] on div "single-neutral-actions-information Applicants" at bounding box center [1096, 262] width 159 height 32
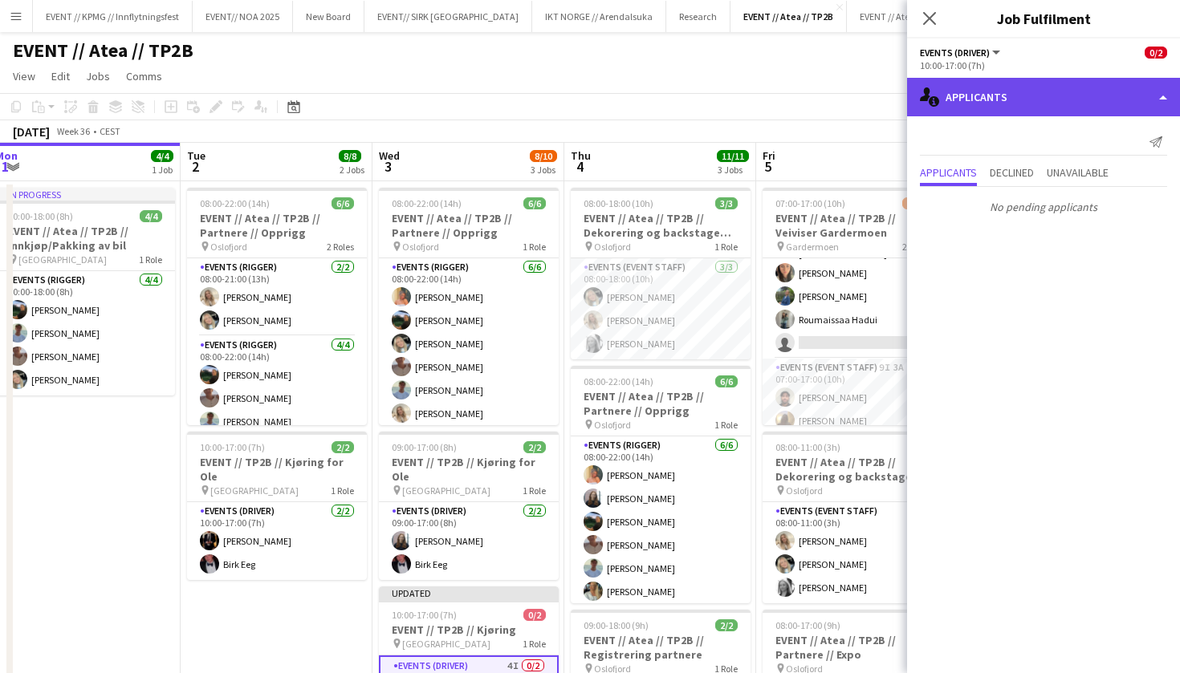
click at [1084, 87] on div "single-neutral-actions-information Applicants" at bounding box center [1043, 97] width 273 height 39
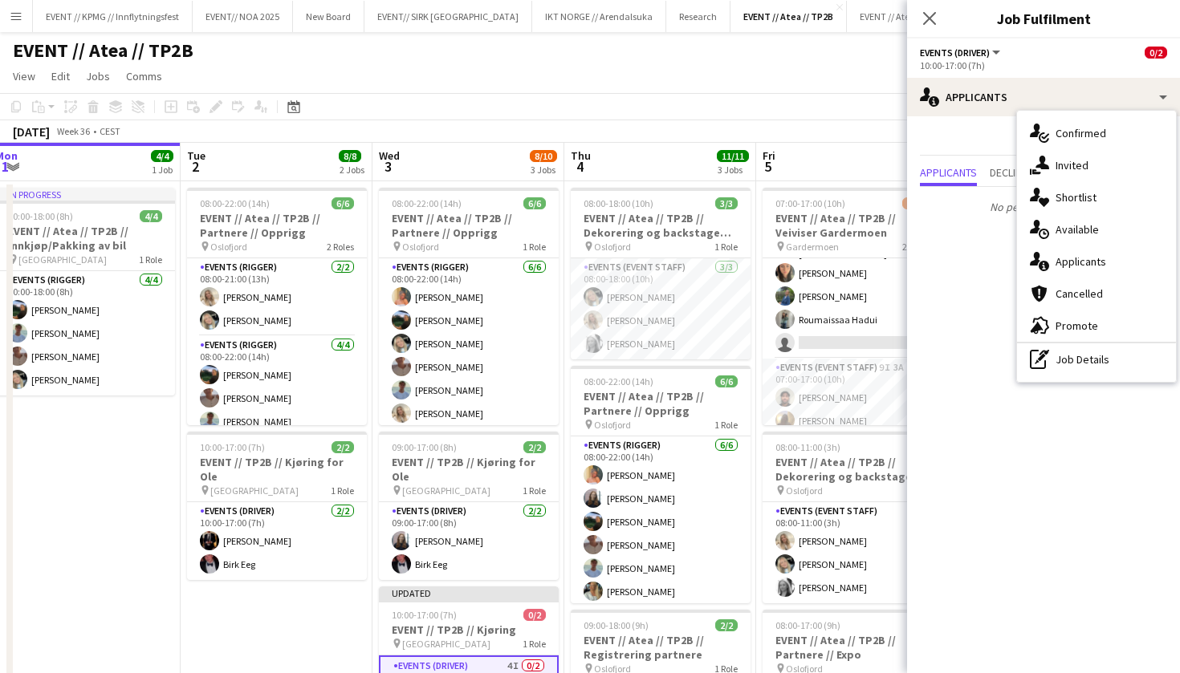
click at [1036, 51] on div "Events (Driver) All roles Events (Driver) 0/2" at bounding box center [1043, 52] width 247 height 14
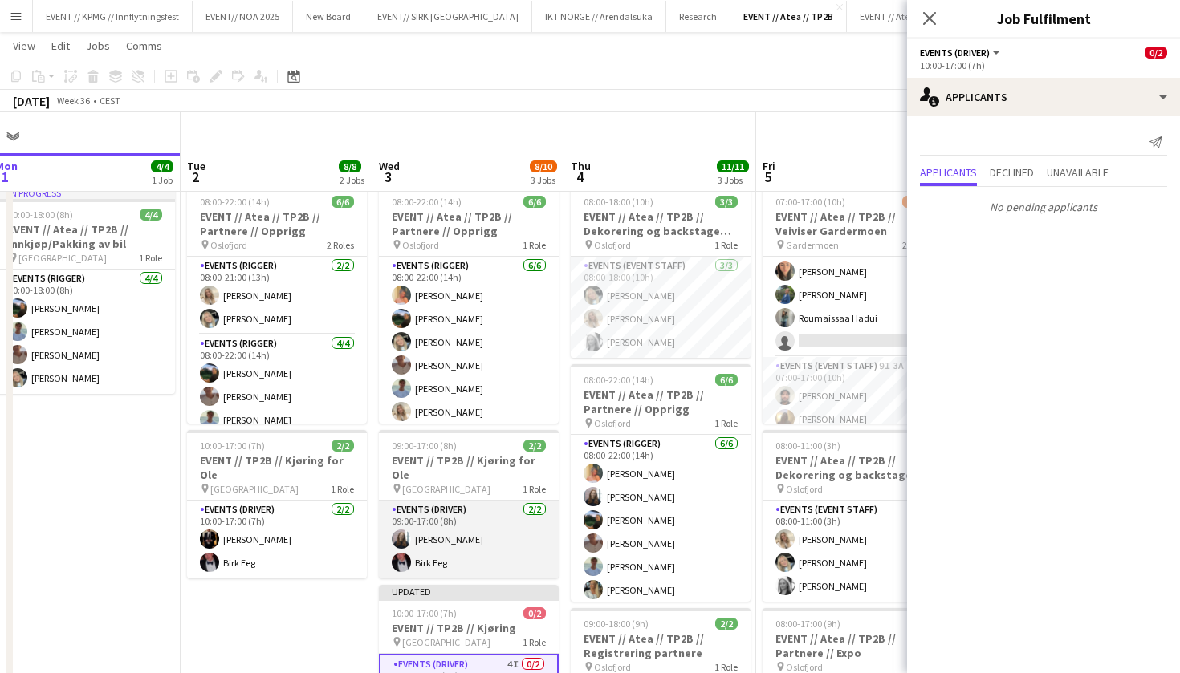
scroll to position [133, 0]
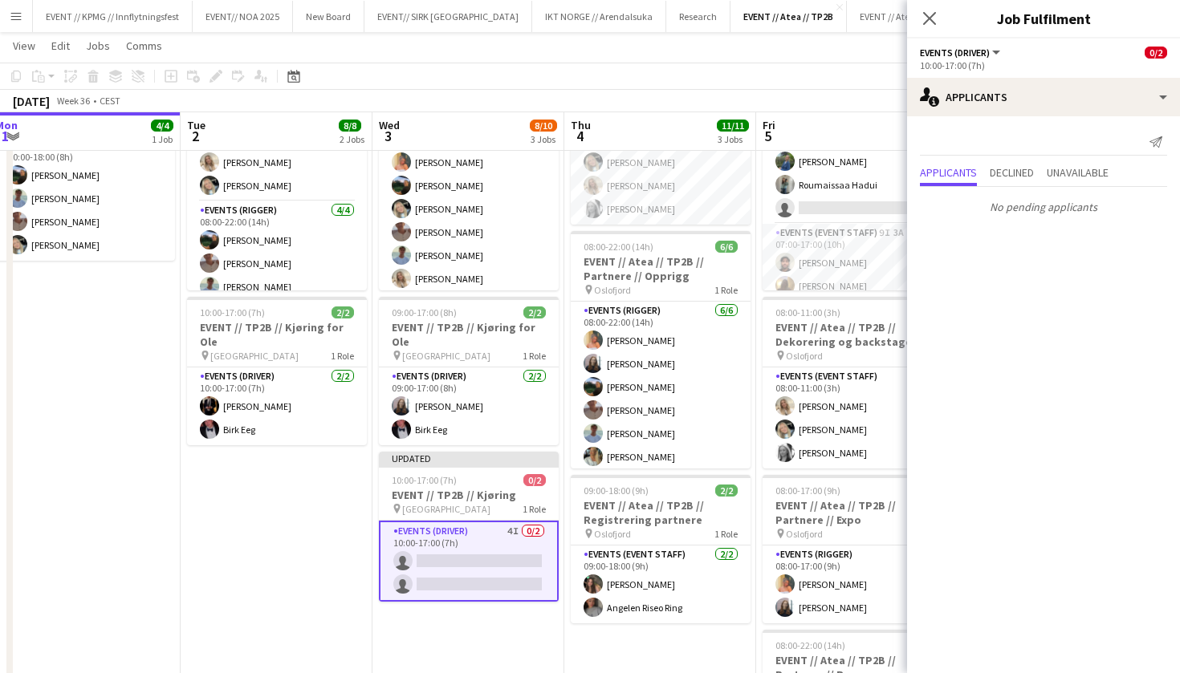
click at [482, 488] on h3 "EVENT // TP2B // Kjøring" at bounding box center [469, 495] width 180 height 14
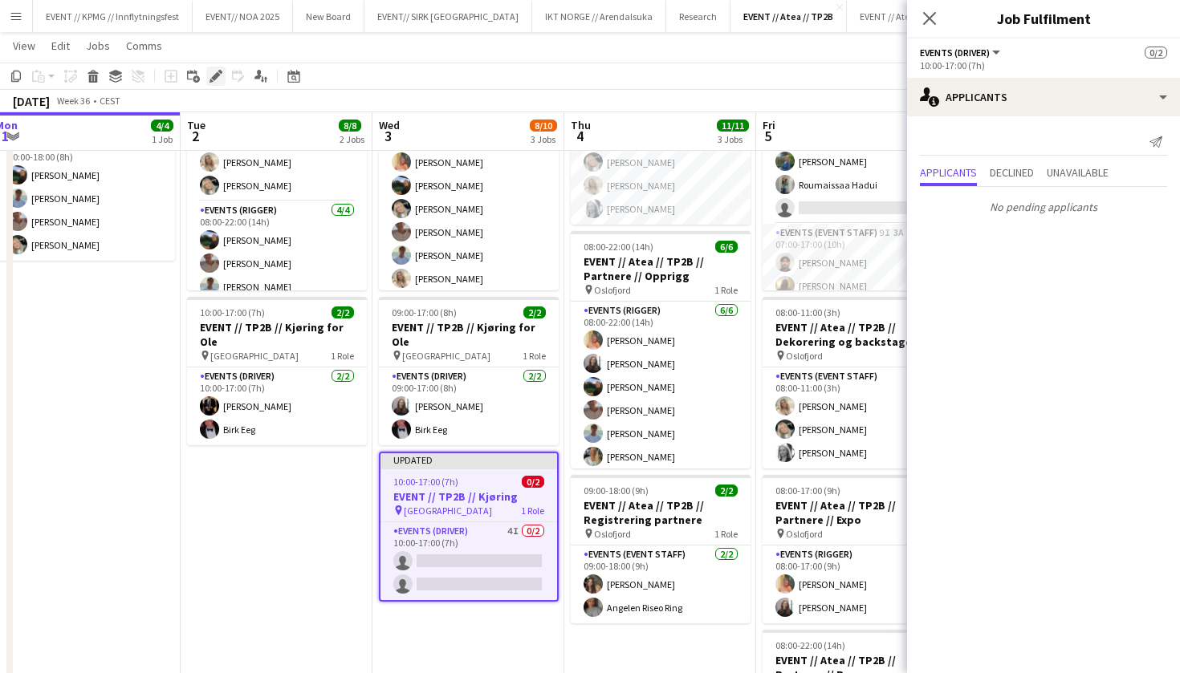
click at [220, 78] on icon "Edit" at bounding box center [215, 76] width 13 height 13
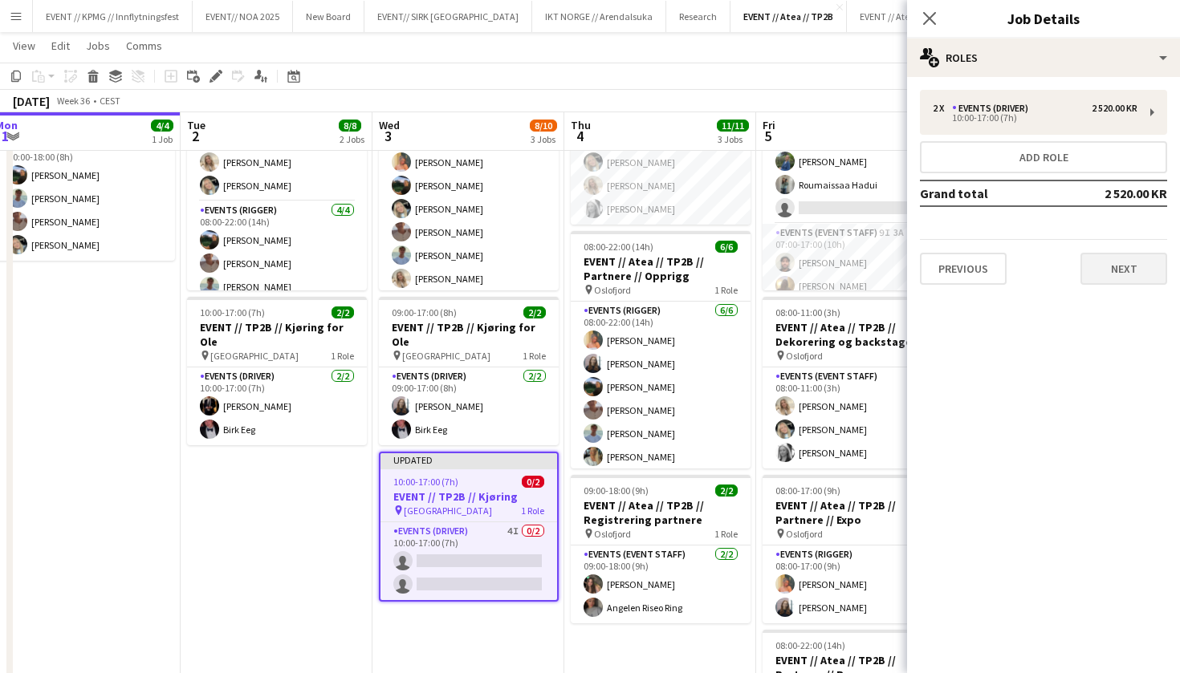
click at [1130, 276] on button "Next" at bounding box center [1123, 269] width 87 height 32
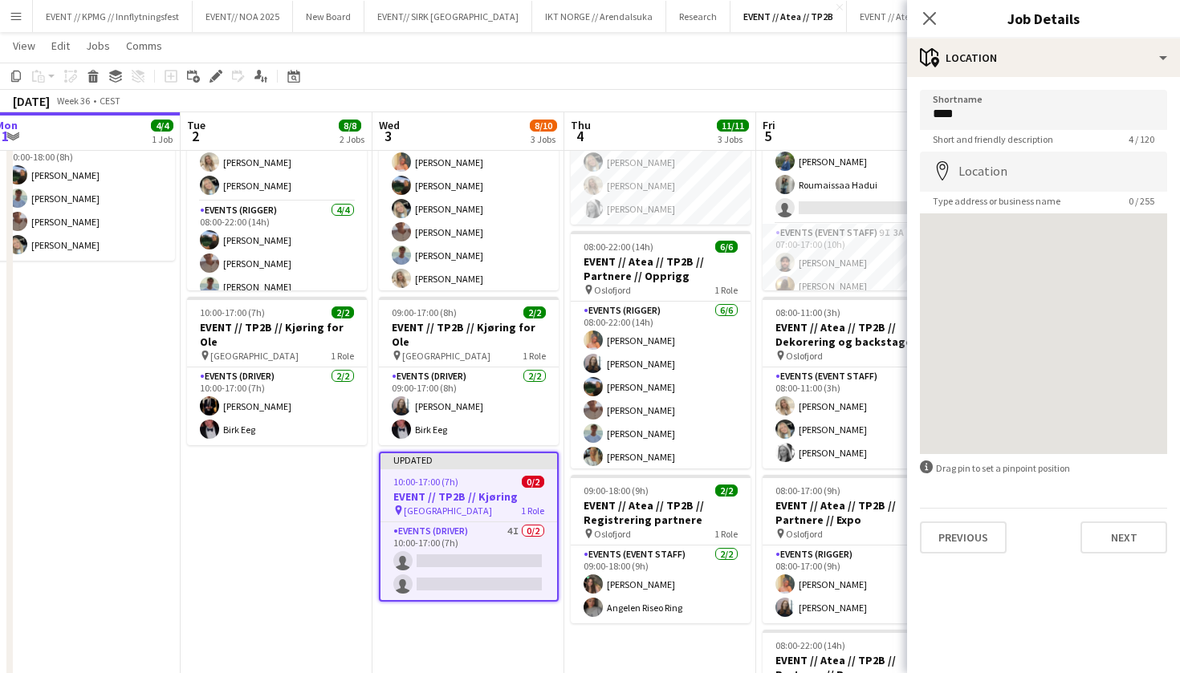
click at [1125, 514] on div "Previous Next" at bounding box center [1043, 531] width 247 height 46
click at [1129, 521] on div "Previous Next" at bounding box center [1043, 531] width 247 height 46
click at [1117, 538] on button "Next" at bounding box center [1123, 538] width 87 height 32
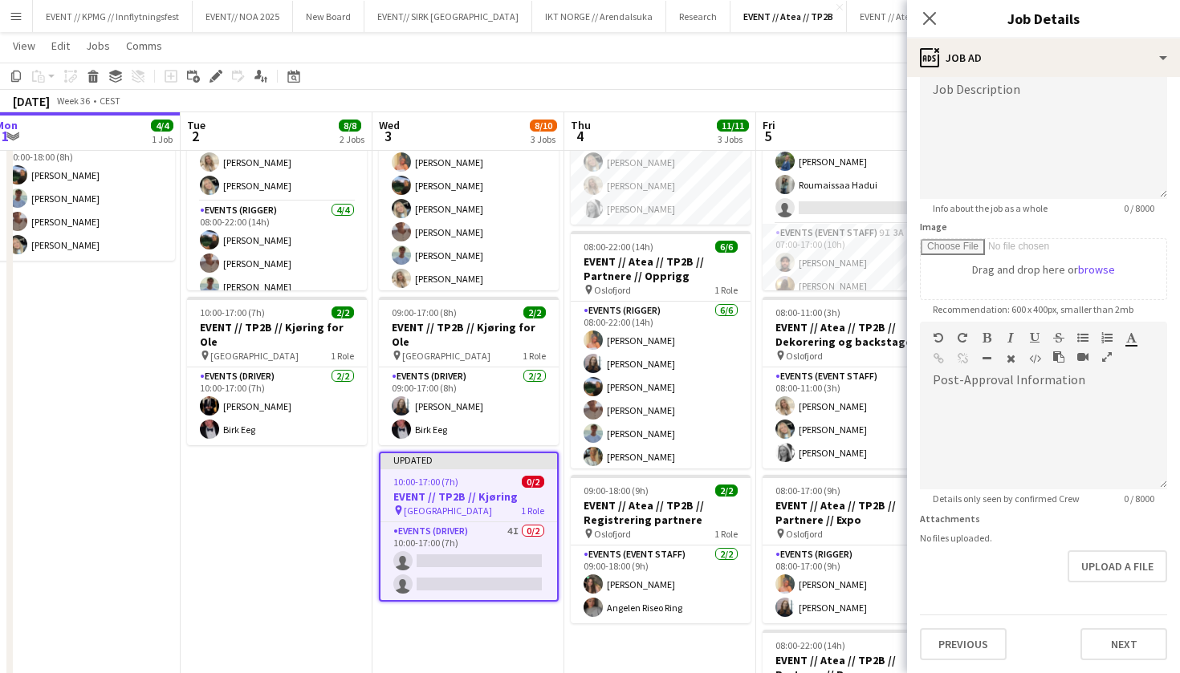
scroll to position [120, 0]
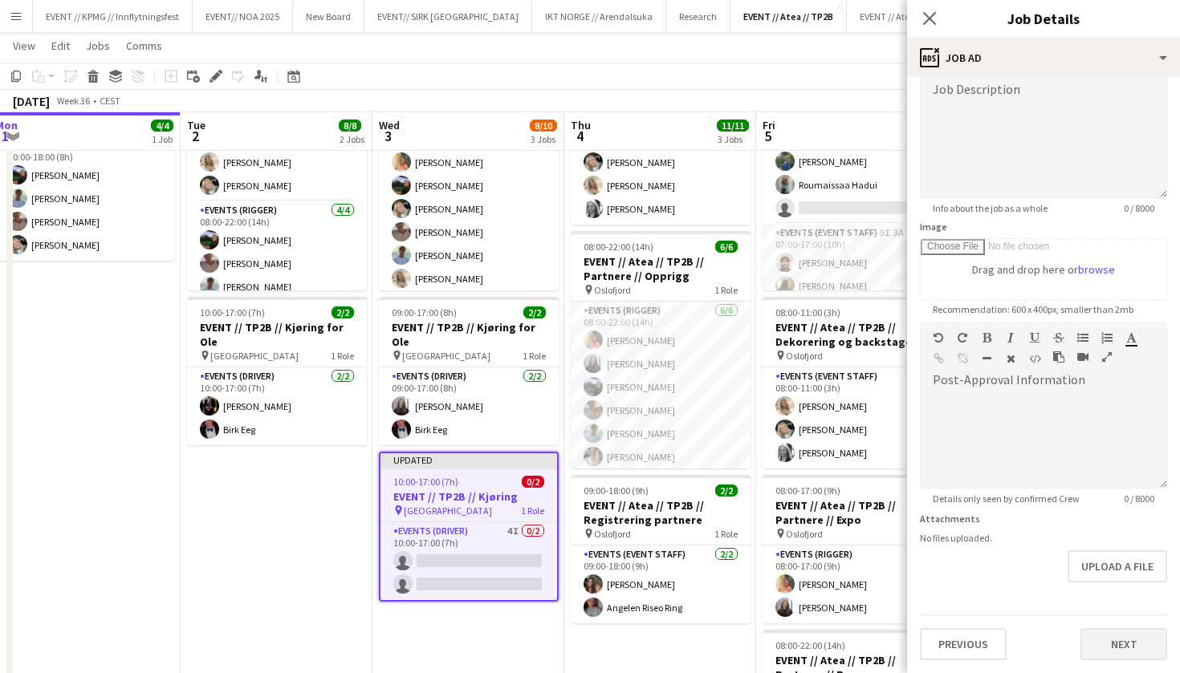
click at [1138, 653] on button "Next" at bounding box center [1123, 644] width 87 height 32
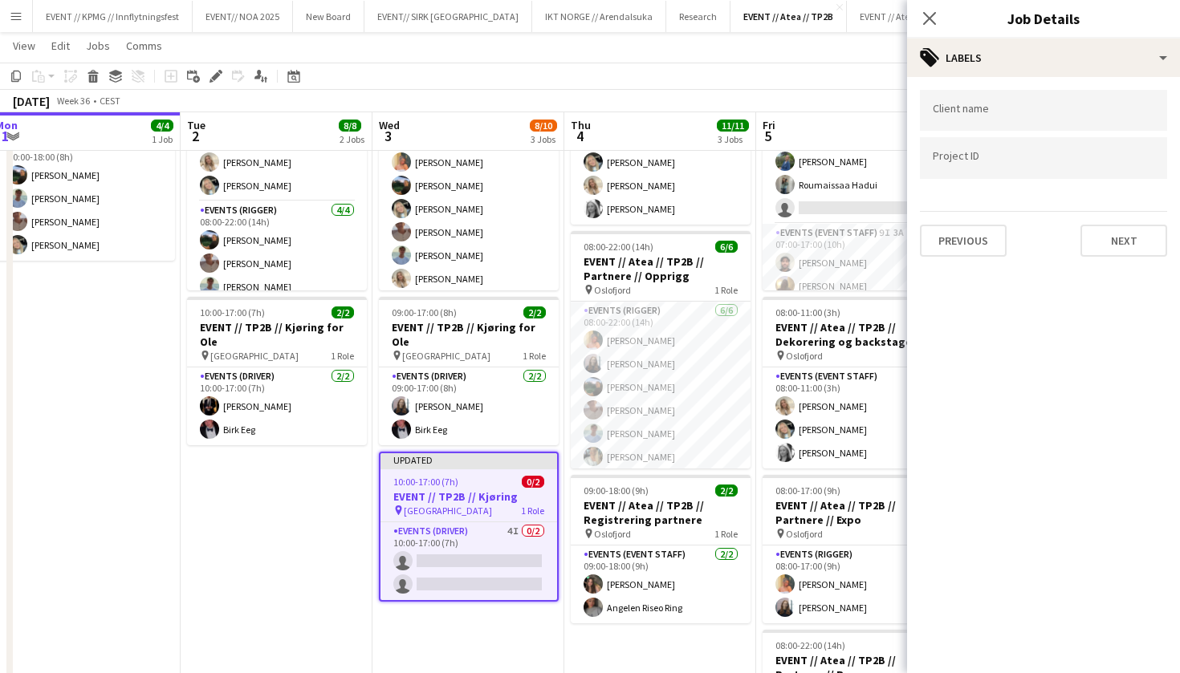
scroll to position [0, 0]
click at [990, 238] on button "Previous" at bounding box center [963, 241] width 87 height 32
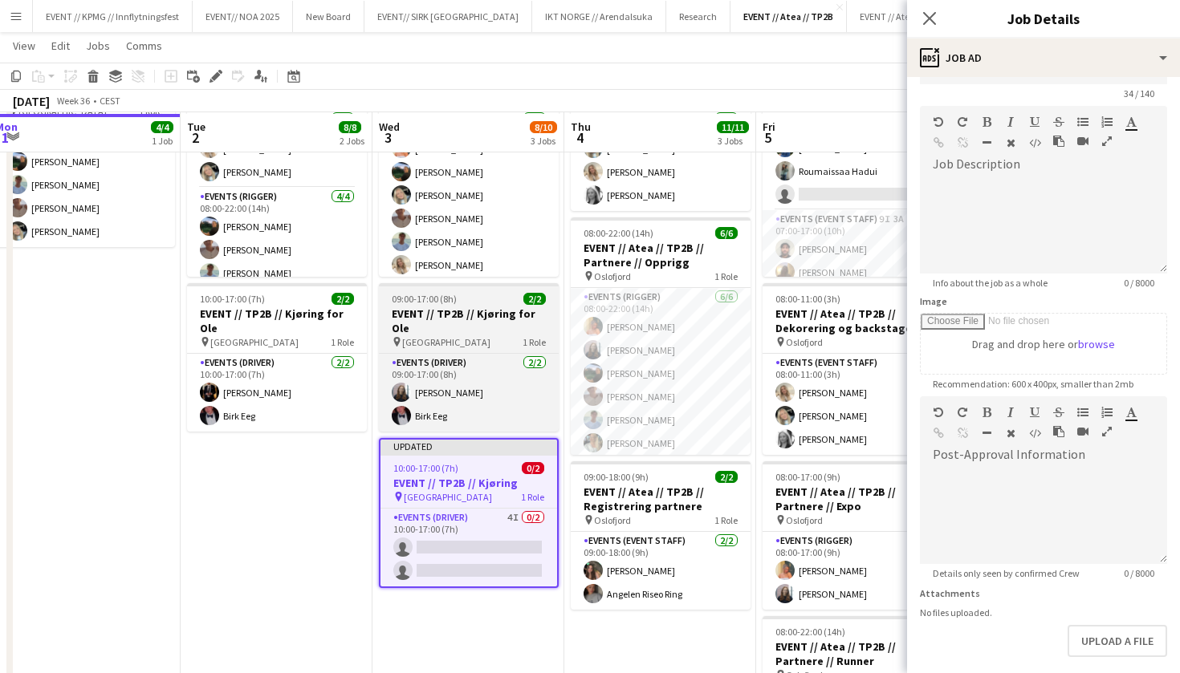
scroll to position [149, 0]
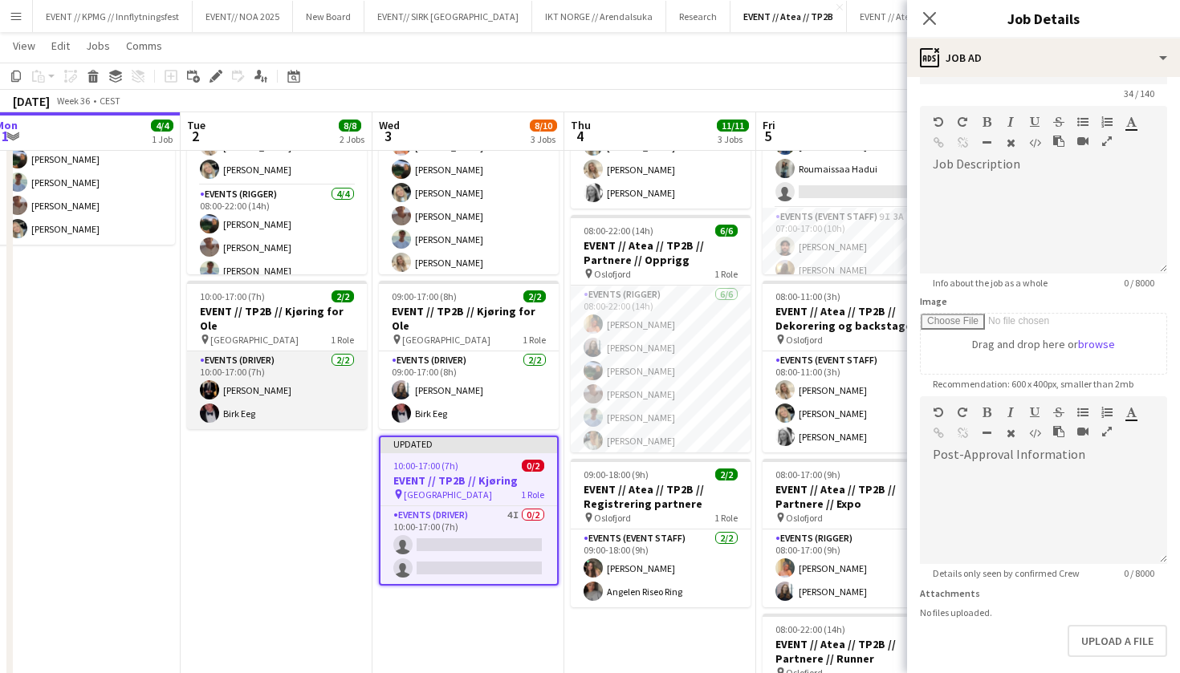
click at [284, 397] on app-card-role "Events (Driver) [DATE] 10:00-17:00 (7h) [PERSON_NAME] [PERSON_NAME]" at bounding box center [277, 391] width 180 height 78
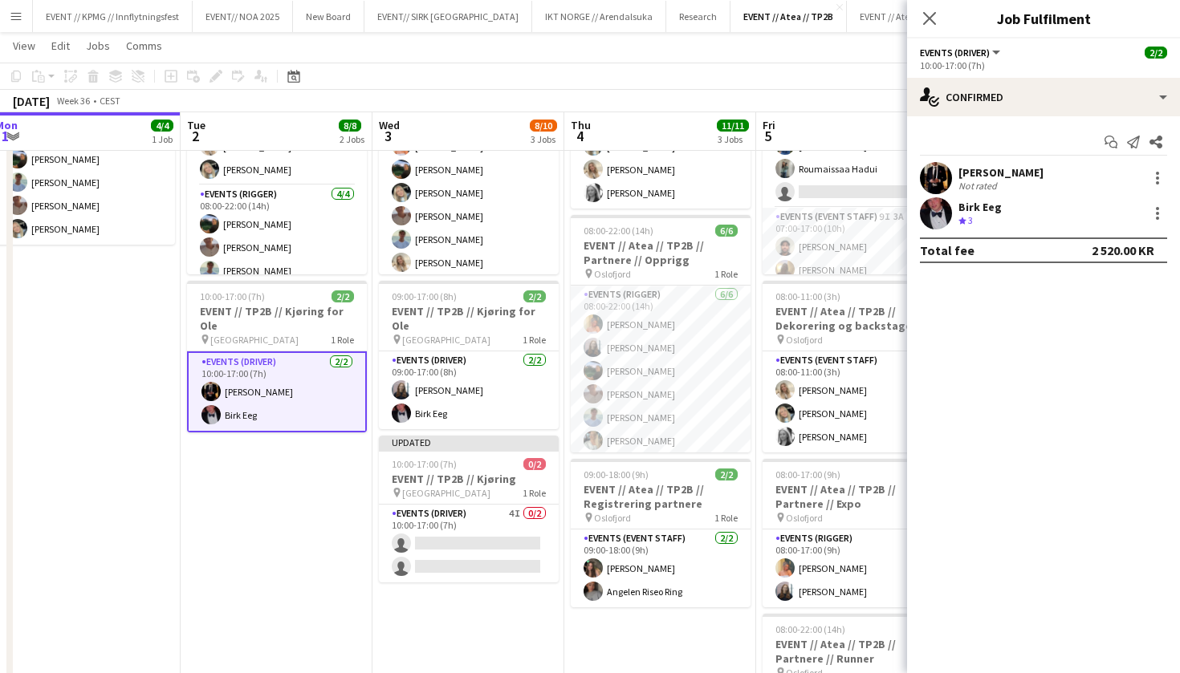
click at [946, 173] on app-user-avatar at bounding box center [936, 178] width 32 height 32
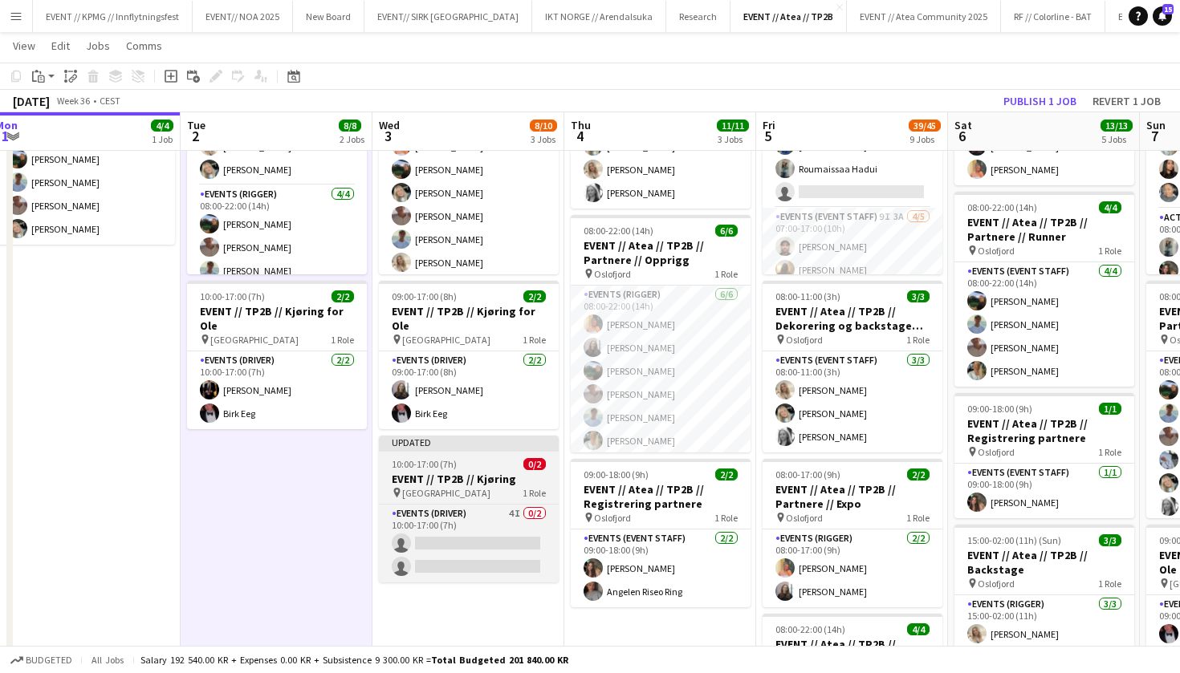
click at [516, 486] on div "pin Oslo 1 Role" at bounding box center [469, 492] width 180 height 13
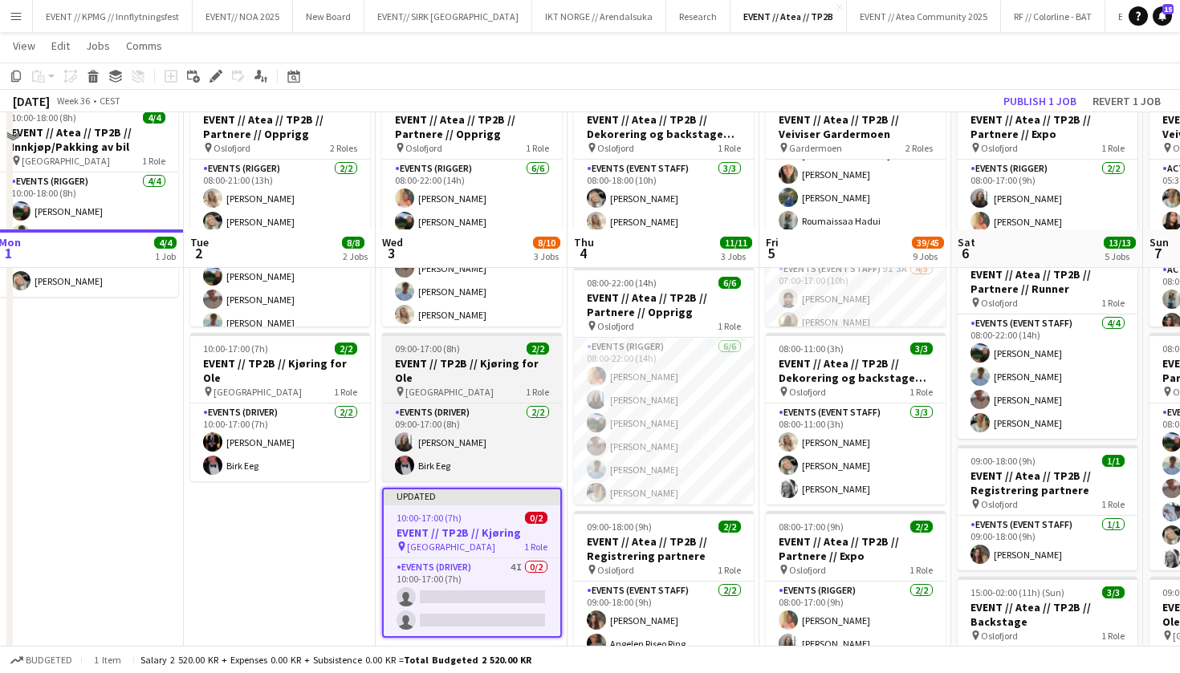
scroll to position [283, 0]
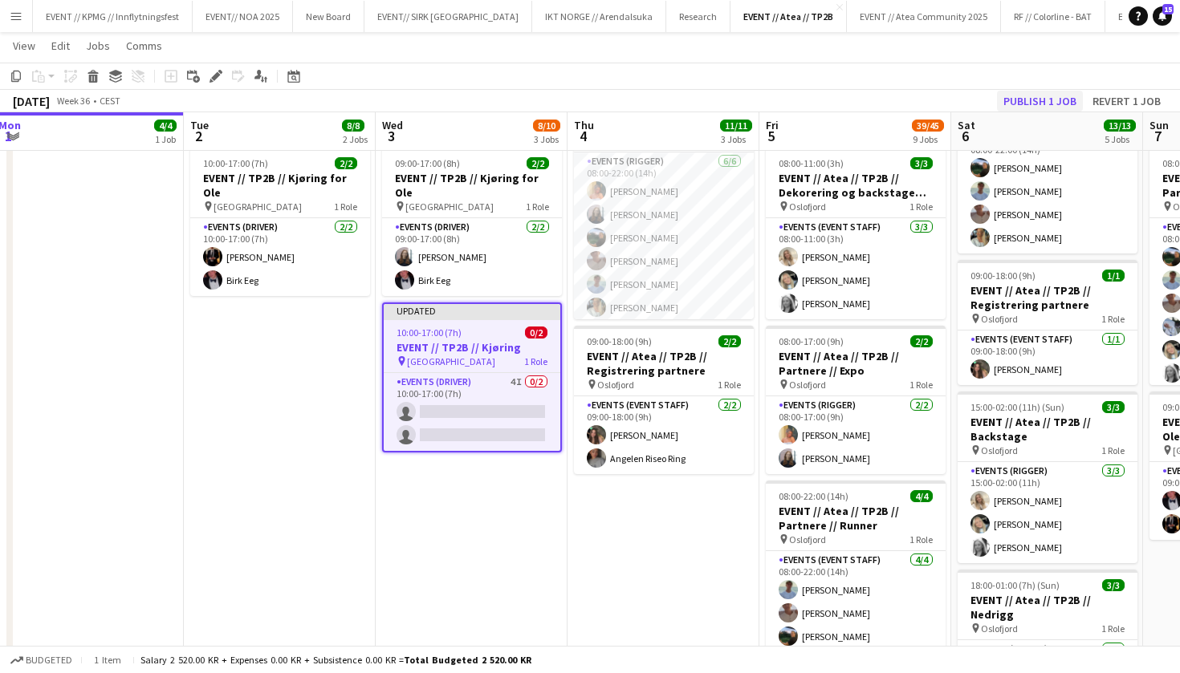
click at [1054, 108] on button "Publish 1 job" at bounding box center [1040, 101] width 86 height 21
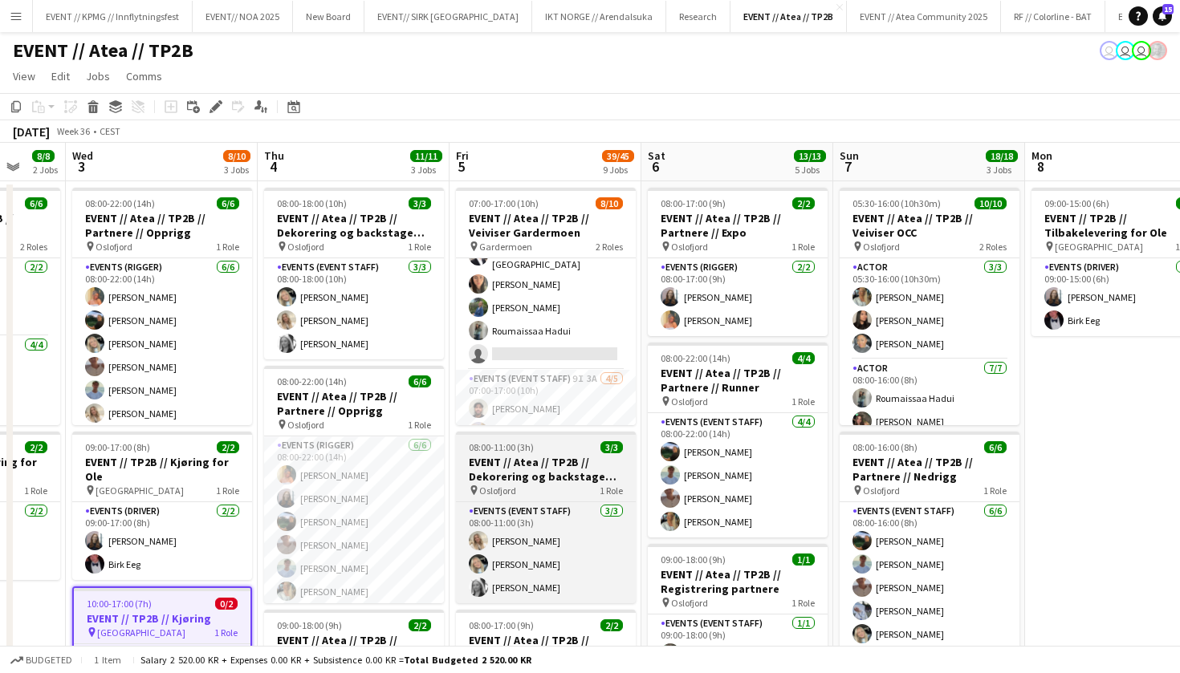
scroll to position [47, 0]
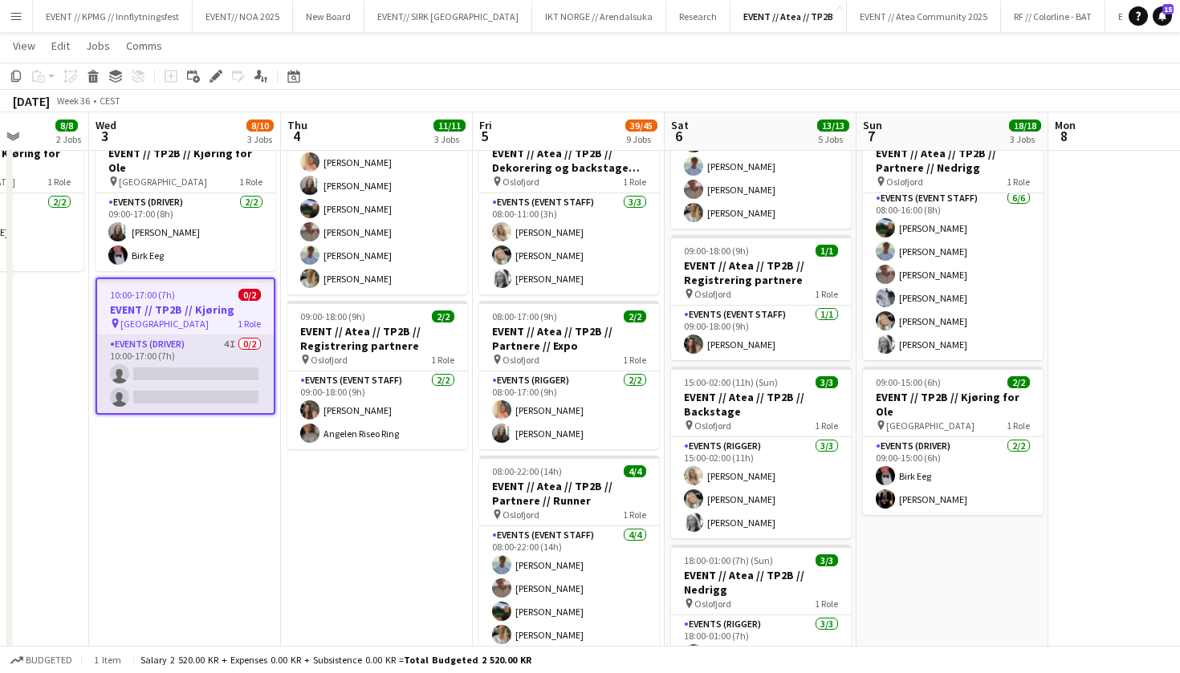
click at [216, 337] on app-card-role "Events (Driver) 4I 0/2 10:00-17:00 (7h) single-neutral-actions single-neutral-a…" at bounding box center [185, 375] width 177 height 78
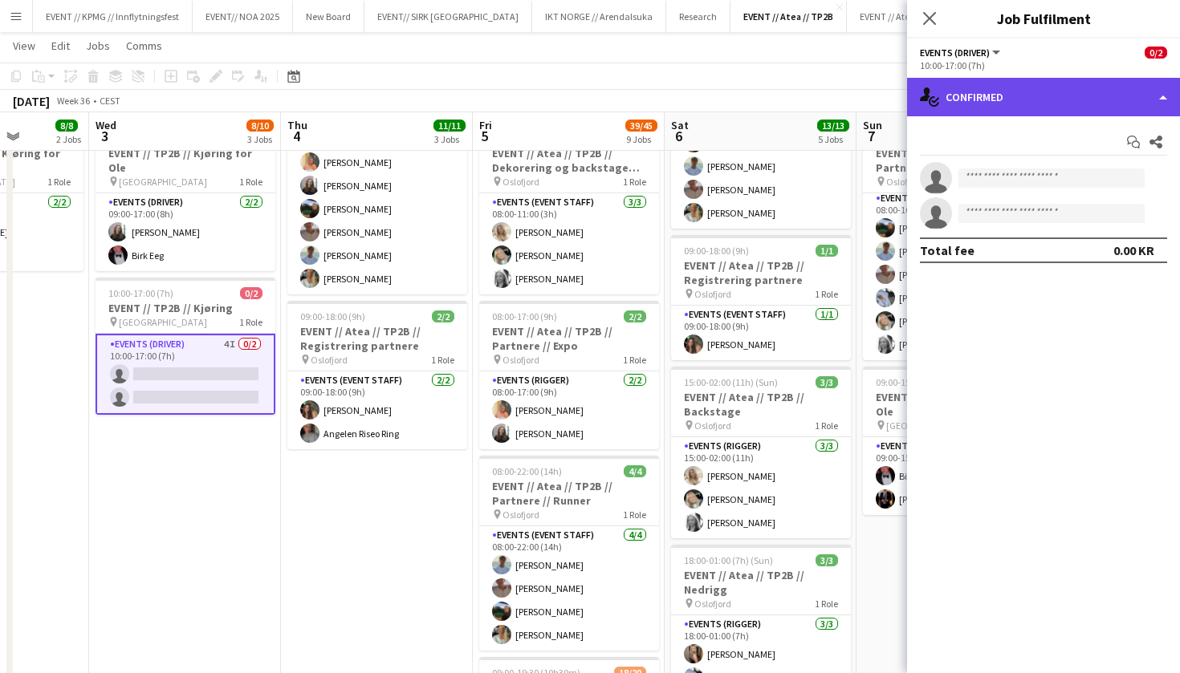
click at [1044, 91] on div "single-neutral-actions-check-2 Confirmed" at bounding box center [1043, 97] width 273 height 39
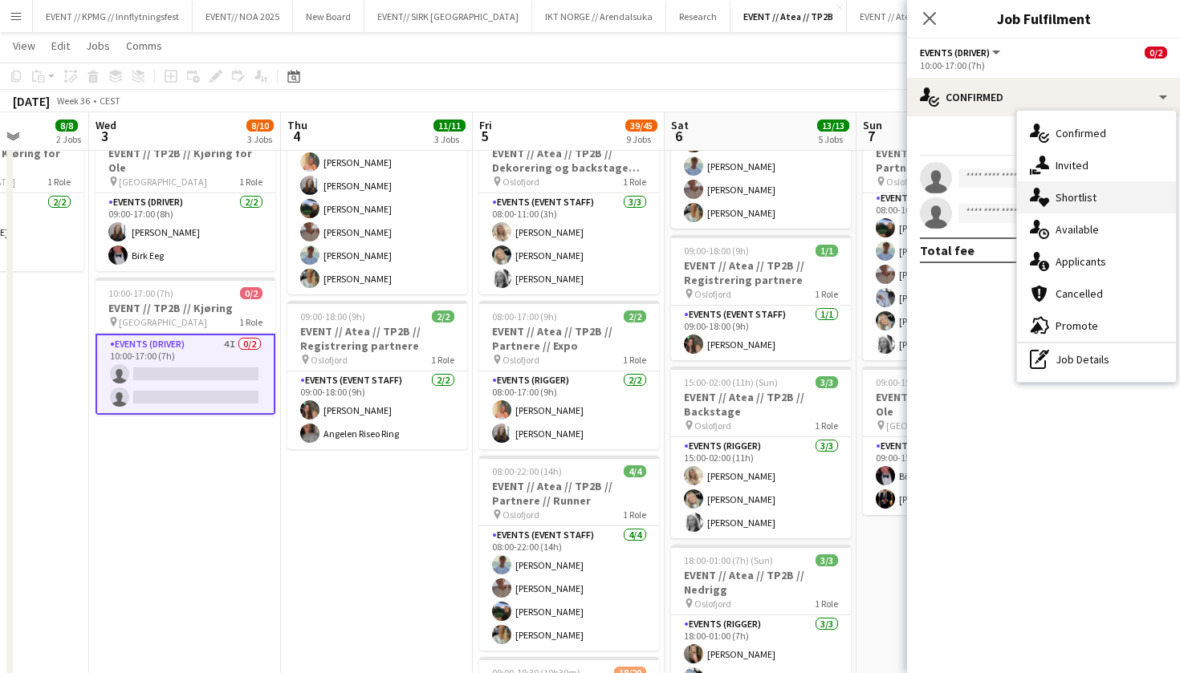
click at [1107, 181] on div "single-neutral-actions-heart Shortlist" at bounding box center [1096, 197] width 159 height 32
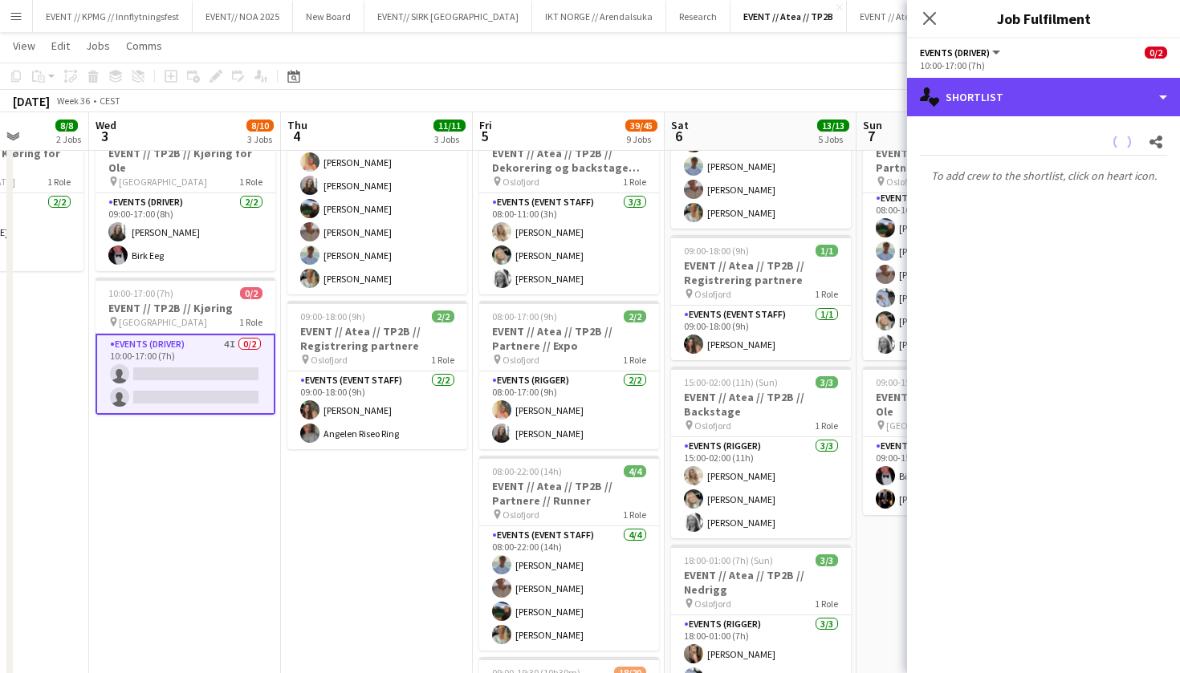
click at [1065, 108] on div "single-neutral-actions-heart Shortlist" at bounding box center [1043, 97] width 273 height 39
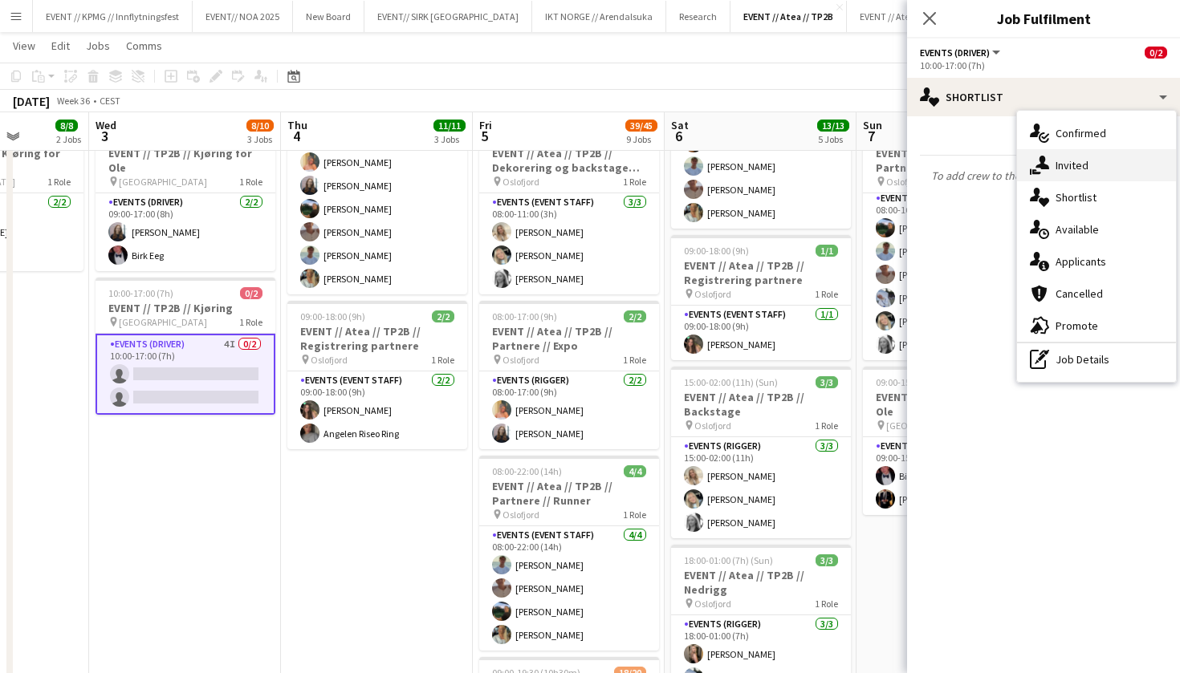
click at [1081, 154] on div "single-neutral-actions-share-1 Invited" at bounding box center [1096, 165] width 159 height 32
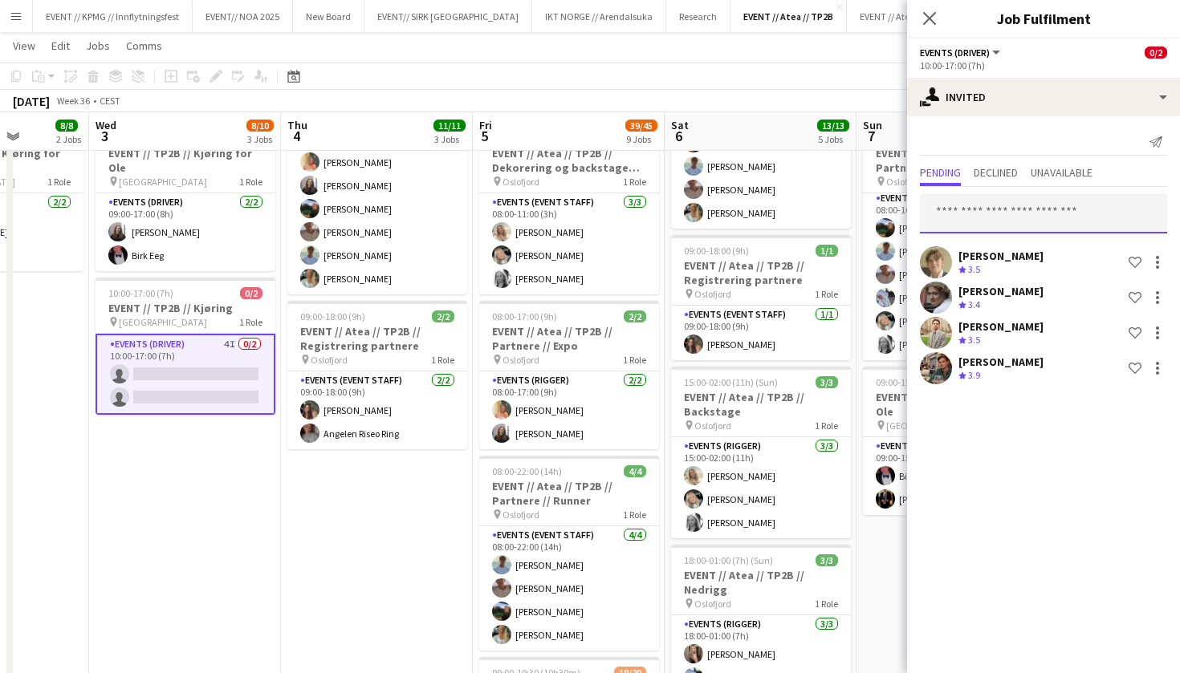
click at [1013, 222] on input "text" at bounding box center [1043, 213] width 247 height 40
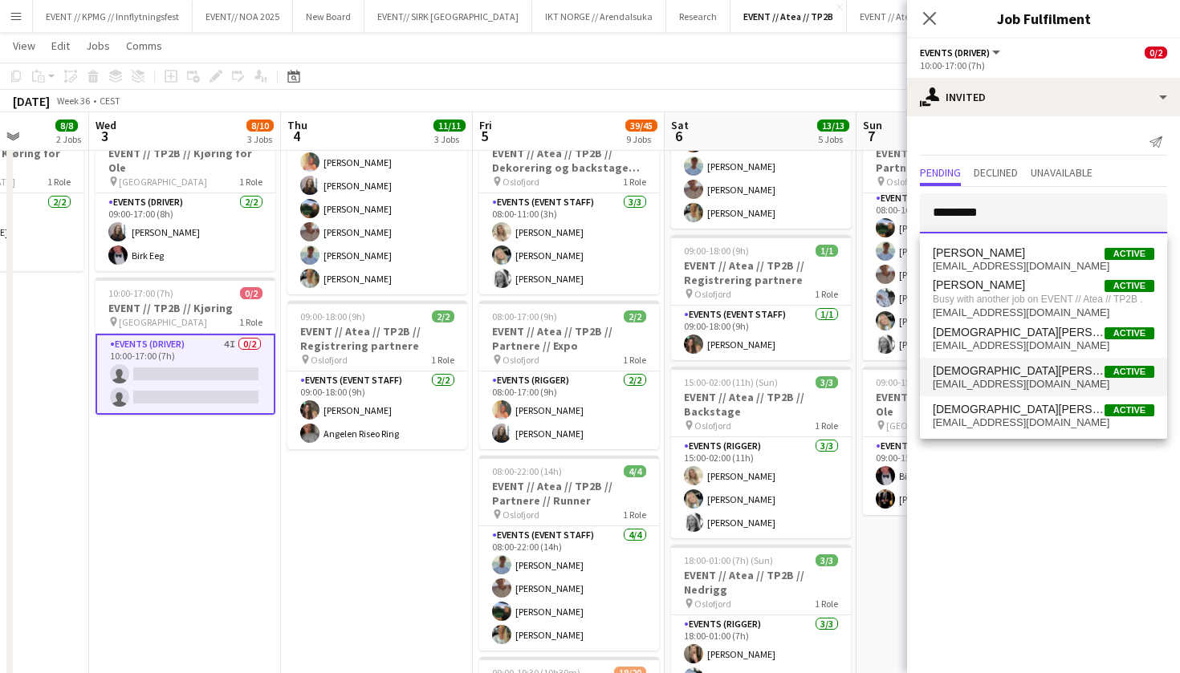
type input "*********"
click at [1046, 379] on span "[EMAIL_ADDRESS][DOMAIN_NAME]" at bounding box center [1044, 384] width 222 height 13
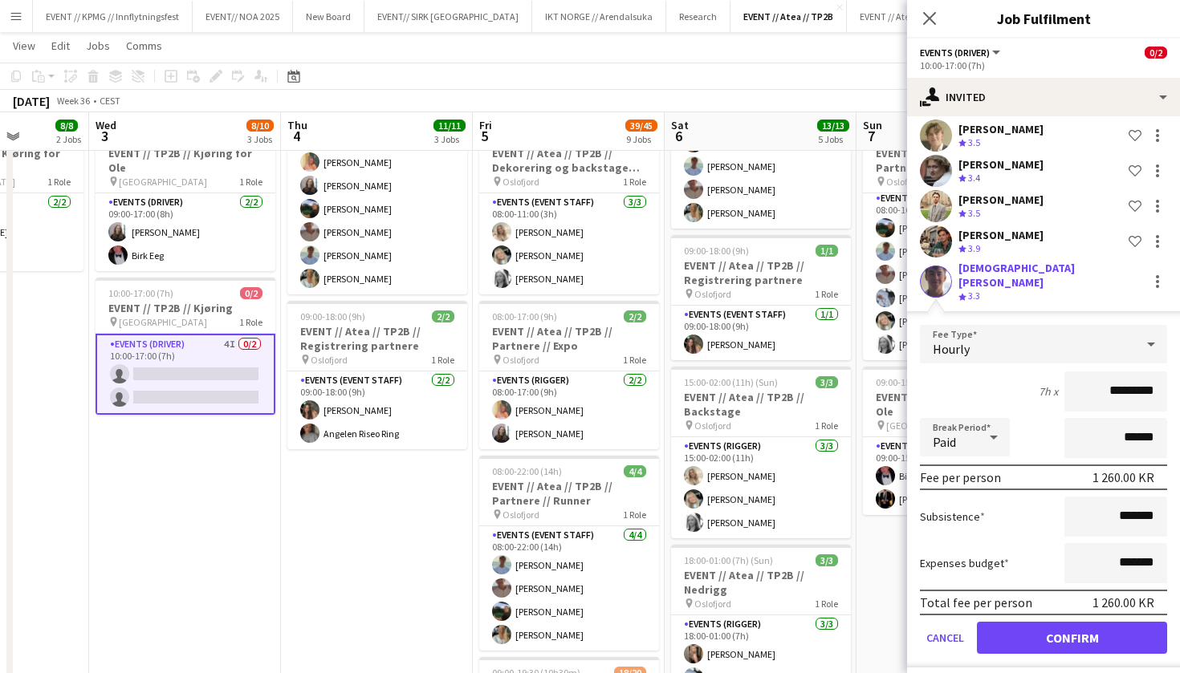
click at [1118, 641] on button "Confirm" at bounding box center [1072, 638] width 190 height 32
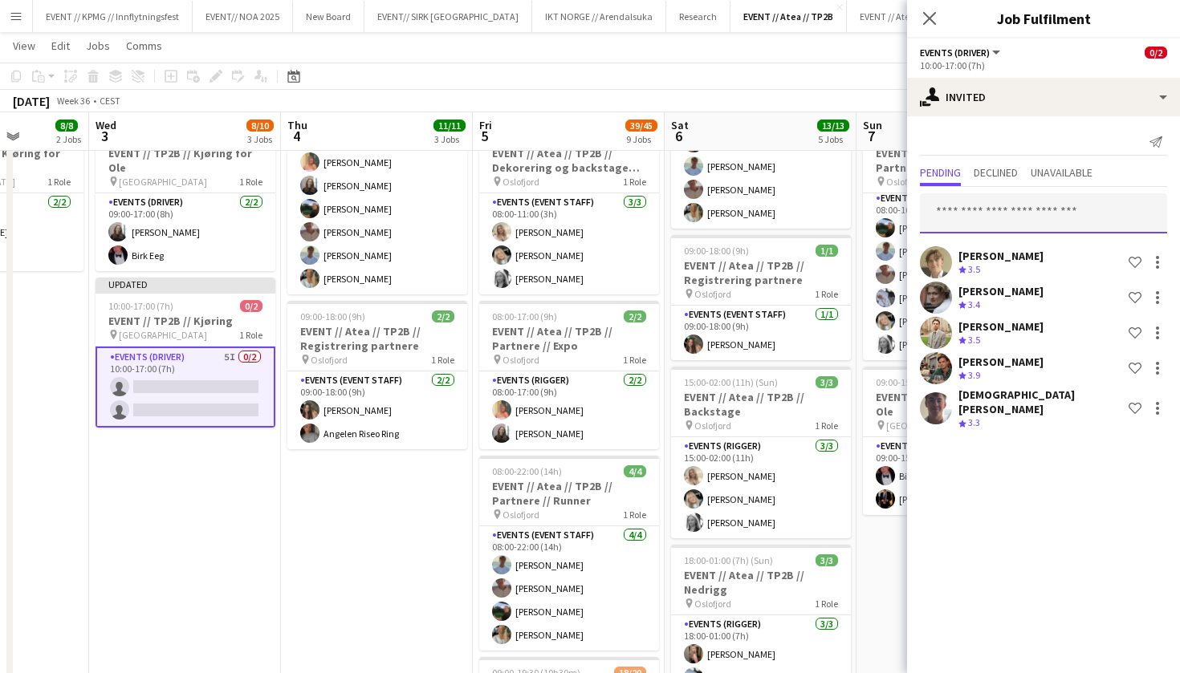
click at [1075, 222] on input "text" at bounding box center [1043, 213] width 247 height 40
type input "***"
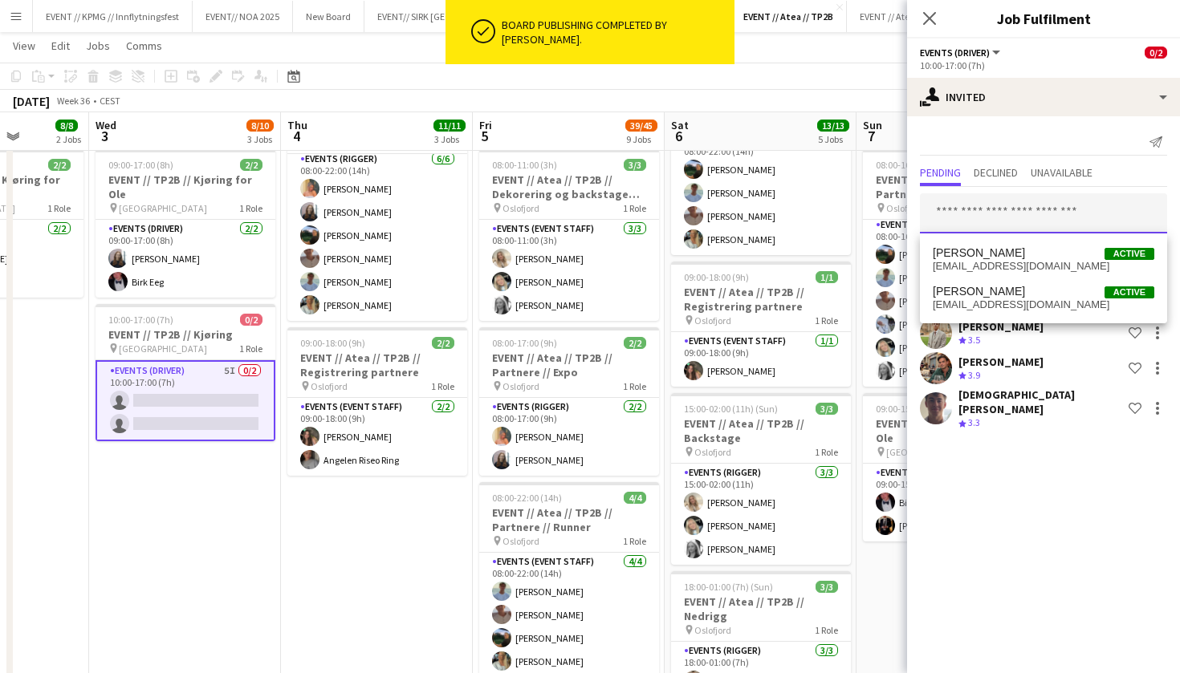
click at [960, 211] on input "text" at bounding box center [1043, 213] width 247 height 40
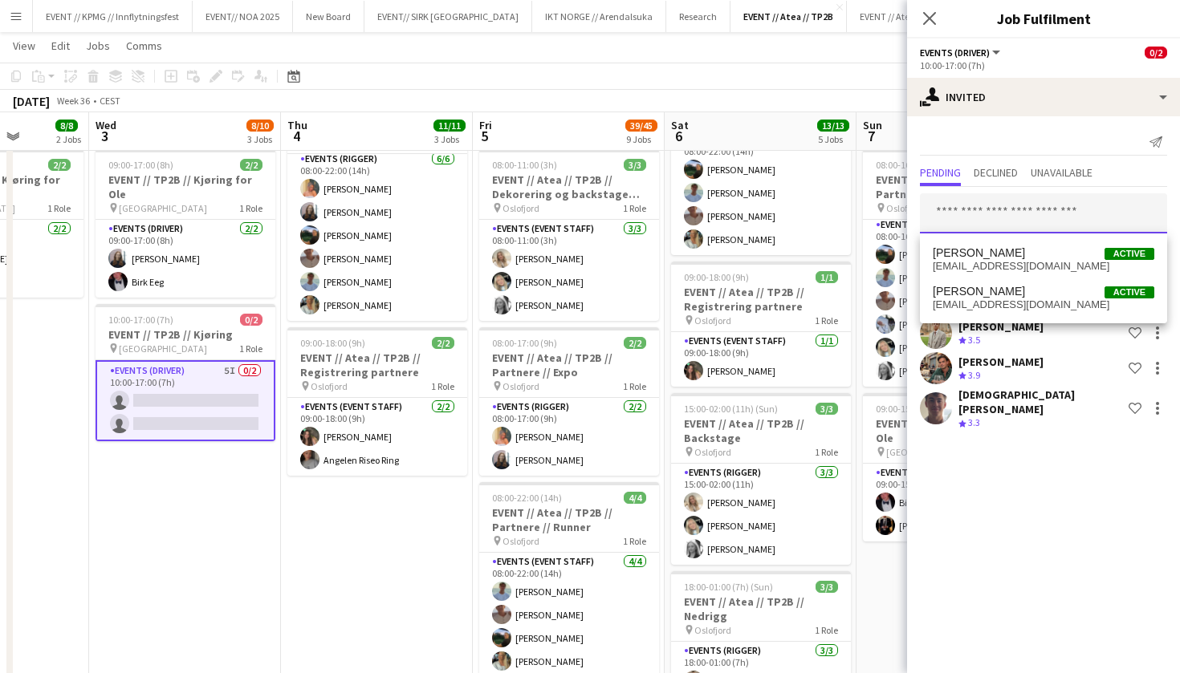
type input "*"
type input "***"
click at [1016, 257] on span "[PERSON_NAME]" at bounding box center [979, 253] width 92 height 14
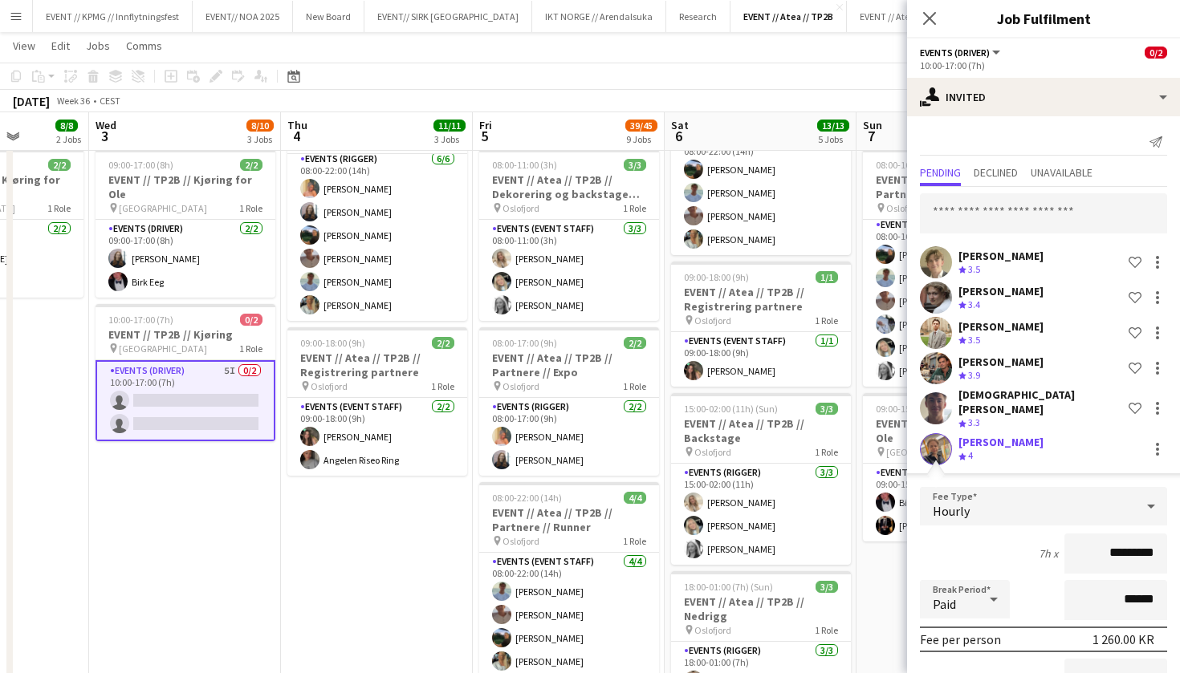
click at [942, 439] on app-user-avatar at bounding box center [936, 449] width 32 height 32
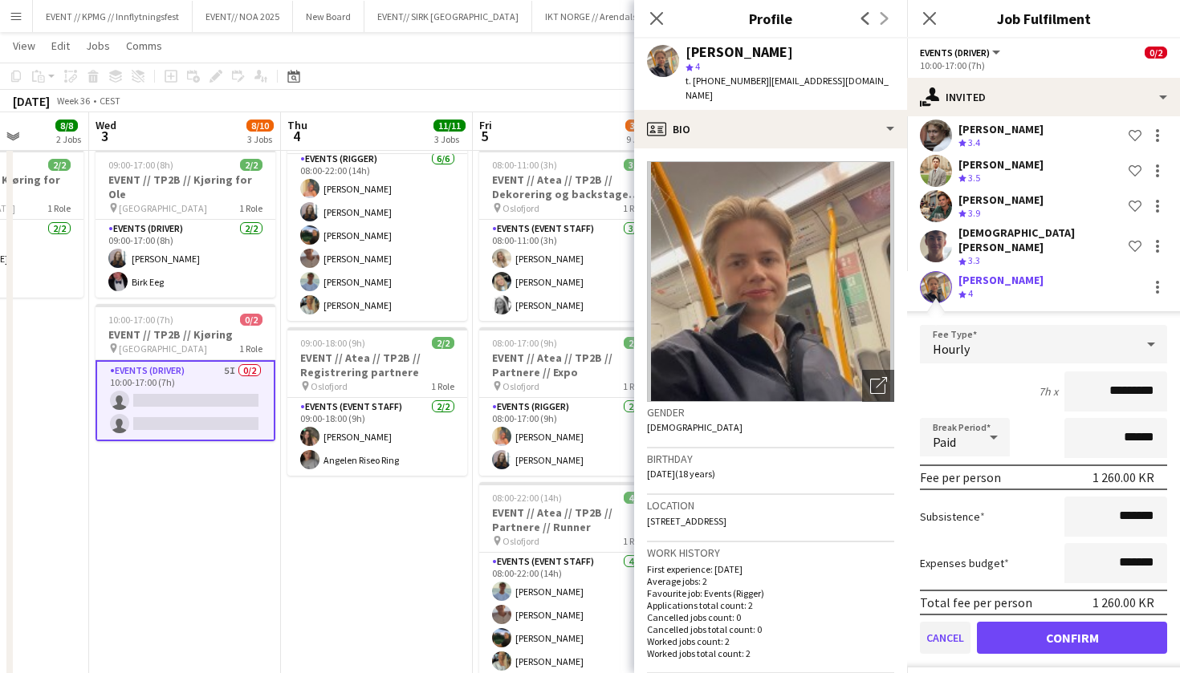
click at [949, 627] on button "Cancel" at bounding box center [945, 638] width 51 height 32
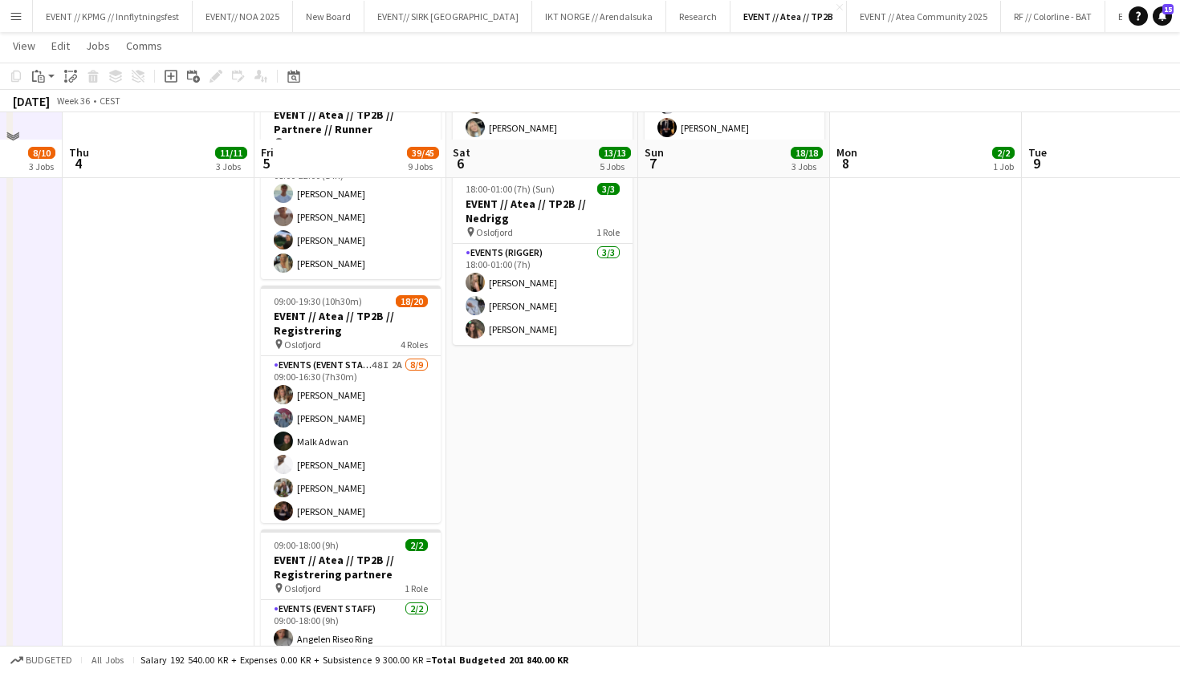
scroll to position [706, 0]
